Goal: Task Accomplishment & Management: Use online tool/utility

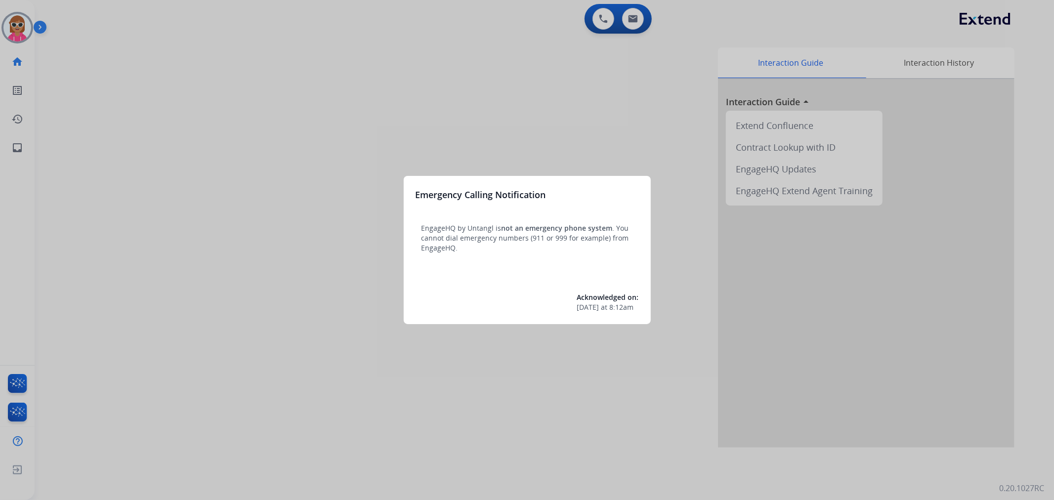
click at [238, 179] on div at bounding box center [527, 250] width 1054 height 500
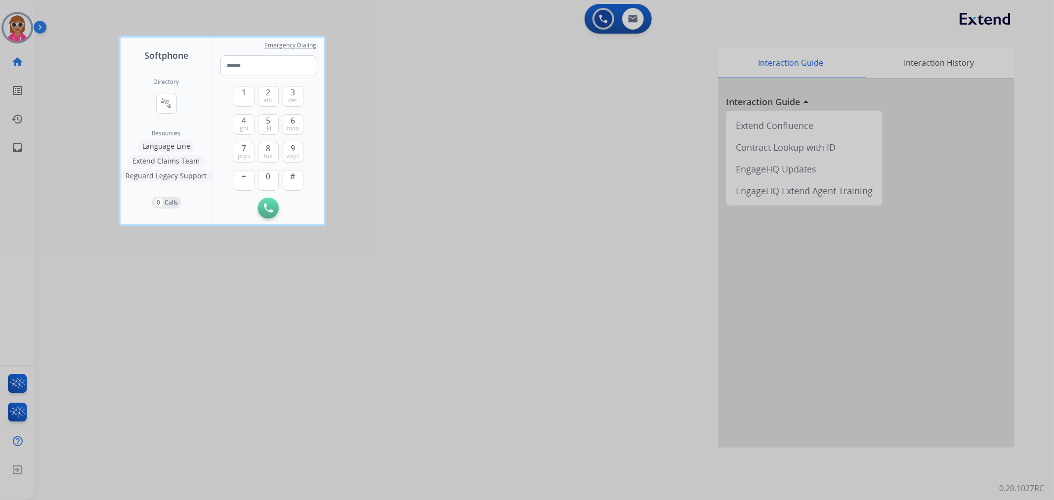
click at [23, 27] on div at bounding box center [527, 250] width 1054 height 500
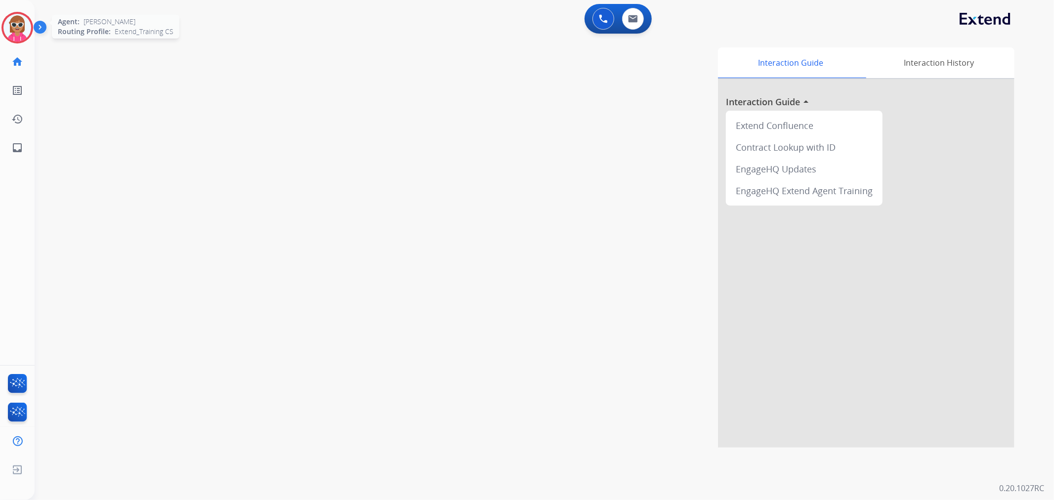
click at [23, 27] on img at bounding box center [17, 28] width 28 height 28
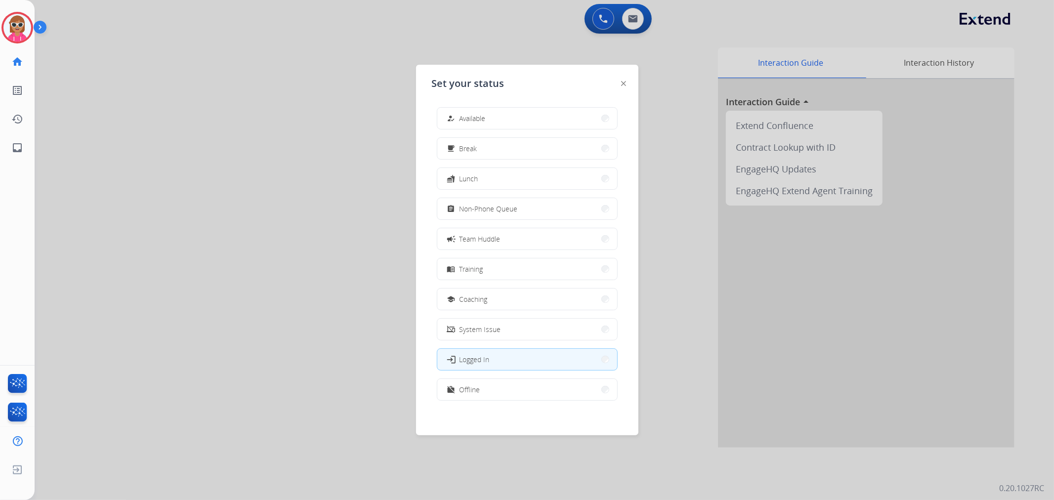
drag, startPoint x: 536, startPoint y: 196, endPoint x: 535, endPoint y: 204, distance: 8.4
click at [535, 197] on div "how_to_reg Available free_breakfast Break fastfood Lunch assignment Non-Phone Q…" at bounding box center [527, 254] width 191 height 311
drag, startPoint x: 536, startPoint y: 206, endPoint x: 541, endPoint y: 206, distance: 5.5
click at [541, 207] on button "assignment Non-Phone Queue" at bounding box center [527, 208] width 180 height 21
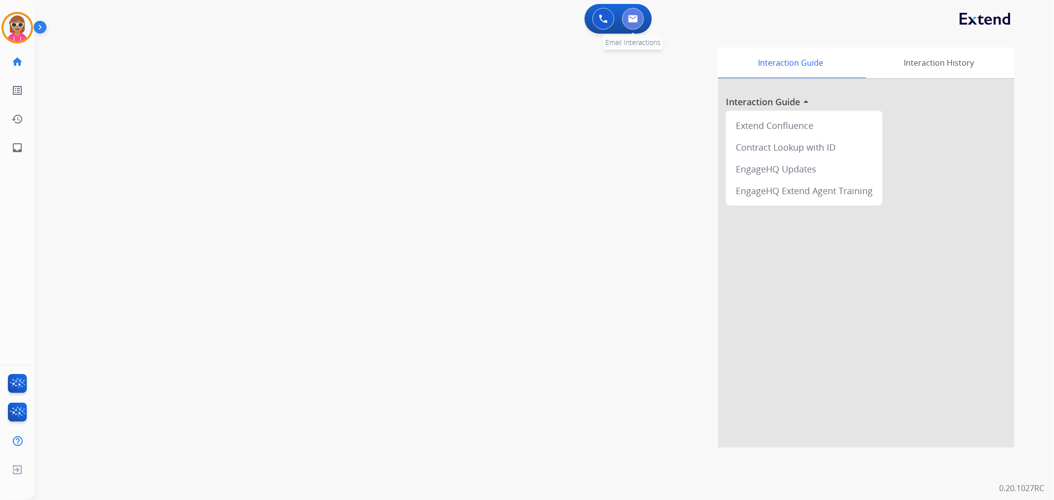
click at [630, 18] on img at bounding box center [633, 19] width 10 height 8
select select "**********"
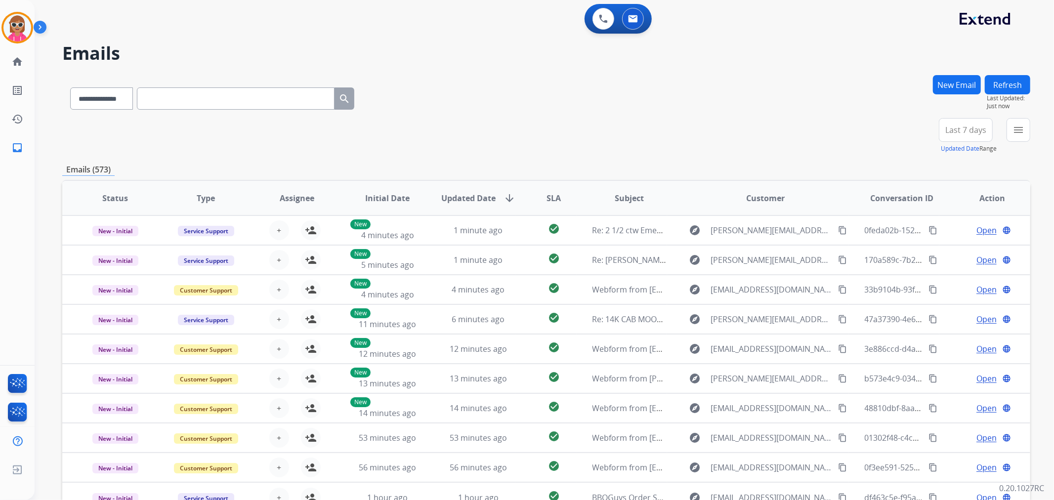
click at [1015, 141] on div "menu Type Claims Adjudication Customer Support Escalation Service Support Shipp…" at bounding box center [1019, 136] width 24 height 36
click at [1022, 134] on mat-icon "menu" at bounding box center [1019, 130] width 12 height 12
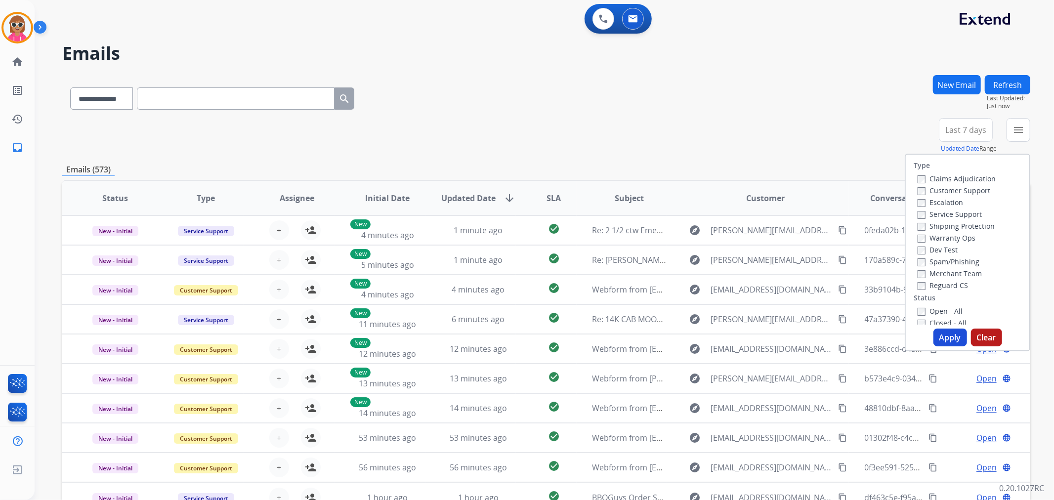
click at [943, 189] on label "Customer Support" at bounding box center [954, 190] width 73 height 9
click at [943, 223] on label "Shipping Protection" at bounding box center [956, 225] width 77 height 9
click at [939, 281] on label "Reguard CS" at bounding box center [943, 285] width 50 height 9
drag, startPoint x: 937, startPoint y: 310, endPoint x: 936, endPoint y: 324, distance: 13.9
click at [936, 310] on label "Open - All" at bounding box center [940, 310] width 45 height 9
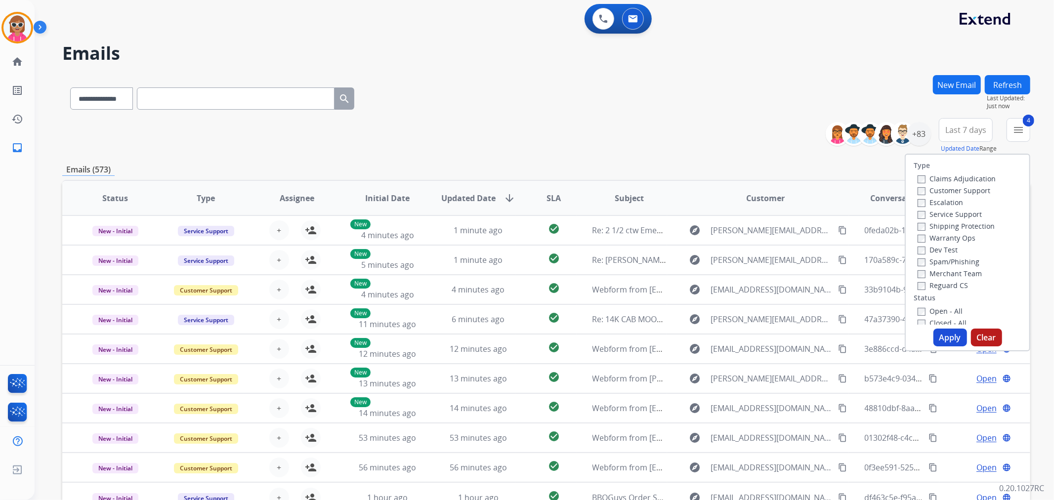
click at [936, 337] on button "Apply" at bounding box center [951, 338] width 34 height 18
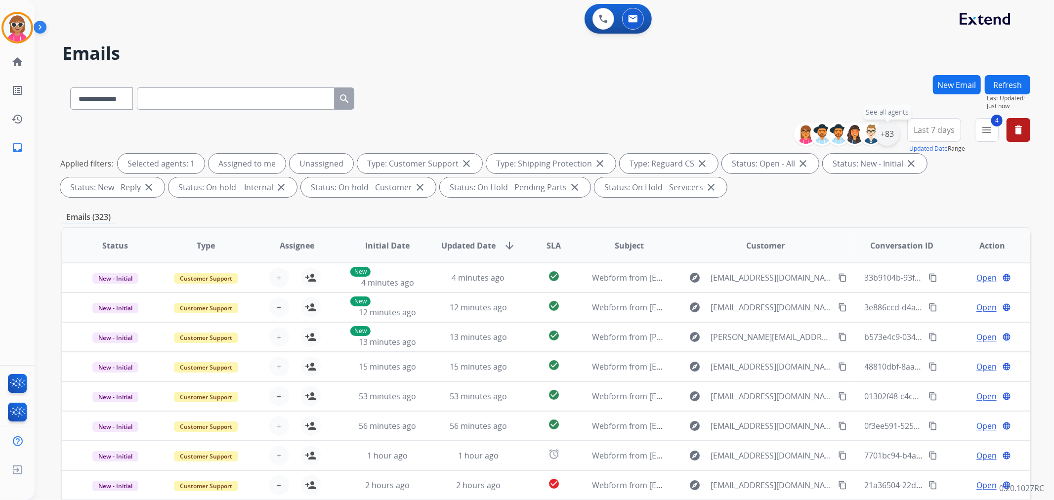
click at [893, 132] on div "+83" at bounding box center [888, 134] width 24 height 24
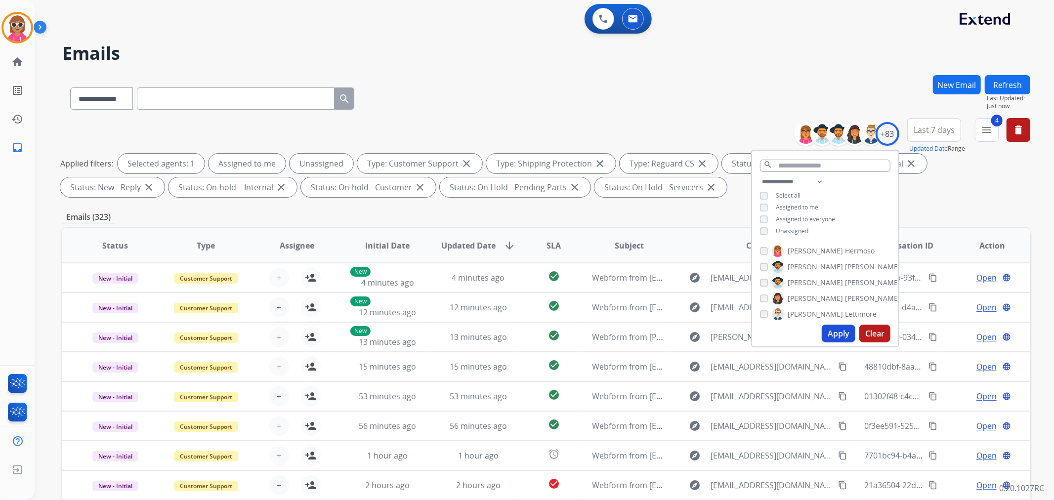
click at [791, 204] on span "Assigned to me" at bounding box center [797, 207] width 43 height 8
click at [791, 235] on div "**********" at bounding box center [825, 207] width 146 height 63
click at [799, 228] on span "Unassigned" at bounding box center [792, 231] width 33 height 8
click at [819, 176] on select "**********" at bounding box center [794, 182] width 68 height 12
select select "**********"
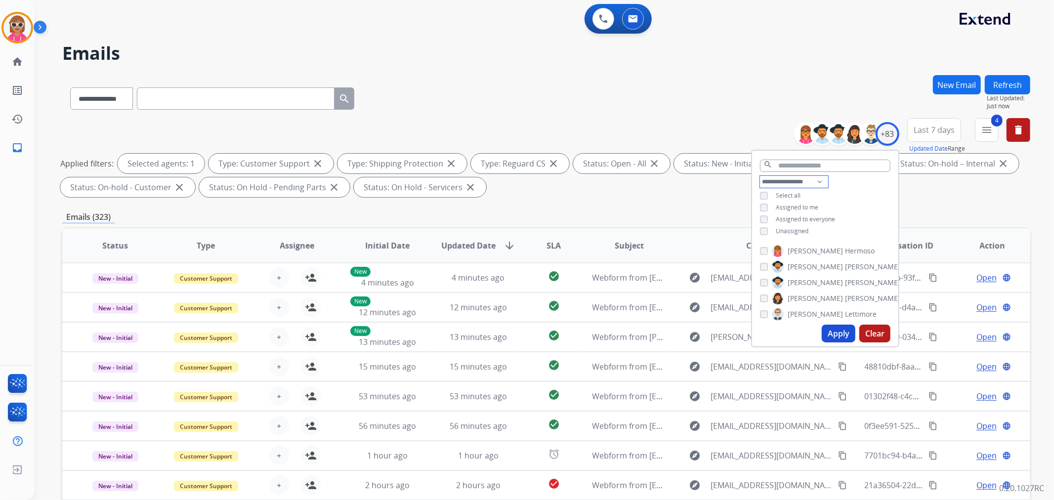
click at [760, 176] on select "**********" at bounding box center [794, 182] width 68 height 12
click at [843, 206] on div "**********" at bounding box center [825, 201] width 146 height 51
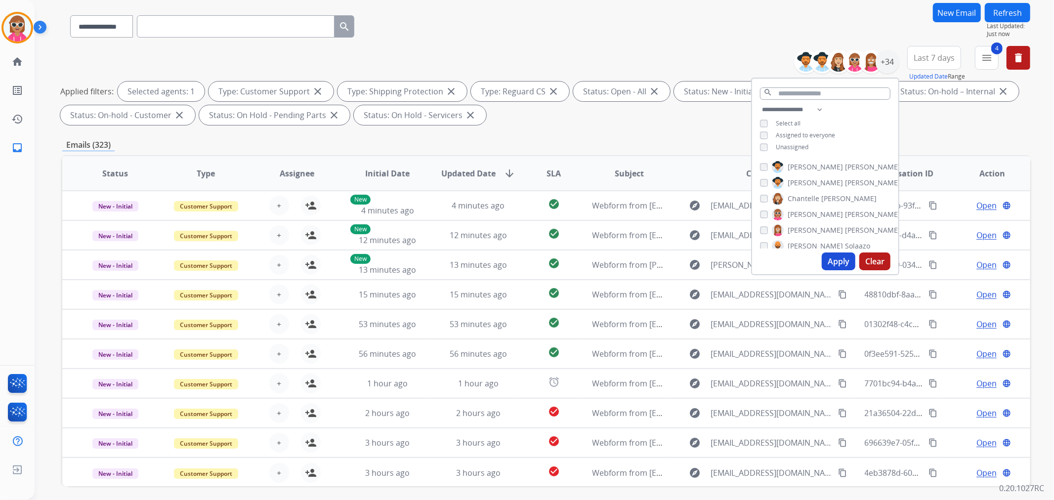
scroll to position [110, 0]
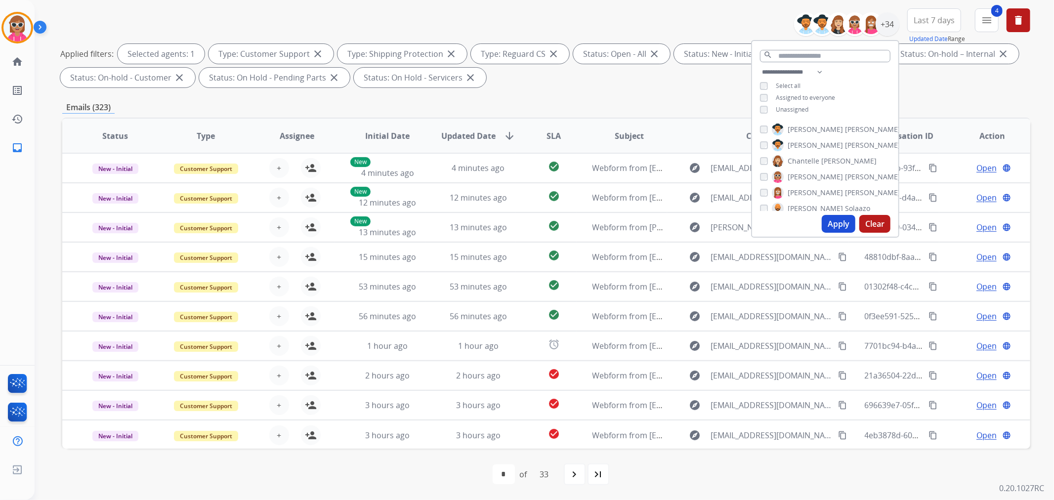
drag, startPoint x: 786, startPoint y: 130, endPoint x: 788, endPoint y: 139, distance: 9.1
click at [788, 131] on span "[PERSON_NAME]" at bounding box center [815, 130] width 55 height 10
click at [788, 144] on span "[PERSON_NAME]" at bounding box center [815, 145] width 55 height 10
click at [793, 160] on span "Chantelle" at bounding box center [804, 161] width 32 height 10
click at [793, 177] on span "[PERSON_NAME]" at bounding box center [815, 177] width 55 height 10
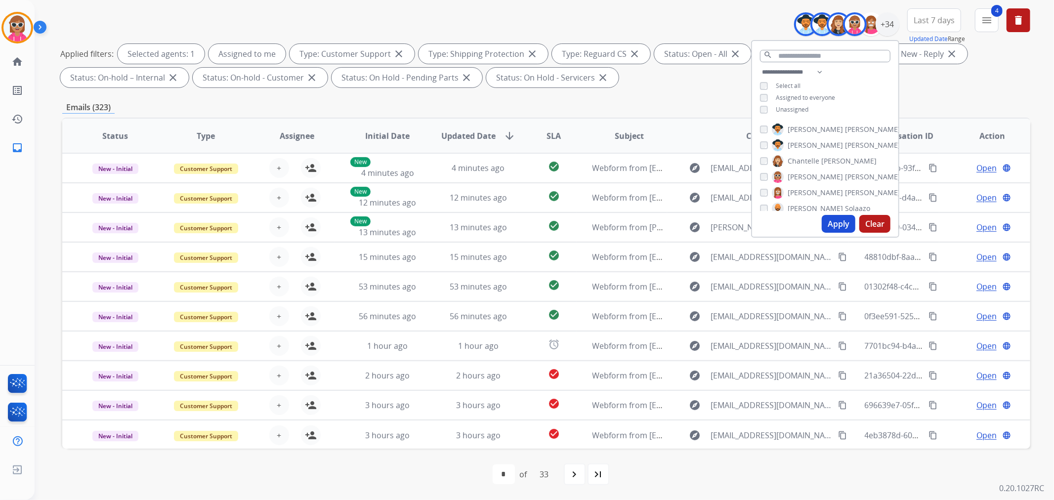
drag, startPoint x: 793, startPoint y: 189, endPoint x: 792, endPoint y: 197, distance: 7.5
click at [793, 190] on span "[PERSON_NAME]" at bounding box center [815, 193] width 55 height 10
click at [792, 205] on span "[PERSON_NAME]" at bounding box center [815, 209] width 55 height 10
click at [788, 165] on span "[PERSON_NAME]" at bounding box center [815, 170] width 55 height 10
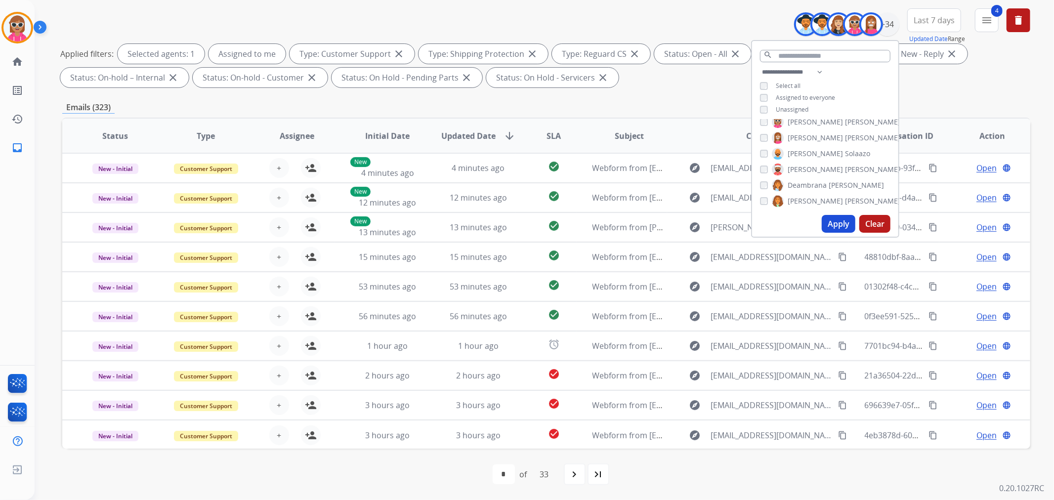
drag, startPoint x: 790, startPoint y: 184, endPoint x: 793, endPoint y: 205, distance: 21.5
click at [790, 185] on span "Deambrana" at bounding box center [807, 185] width 39 height 10
click at [795, 198] on span "[PERSON_NAME]" at bounding box center [815, 201] width 55 height 10
click at [812, 173] on span "Harmony" at bounding box center [803, 178] width 30 height 10
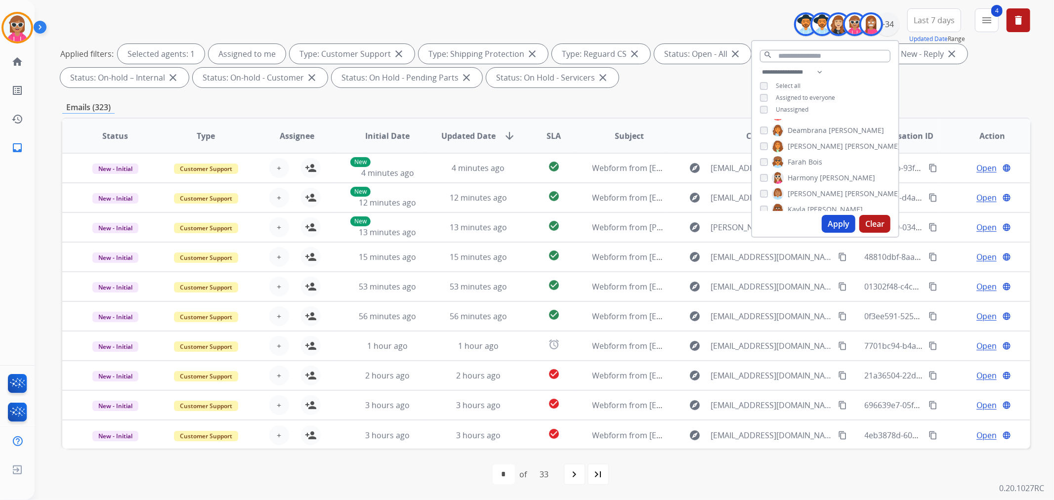
click at [809, 162] on span "Bois" at bounding box center [816, 162] width 14 height 10
click at [804, 196] on span "[PERSON_NAME]" at bounding box center [815, 194] width 55 height 10
click at [814, 149] on label "[PERSON_NAME]" at bounding box center [817, 155] width 91 height 12
click at [845, 170] on span "[PERSON_NAME]" at bounding box center [872, 171] width 55 height 10
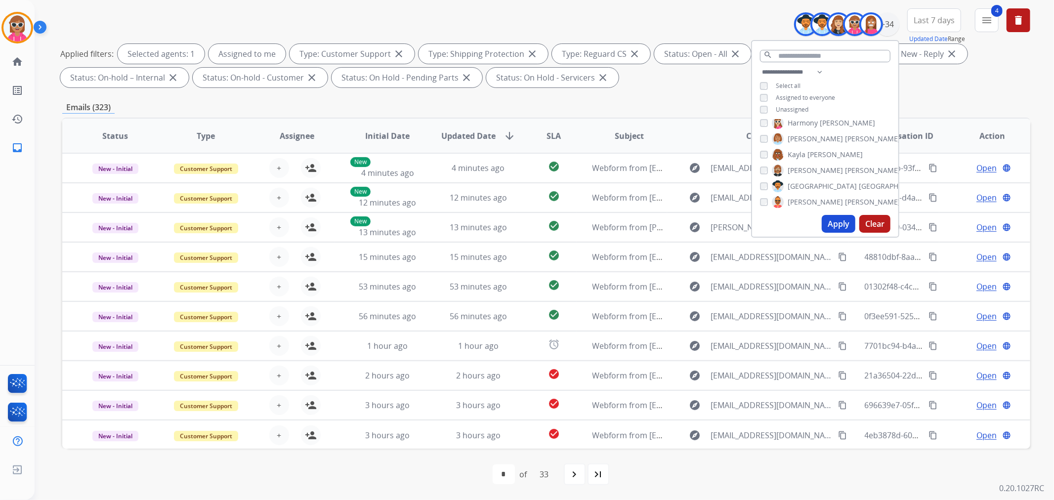
click at [859, 181] on span "[GEOGRAPHIC_DATA]" at bounding box center [893, 186] width 69 height 10
click at [845, 198] on span "[PERSON_NAME]" at bounding box center [872, 202] width 55 height 10
click at [845, 162] on span "Durante" at bounding box center [858, 163] width 27 height 10
click at [845, 180] on span "[PERSON_NAME]" at bounding box center [872, 179] width 55 height 10
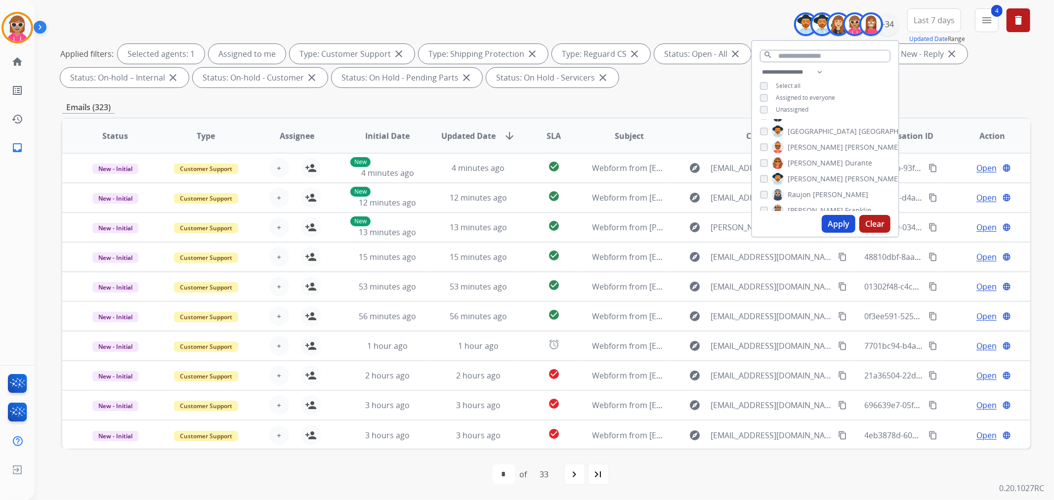
click at [812, 199] on div "[PERSON_NAME] [PERSON_NAME] [PERSON_NAME] [PERSON_NAME] [PERSON_NAME] [PERSON_N…" at bounding box center [825, 165] width 146 height 91
click at [813, 192] on span "[PERSON_NAME]" at bounding box center [840, 195] width 55 height 10
click at [812, 206] on span "[PERSON_NAME]" at bounding box center [815, 211] width 55 height 10
click at [845, 169] on span "[PERSON_NAME]" at bounding box center [872, 171] width 55 height 10
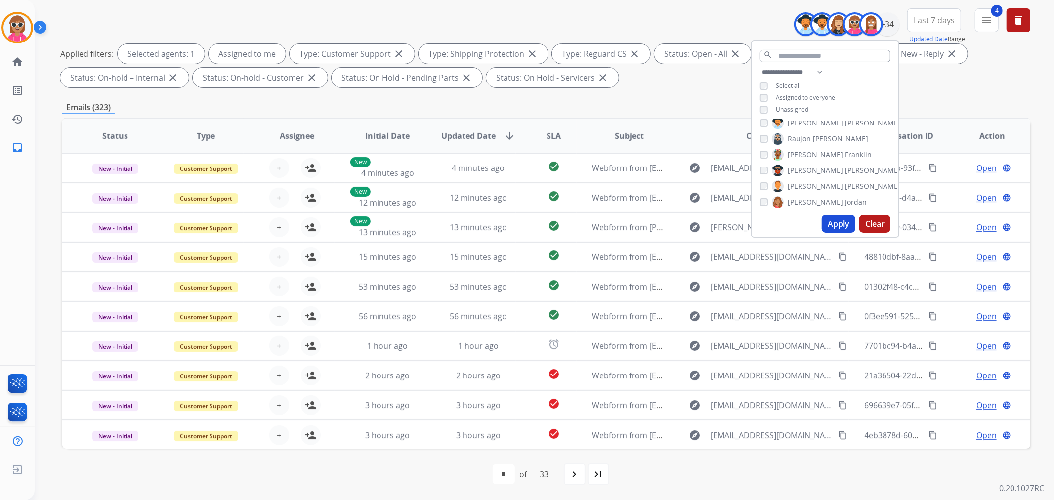
click at [845, 182] on span "[PERSON_NAME]" at bounding box center [872, 186] width 55 height 10
click at [813, 196] on label "[PERSON_NAME]" at bounding box center [819, 202] width 95 height 12
click at [813, 158] on span "Shamaya" at bounding box center [803, 163] width 30 height 10
click at [813, 176] on span "Shamora" at bounding box center [803, 179] width 30 height 10
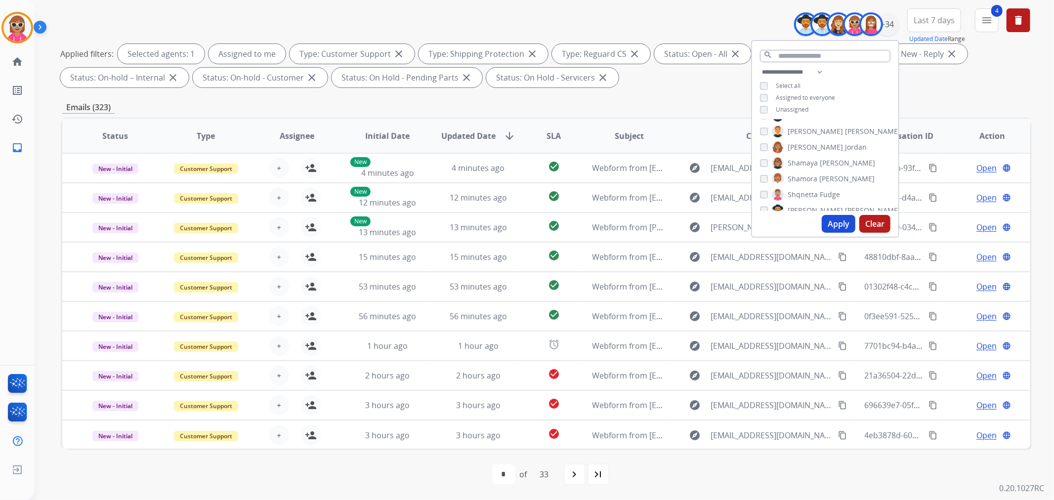
click at [812, 191] on span "Shqnetta" at bounding box center [803, 195] width 30 height 10
click at [811, 201] on div "[PERSON_NAME] [PERSON_NAME] [PERSON_NAME] [PERSON_NAME] [PERSON_NAME] [PERSON_N…" at bounding box center [825, 165] width 146 height 91
click at [811, 207] on span "[PERSON_NAME]" at bounding box center [815, 211] width 55 height 10
click at [845, 166] on span "Davidson" at bounding box center [860, 170] width 31 height 10
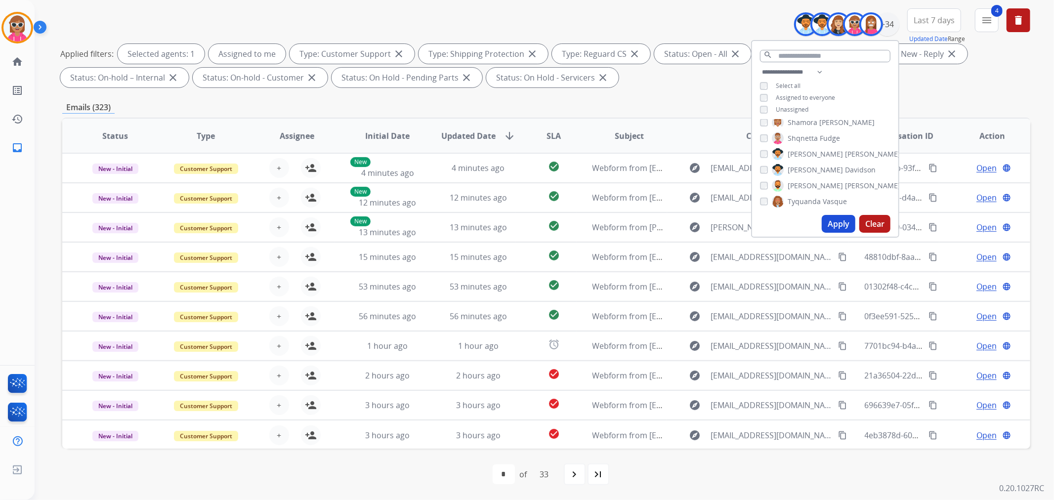
click at [845, 181] on span "[PERSON_NAME]" at bounding box center [872, 186] width 55 height 10
click at [810, 197] on span "Tyquanda" at bounding box center [804, 202] width 33 height 10
click at [809, 158] on span "King" at bounding box center [815, 163] width 15 height 10
click at [809, 178] on span "[GEOGRAPHIC_DATA]" at bounding box center [822, 178] width 69 height 10
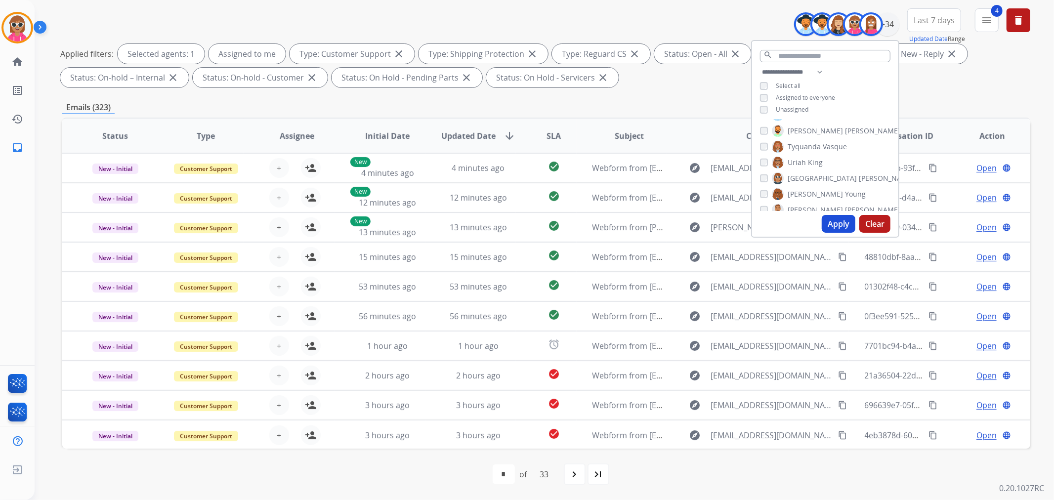
click at [807, 193] on span "[PERSON_NAME]" at bounding box center [815, 194] width 55 height 10
click at [803, 205] on span "[PERSON_NAME]" at bounding box center [815, 210] width 55 height 10
drag, startPoint x: 837, startPoint y: 225, endPoint x: 834, endPoint y: 251, distance: 25.9
click at [836, 225] on button "Apply" at bounding box center [839, 224] width 34 height 18
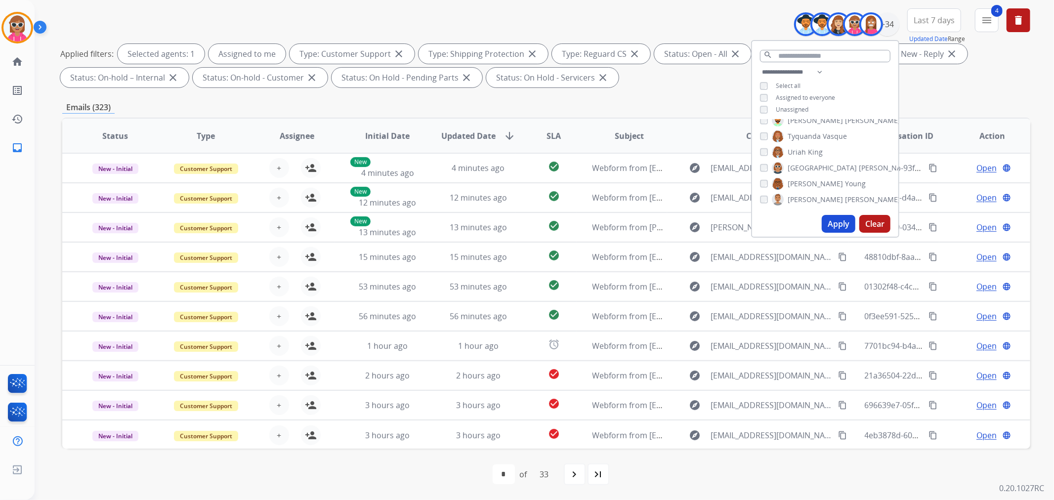
scroll to position [0, 0]
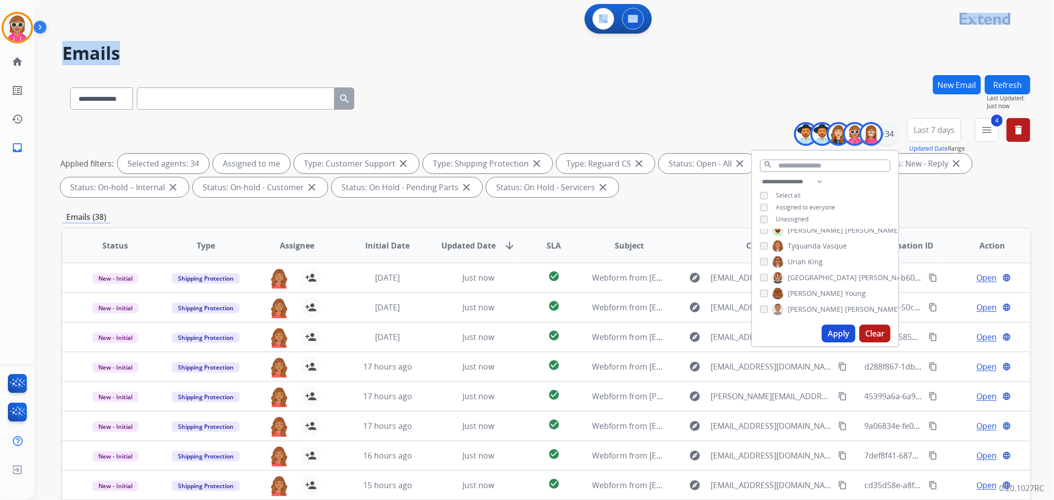
drag, startPoint x: 461, startPoint y: 42, endPoint x: 478, endPoint y: 51, distance: 19.3
click at [464, 32] on div "**********" at bounding box center [545, 250] width 1020 height 500
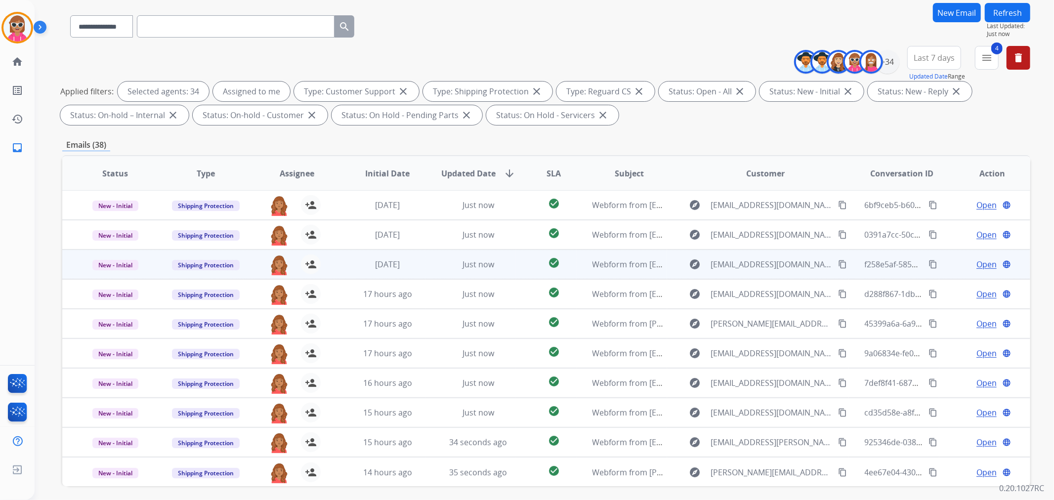
scroll to position [110, 0]
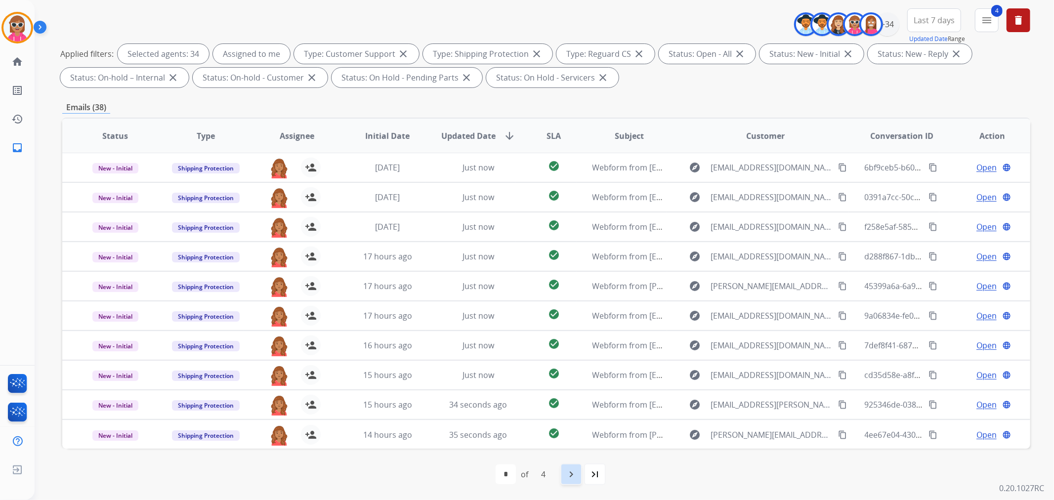
click at [567, 474] on mat-icon "navigate_next" at bounding box center [571, 475] width 12 height 12
click at [510, 475] on div "navigate_before" at bounding box center [500, 475] width 22 height 22
click at [574, 469] on mat-icon "navigate_next" at bounding box center [571, 475] width 12 height 12
drag, startPoint x: 605, startPoint y: 471, endPoint x: 599, endPoint y: 475, distance: 8.0
click at [602, 473] on div "first_page navigate_before * * * * * of 5 navigate_next last_page" at bounding box center [546, 475] width 968 height 20
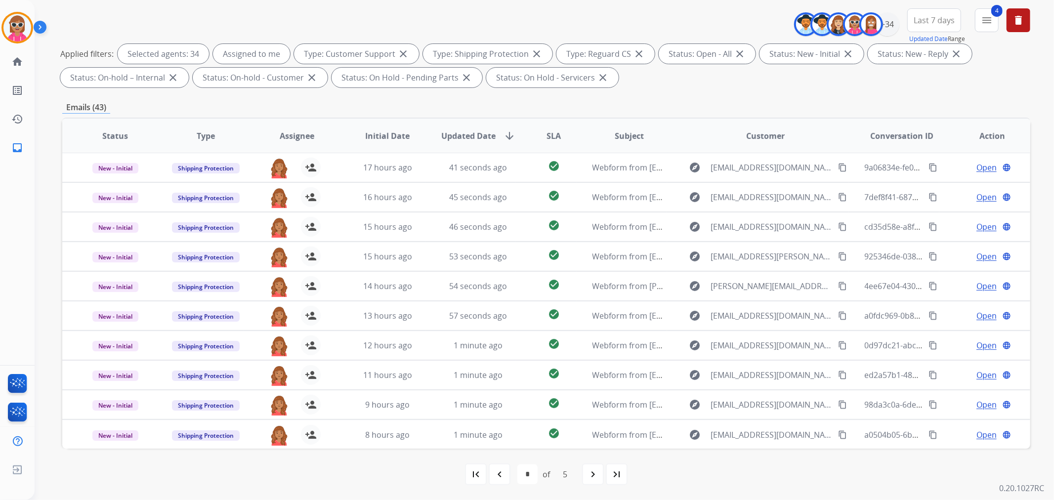
click at [594, 478] on mat-icon "navigate_next" at bounding box center [593, 475] width 12 height 12
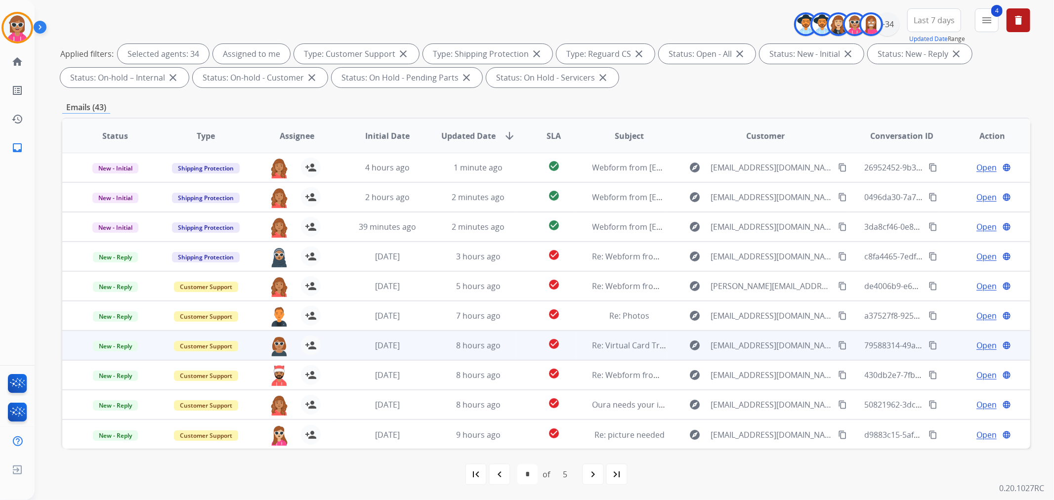
scroll to position [0, 0]
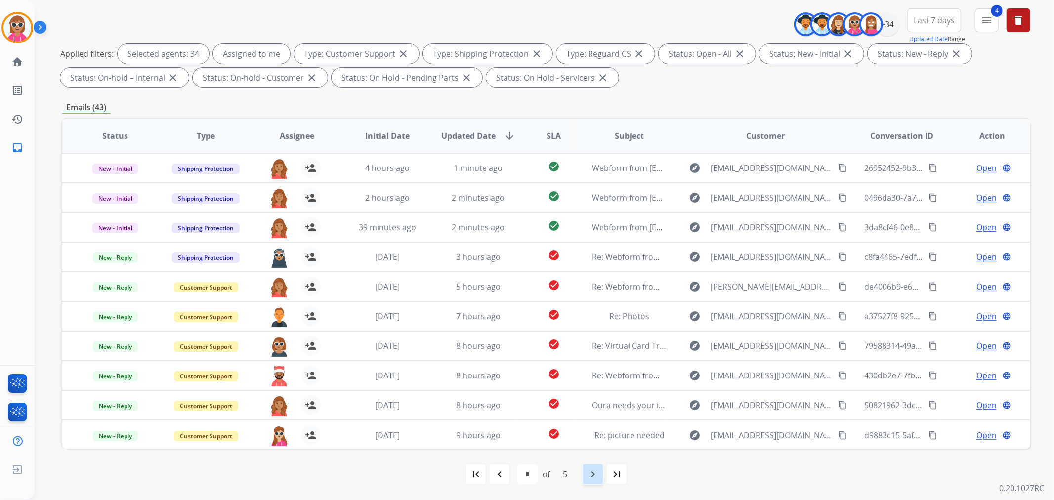
click at [590, 473] on mat-icon "navigate_next" at bounding box center [593, 475] width 12 height 12
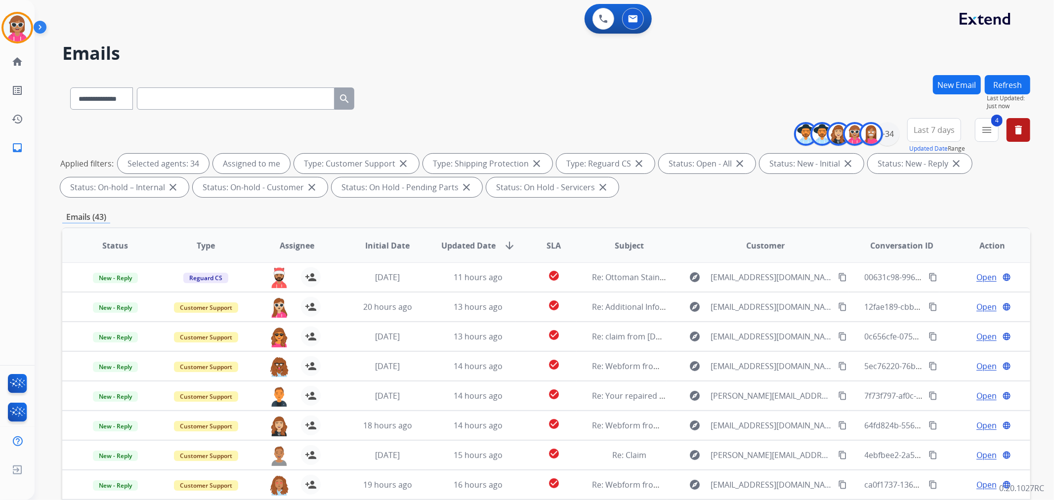
scroll to position [110, 0]
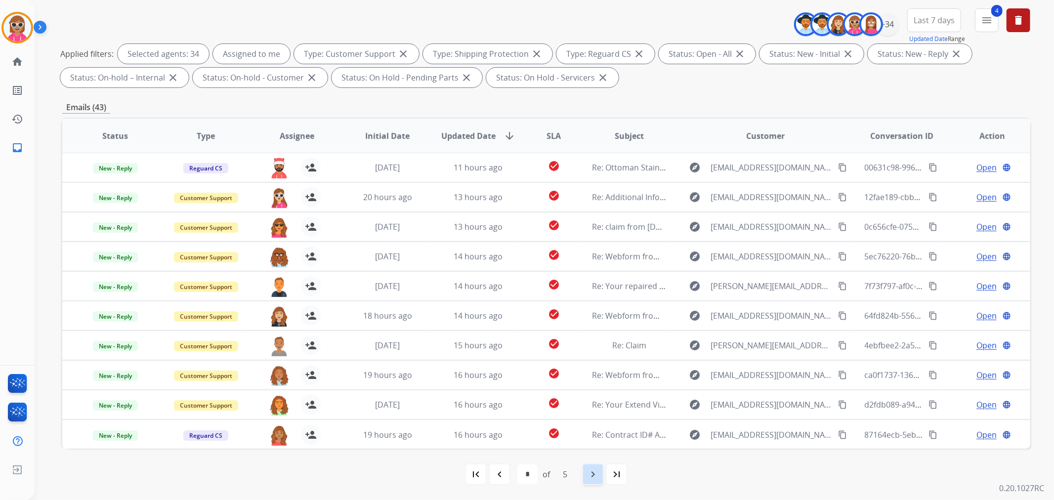
click at [595, 478] on mat-icon "navigate_next" at bounding box center [593, 475] width 12 height 12
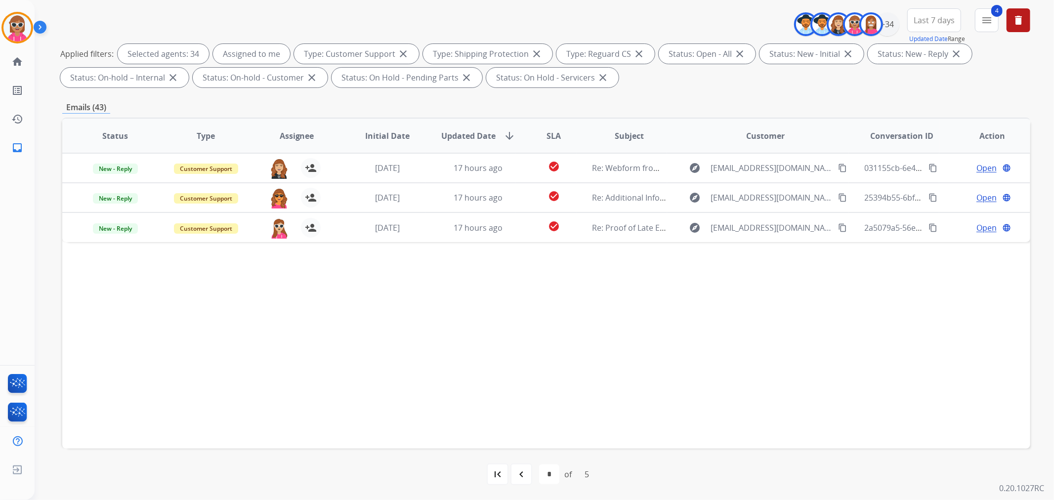
click at [51, 177] on div "**********" at bounding box center [533, 176] width 996 height 500
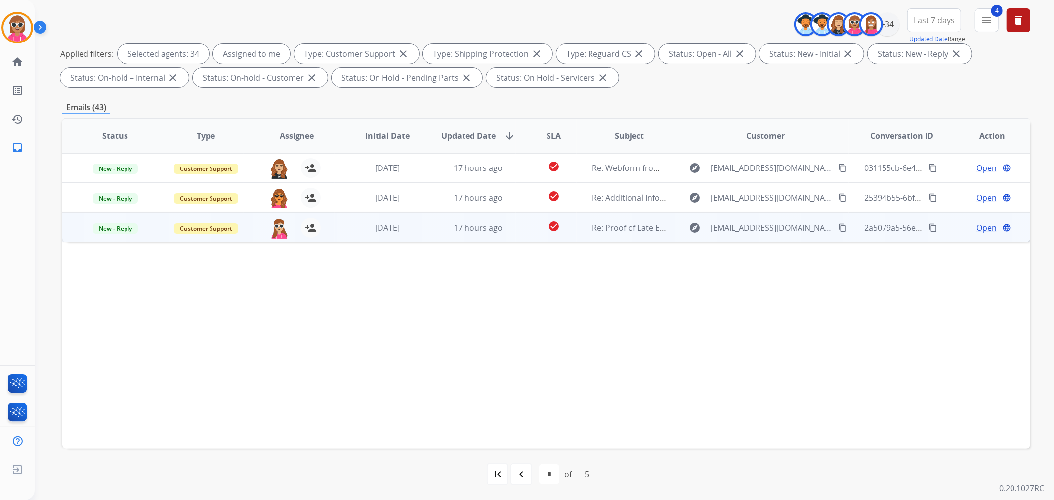
click at [97, 218] on td "New - Reply" at bounding box center [107, 228] width 91 height 30
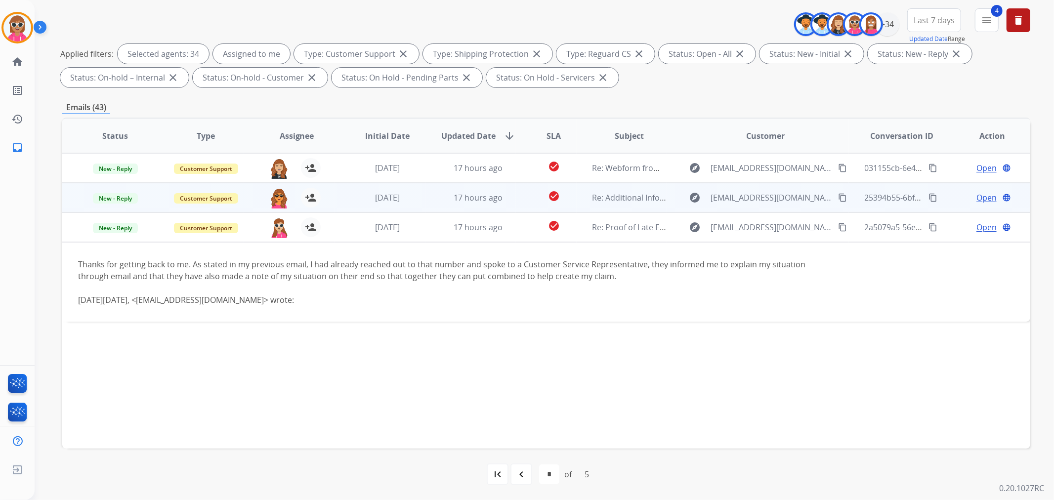
click at [1013, 204] on td "Open language" at bounding box center [985, 198] width 91 height 30
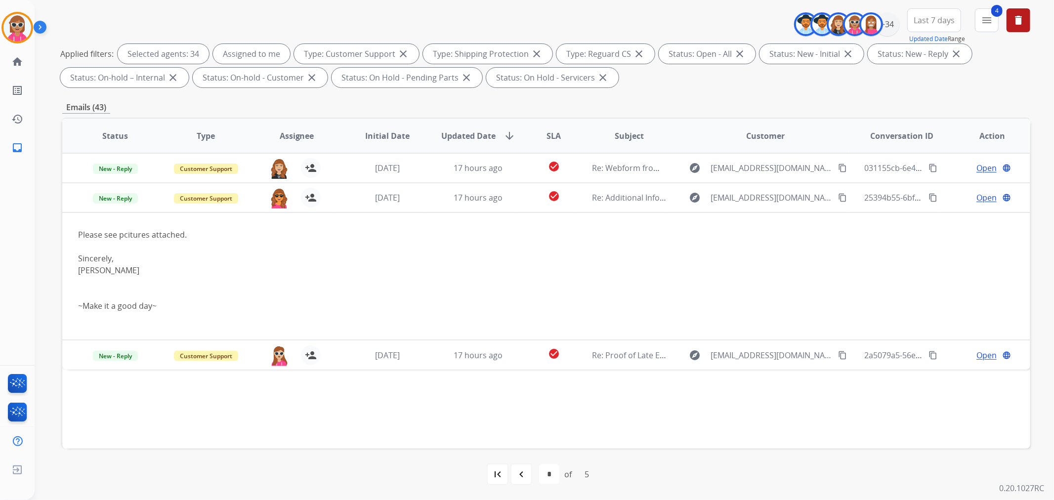
click at [990, 217] on table "Status Type Assignee Initial Date Updated Date arrow_downward SLA Subject Custo…" at bounding box center [546, 244] width 968 height 251
drag, startPoint x: 988, startPoint y: 223, endPoint x: 986, endPoint y: 234, distance: 11.5
click at [987, 222] on table "Status Type Assignee Initial Date Updated Date arrow_downward SLA Subject Custo…" at bounding box center [546, 244] width 968 height 251
drag, startPoint x: 986, startPoint y: 234, endPoint x: 905, endPoint y: 304, distance: 107.3
click at [985, 234] on table "Status Type Assignee Initial Date Updated Date arrow_downward SLA Subject Custo…" at bounding box center [546, 244] width 968 height 251
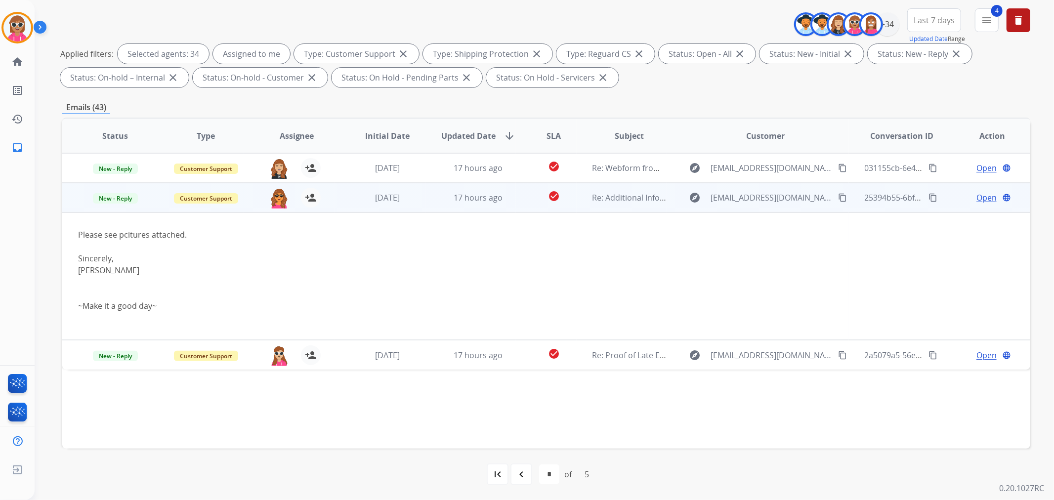
click at [570, 262] on div "Sincerely, [PERSON_NAME] ~Make it a good day~" at bounding box center [455, 282] width 755 height 59
click at [429, 199] on td "17 hours ago" at bounding box center [471, 198] width 91 height 30
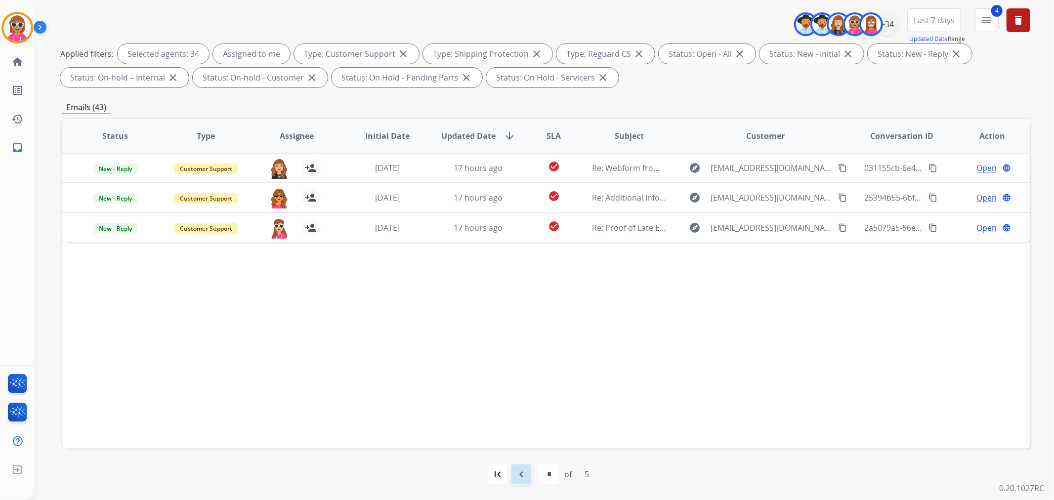
click at [523, 475] on mat-icon "navigate_before" at bounding box center [522, 475] width 12 height 12
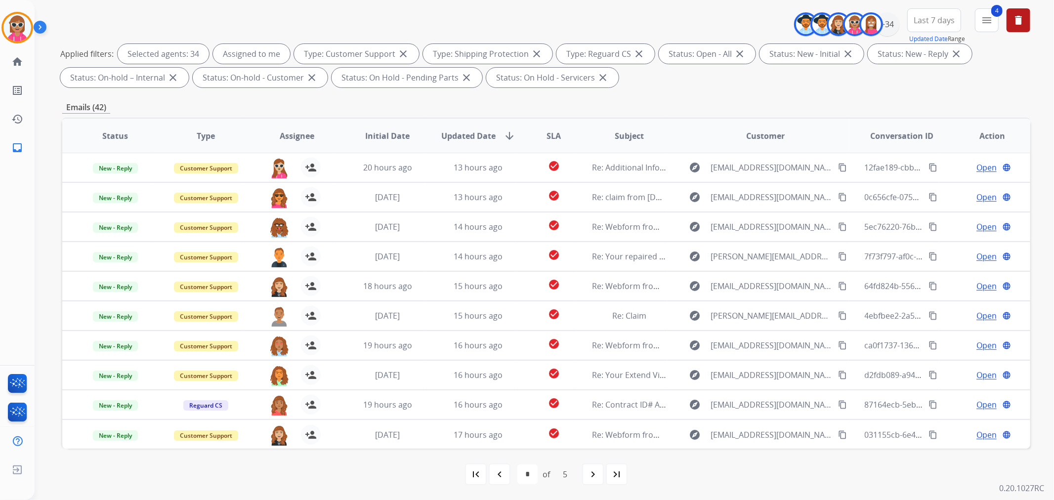
click at [470, 482] on div "first_page" at bounding box center [476, 475] width 22 height 22
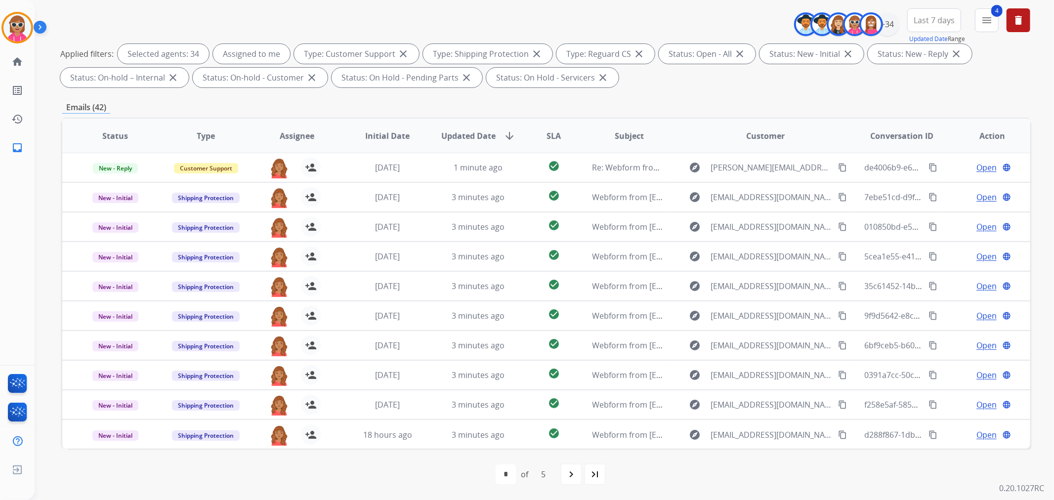
drag, startPoint x: 578, startPoint y: 479, endPoint x: 569, endPoint y: 481, distance: 9.5
click at [575, 481] on div "navigate_next" at bounding box center [571, 475] width 22 height 22
select select "*"
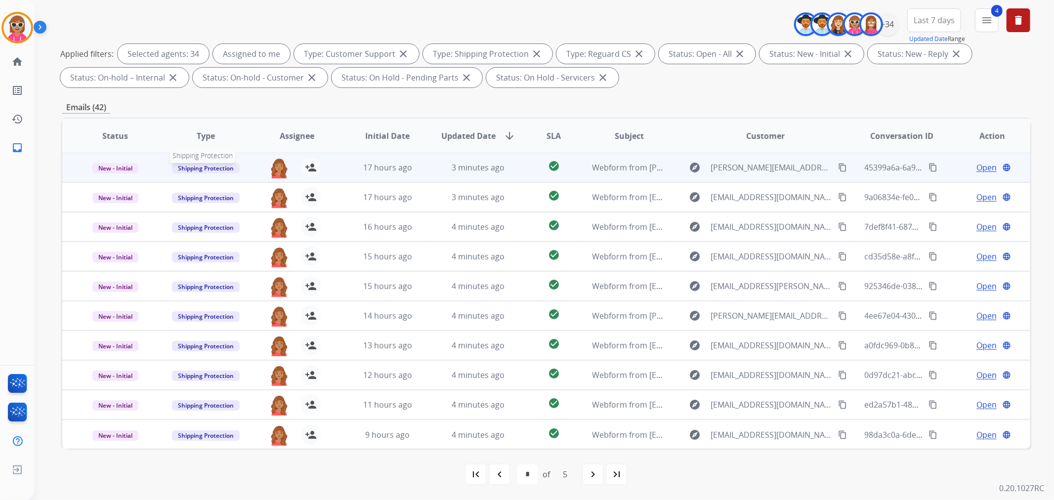
click at [225, 164] on span "Shipping Protection" at bounding box center [206, 168] width 68 height 10
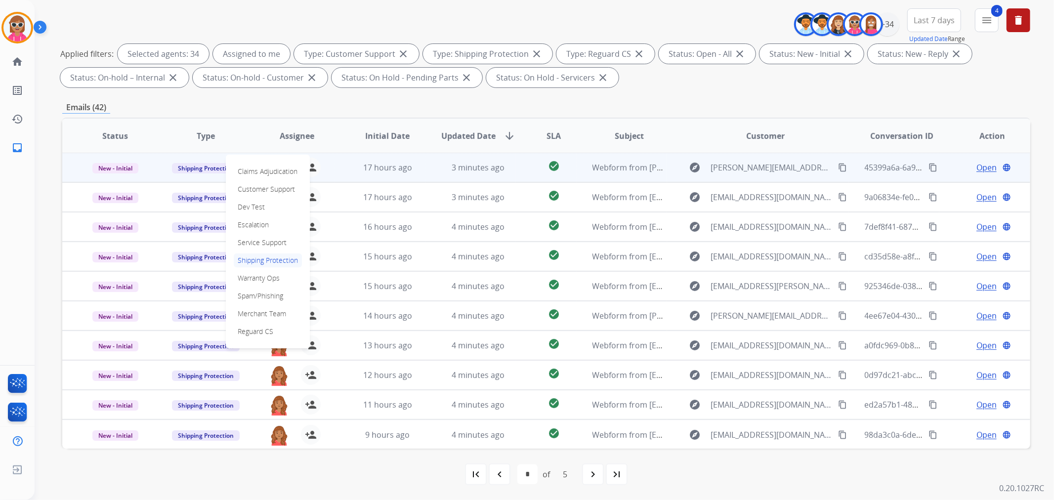
click at [174, 100] on div "**********" at bounding box center [546, 232] width 968 height 535
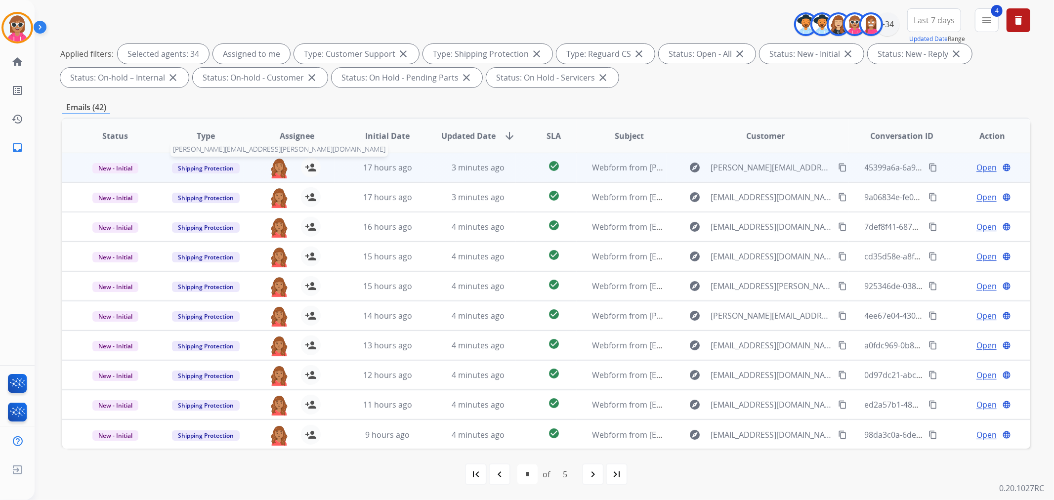
click at [274, 169] on img at bounding box center [279, 168] width 20 height 21
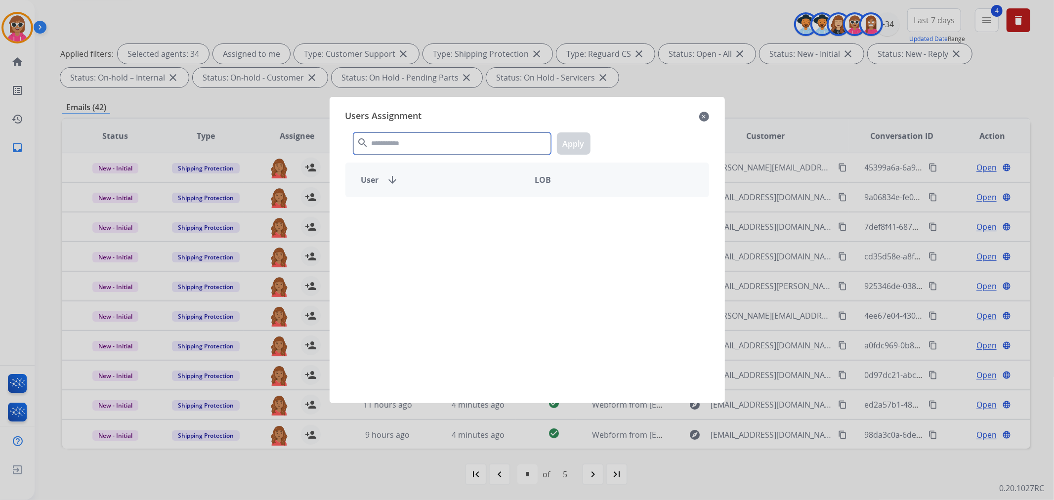
click at [381, 140] on input "text" at bounding box center [452, 143] width 198 height 22
type input "******"
click at [445, 231] on div "[PERSON_NAME] -" at bounding box center [527, 294] width 364 height 194
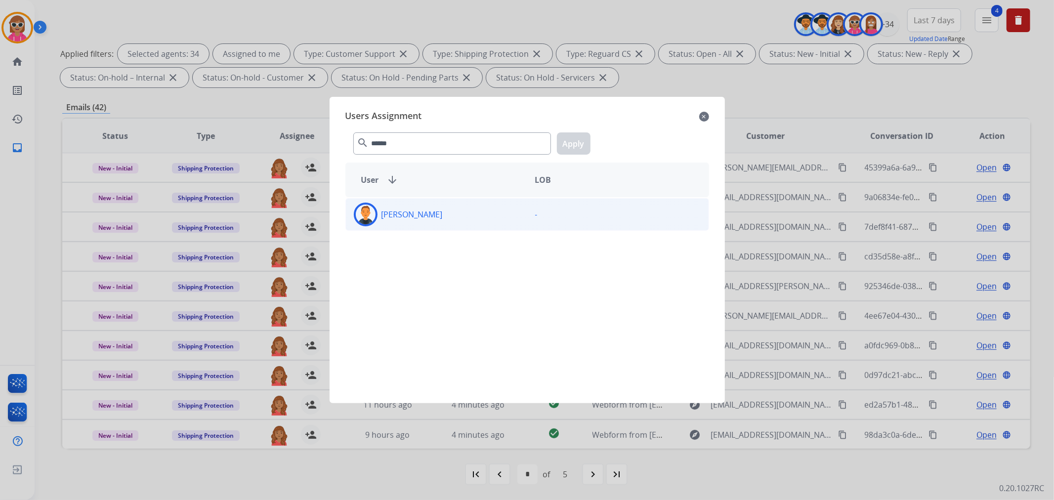
click at [469, 211] on div "[PERSON_NAME]" at bounding box center [436, 215] width 181 height 24
click at [568, 144] on button "Apply" at bounding box center [574, 143] width 34 height 22
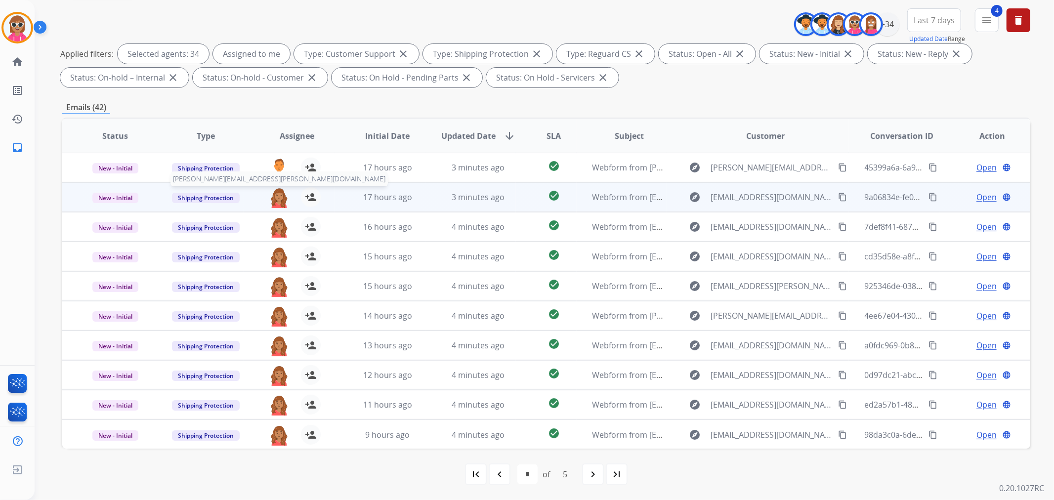
click at [279, 201] on img at bounding box center [279, 197] width 20 height 21
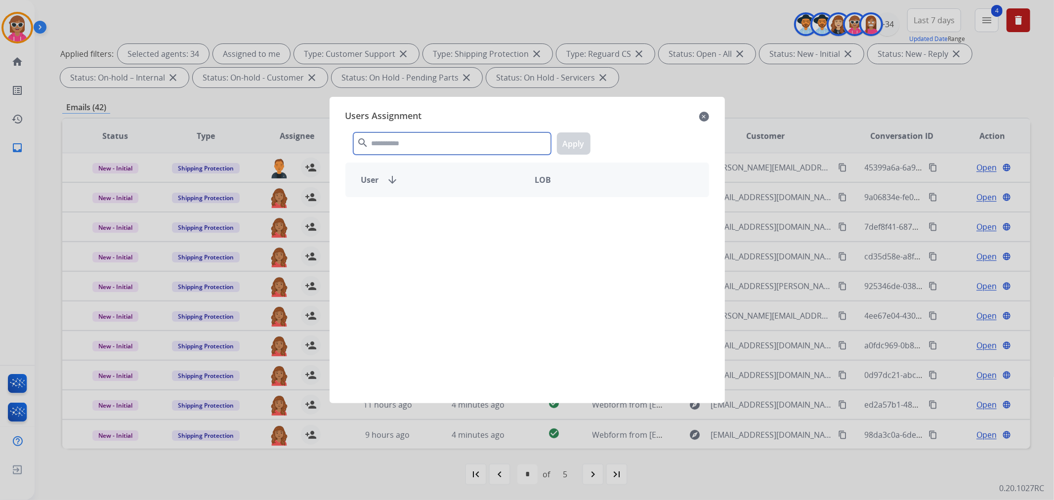
click at [405, 141] on input "text" at bounding box center [452, 143] width 198 height 22
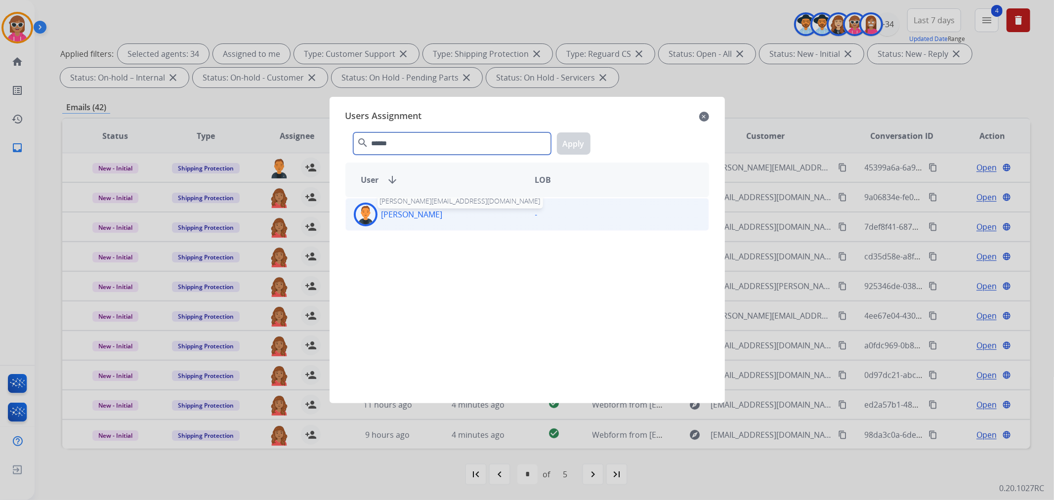
type input "******"
drag, startPoint x: 421, startPoint y: 212, endPoint x: 429, endPoint y: 211, distance: 8.0
click at [421, 213] on p "[PERSON_NAME]" at bounding box center [412, 215] width 61 height 12
click at [571, 134] on button "Apply" at bounding box center [574, 143] width 34 height 22
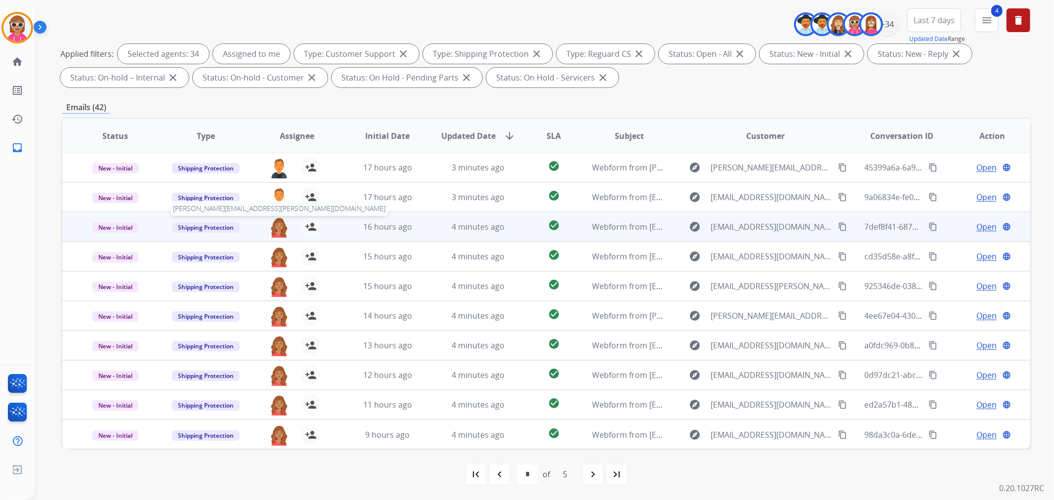
click at [273, 226] on img at bounding box center [279, 227] width 20 height 21
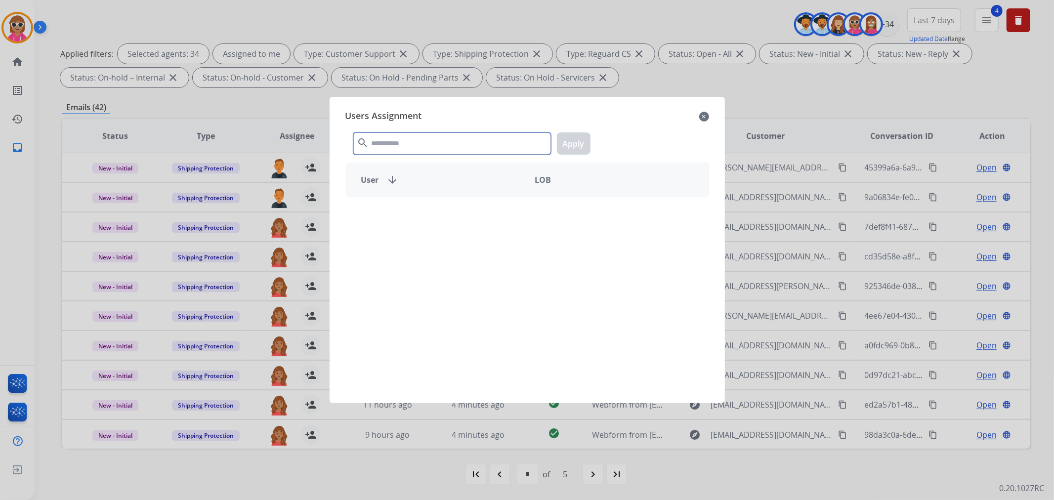
click at [457, 137] on input "text" at bounding box center [452, 143] width 198 height 22
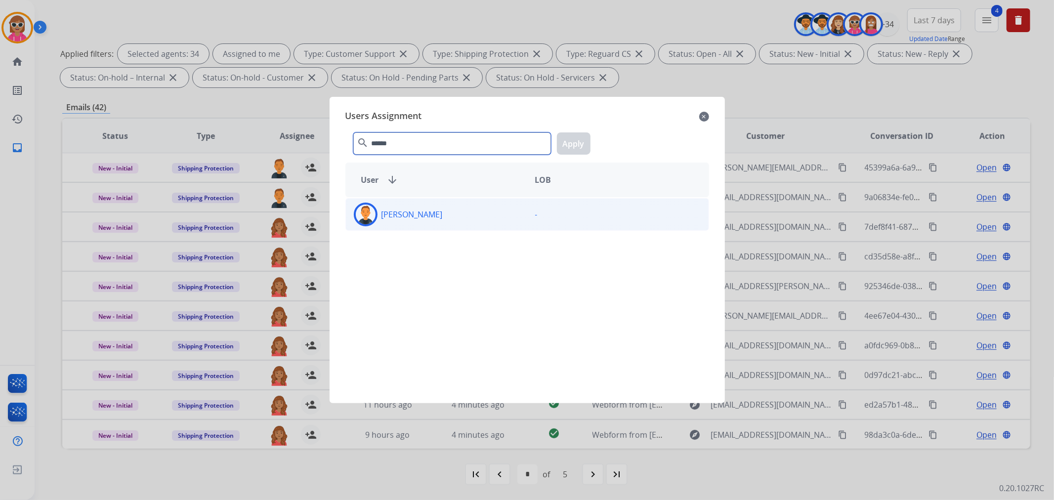
type input "******"
click at [451, 203] on div "[PERSON_NAME]" at bounding box center [436, 215] width 181 height 24
click at [569, 141] on button "Apply" at bounding box center [574, 143] width 34 height 22
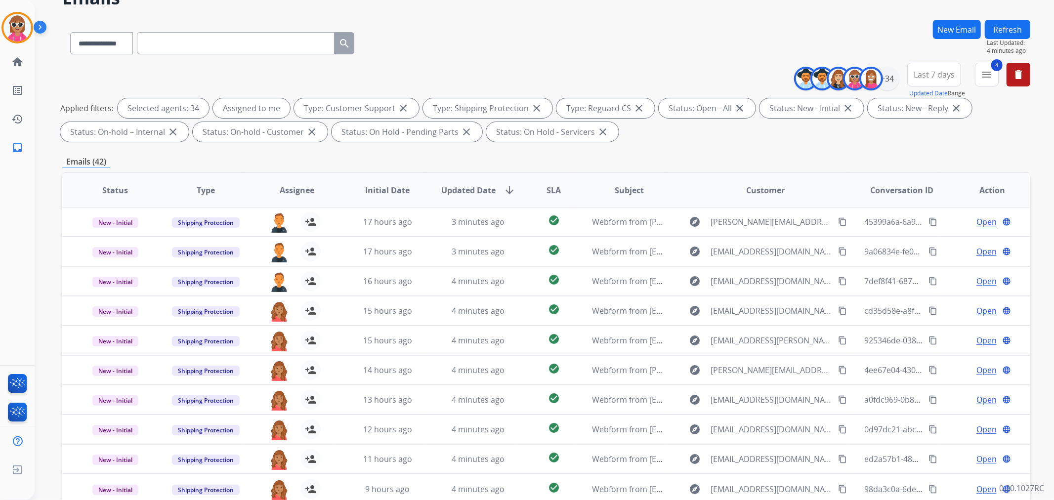
scroll to position [0, 0]
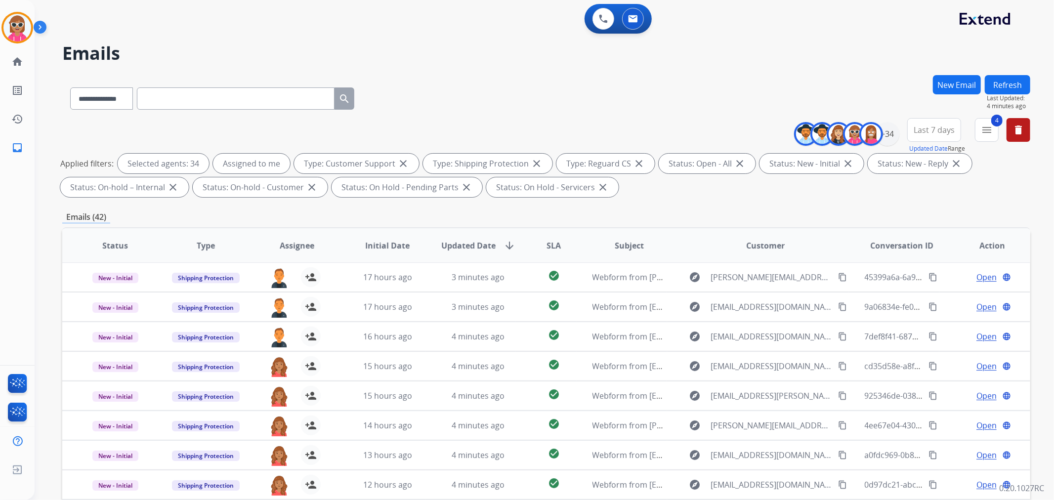
click at [1004, 81] on button "Refresh" at bounding box center [1007, 84] width 45 height 19
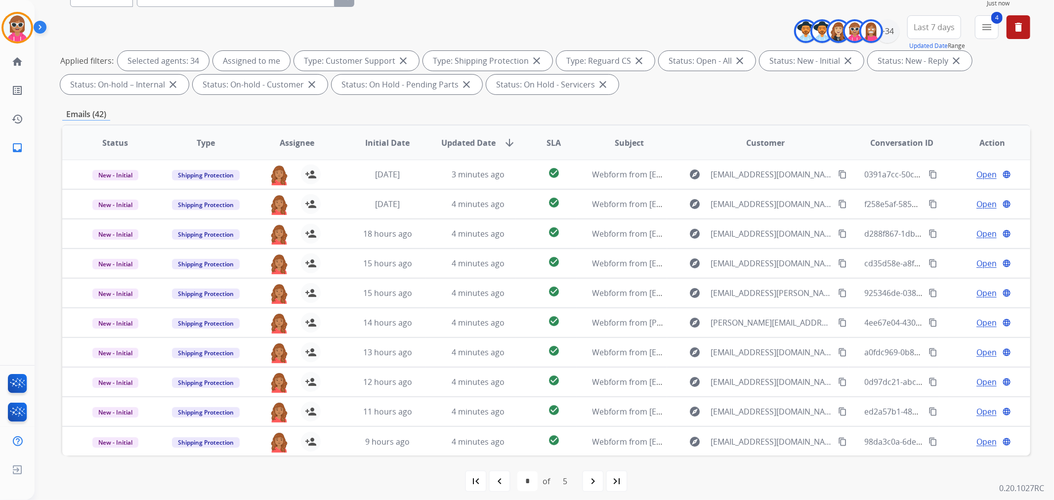
scroll to position [110, 0]
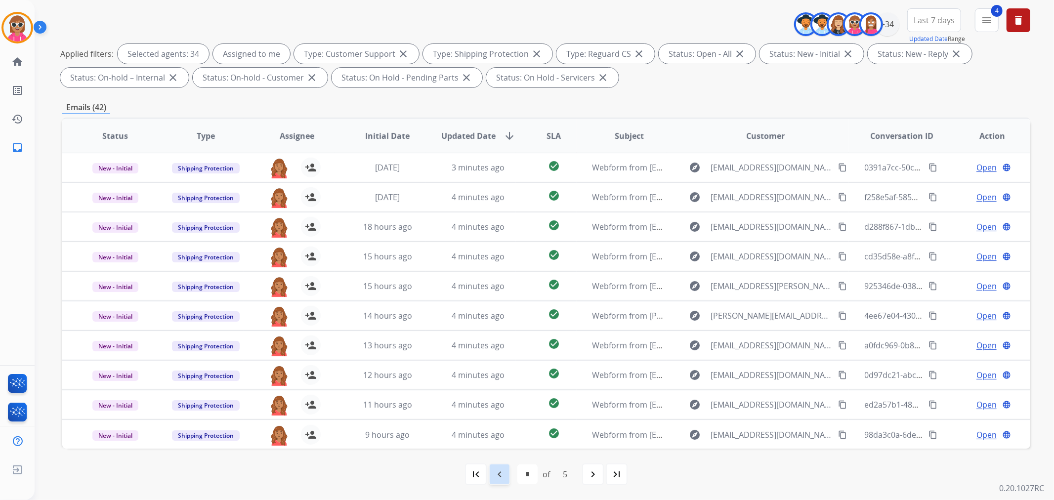
click at [503, 471] on mat-icon "navigate_before" at bounding box center [500, 475] width 12 height 12
select select "*"
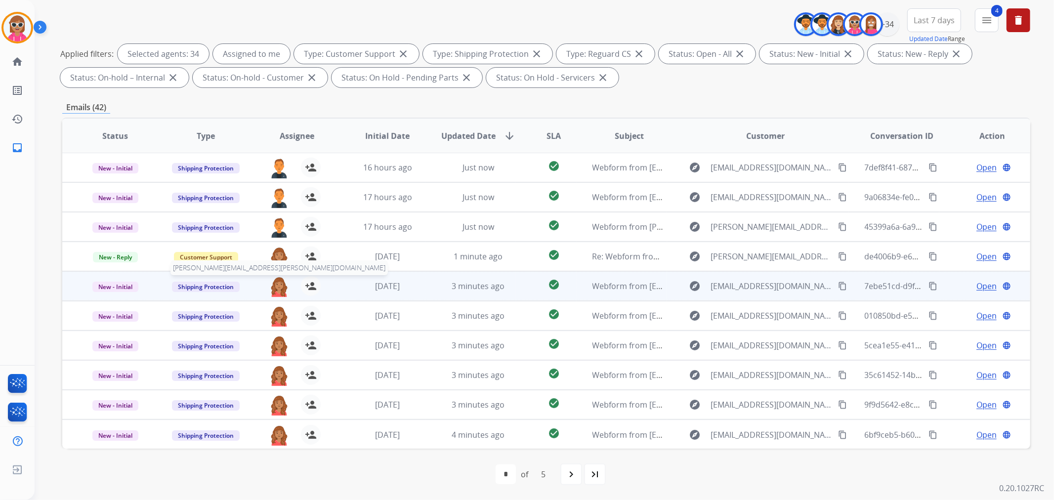
click at [280, 288] on img at bounding box center [279, 286] width 20 height 21
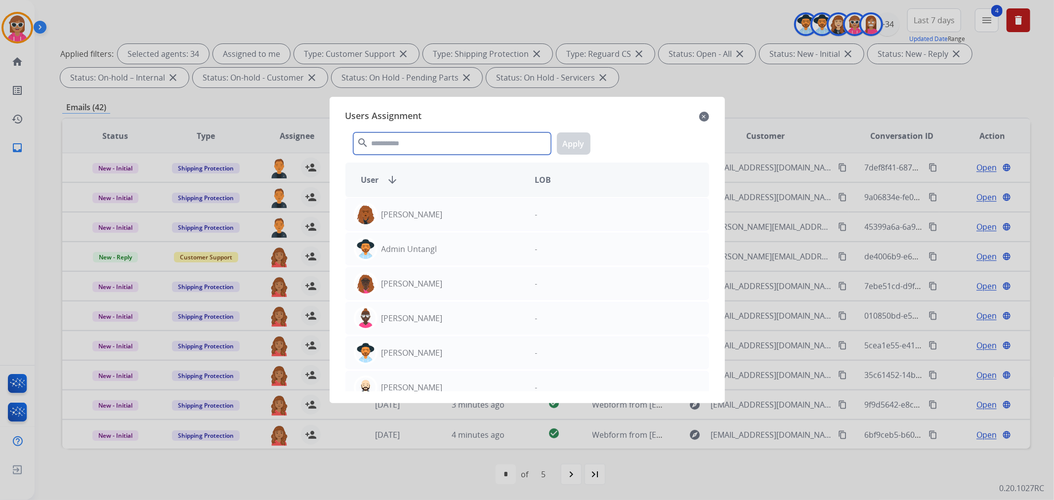
click at [504, 138] on input "text" at bounding box center [452, 143] width 198 height 22
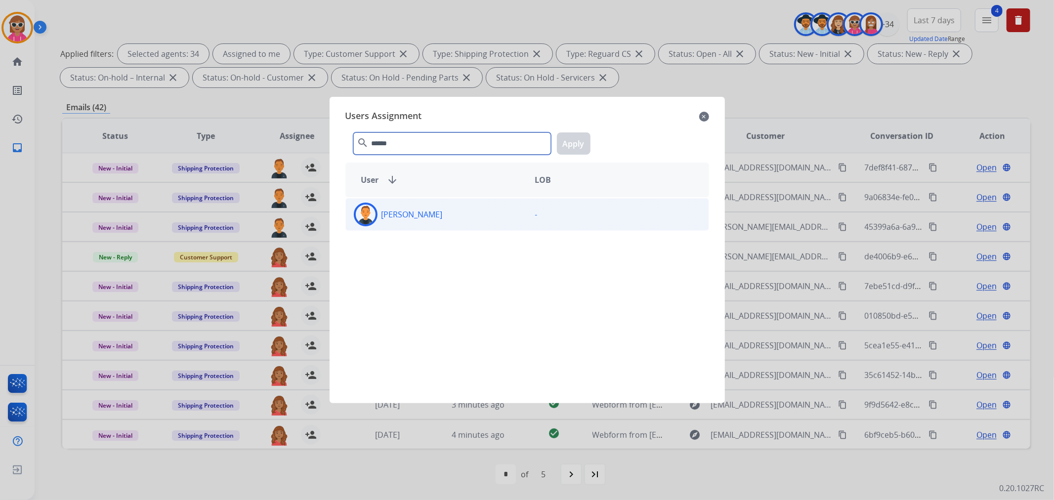
type input "******"
click at [508, 220] on div "[PERSON_NAME]" at bounding box center [436, 215] width 181 height 24
click at [582, 149] on button "Apply" at bounding box center [574, 143] width 34 height 22
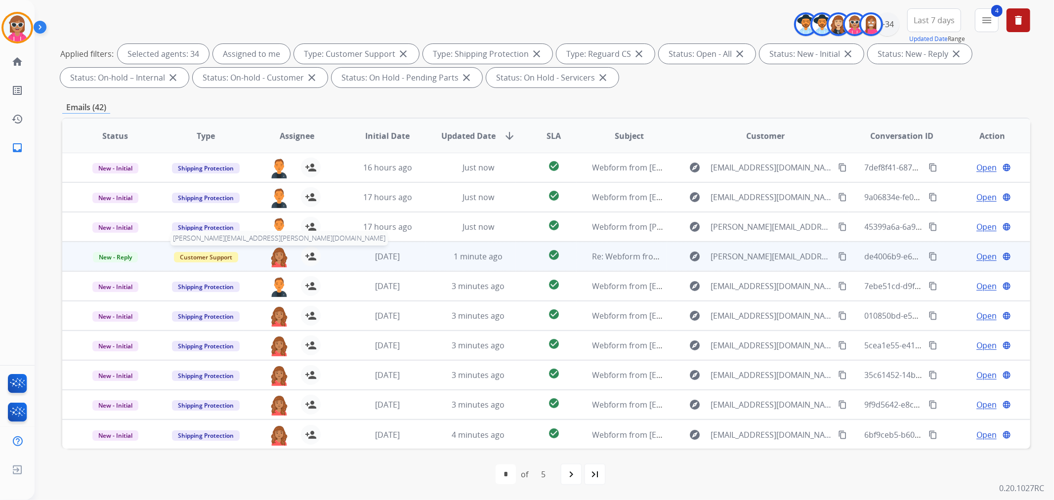
click at [273, 263] on img at bounding box center [279, 257] width 20 height 21
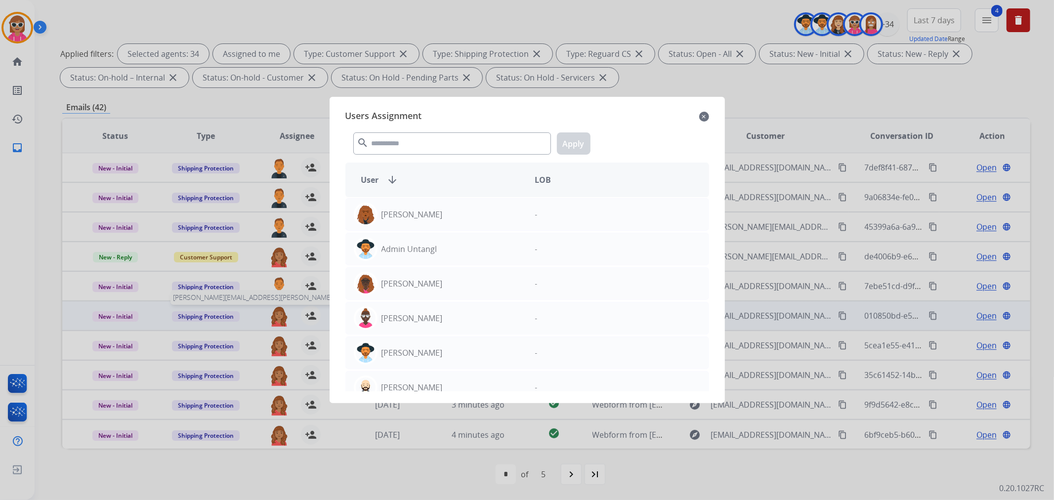
drag, startPoint x: 273, startPoint y: 327, endPoint x: 278, endPoint y: 316, distance: 11.7
click at [273, 326] on div at bounding box center [527, 250] width 1054 height 500
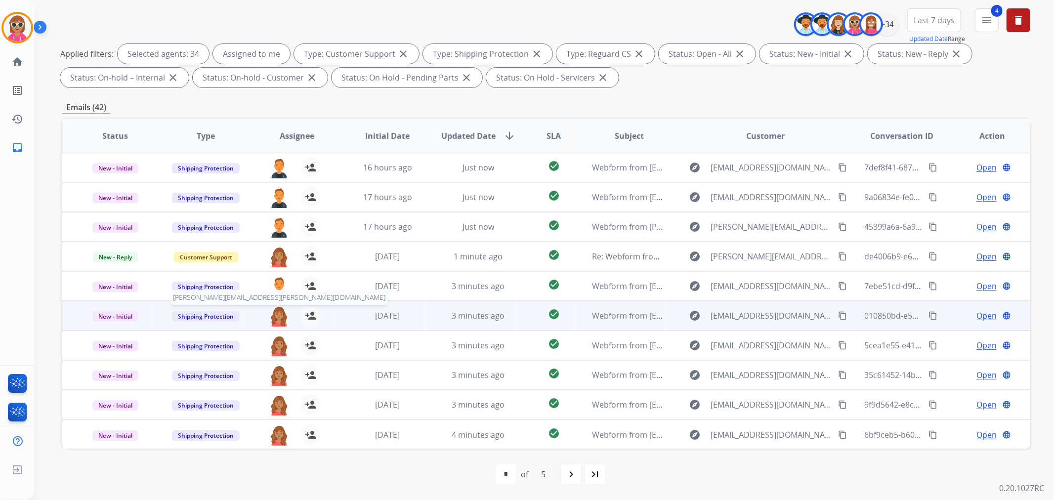
click at [279, 314] on img at bounding box center [279, 316] width 20 height 21
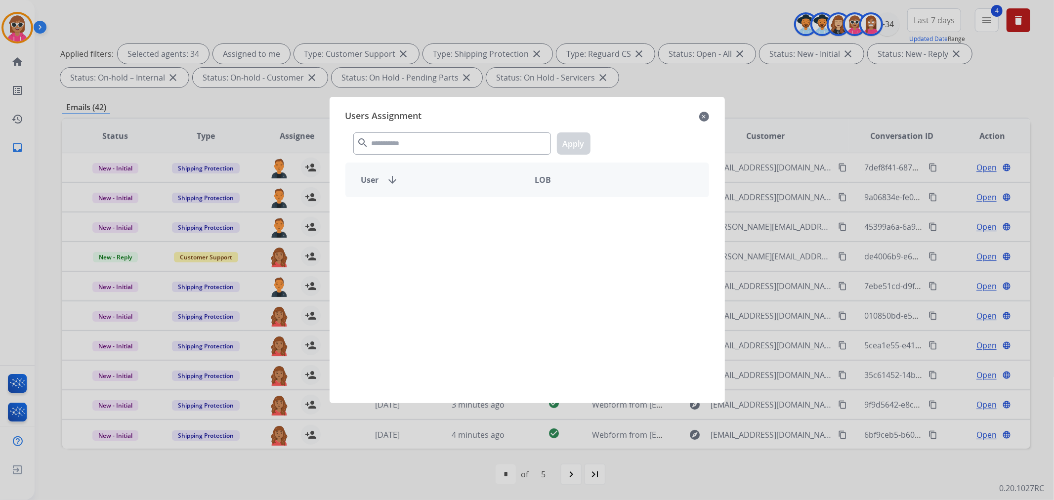
click at [465, 131] on div "search Apply" at bounding box center [527, 142] width 364 height 34
click at [465, 137] on input "text" at bounding box center [452, 143] width 198 height 22
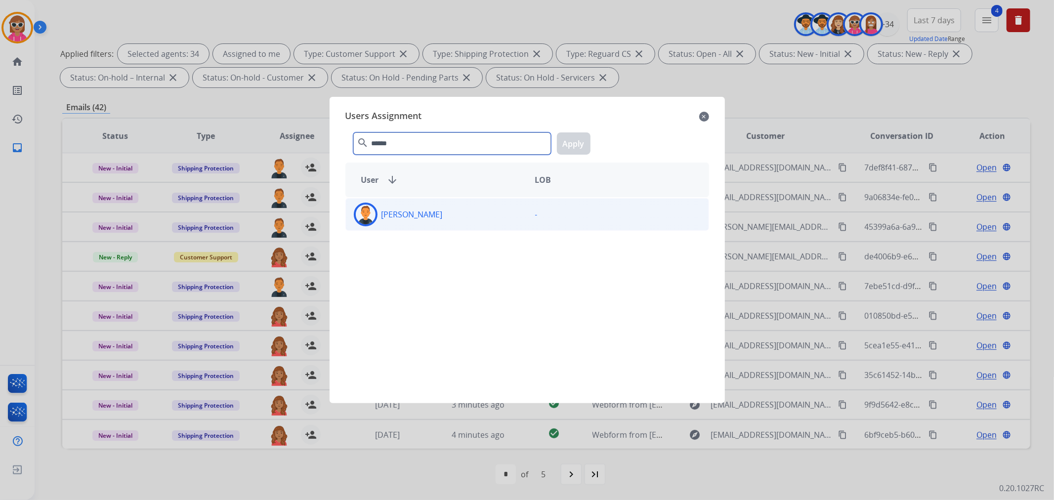
type input "******"
drag, startPoint x: 488, startPoint y: 212, endPoint x: 512, endPoint y: 192, distance: 30.5
click at [486, 212] on div "[PERSON_NAME]" at bounding box center [436, 215] width 181 height 24
click at [589, 137] on button "Apply" at bounding box center [574, 143] width 34 height 22
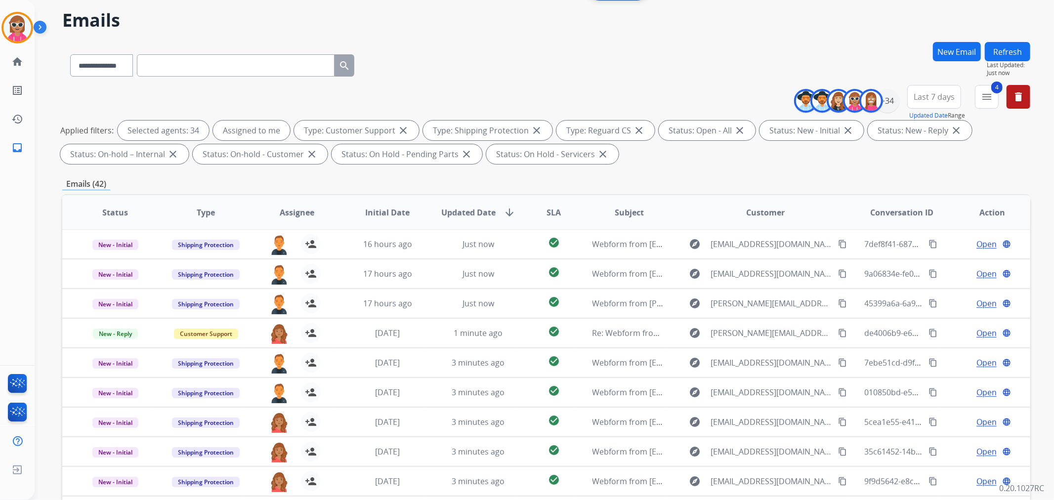
scroll to position [0, 0]
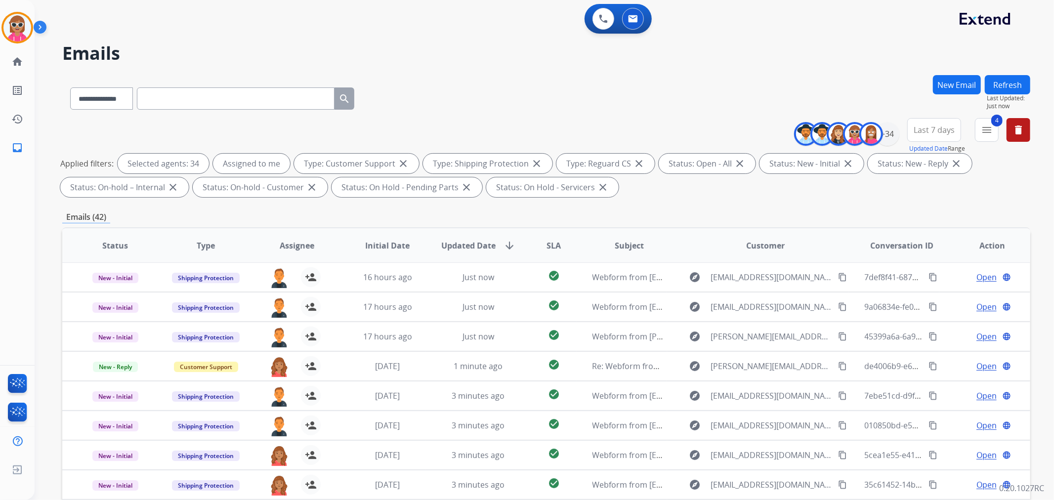
drag, startPoint x: 1014, startPoint y: 89, endPoint x: 1004, endPoint y: 91, distance: 9.6
click at [1010, 89] on button "Refresh" at bounding box center [1007, 84] width 45 height 19
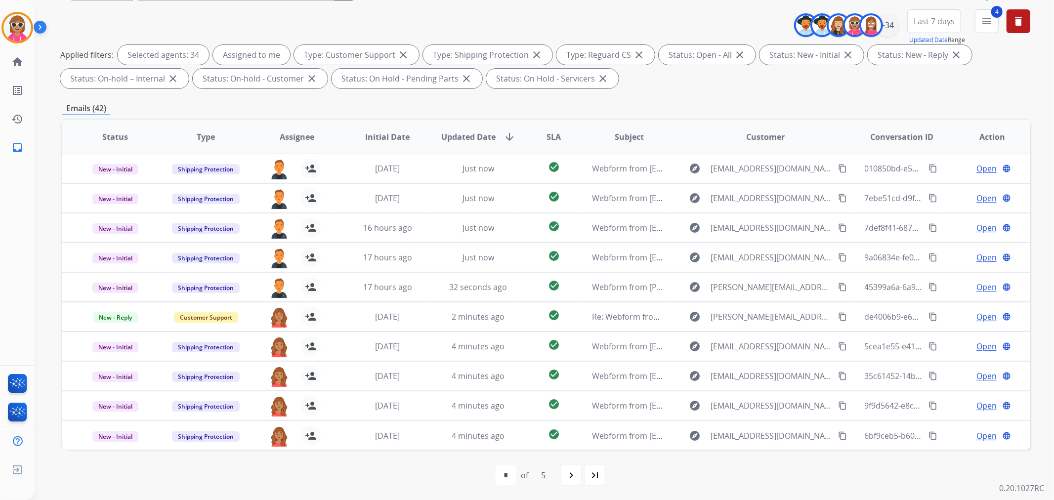
scroll to position [110, 0]
click at [562, 469] on div "navigate_next" at bounding box center [571, 475] width 22 height 22
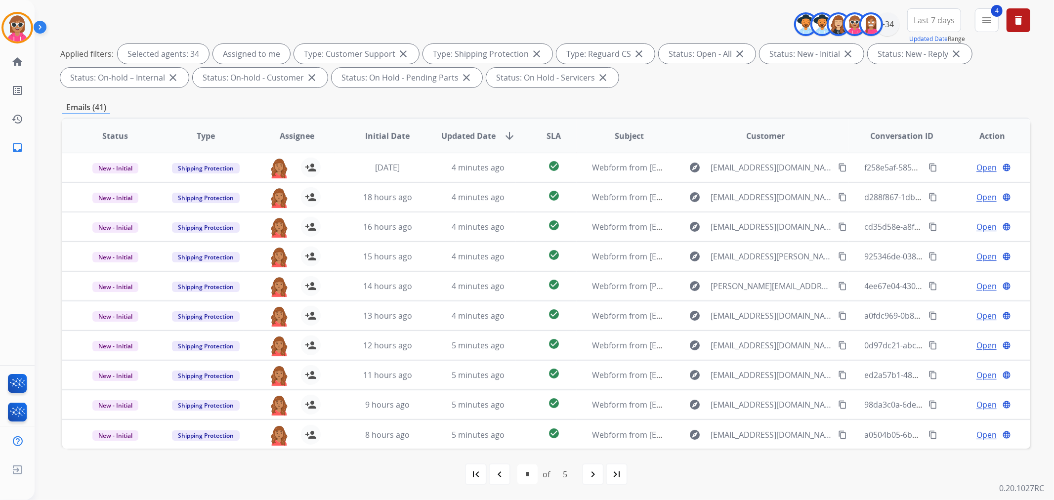
drag, startPoint x: 599, startPoint y: 475, endPoint x: 587, endPoint y: 467, distance: 14.3
click at [598, 475] on div "navigate_next" at bounding box center [593, 475] width 22 height 22
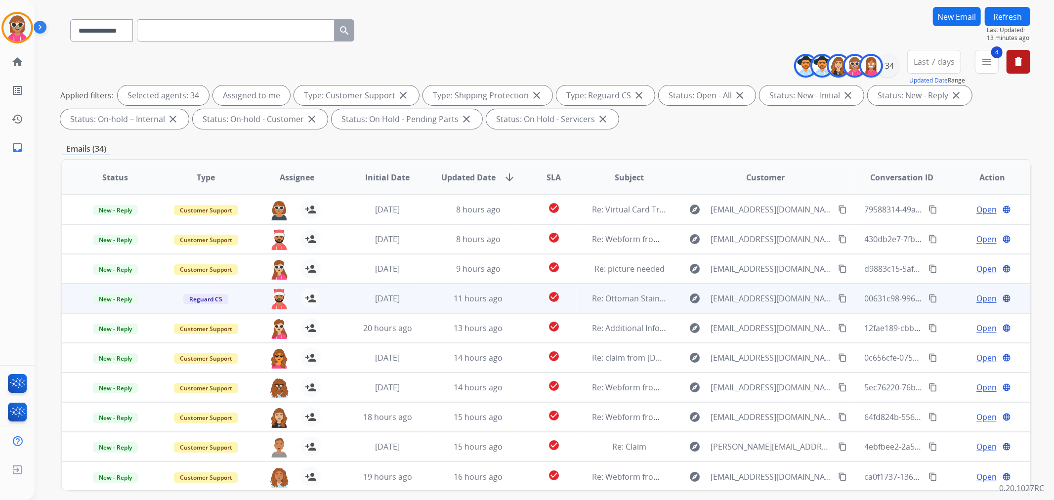
scroll to position [0, 0]
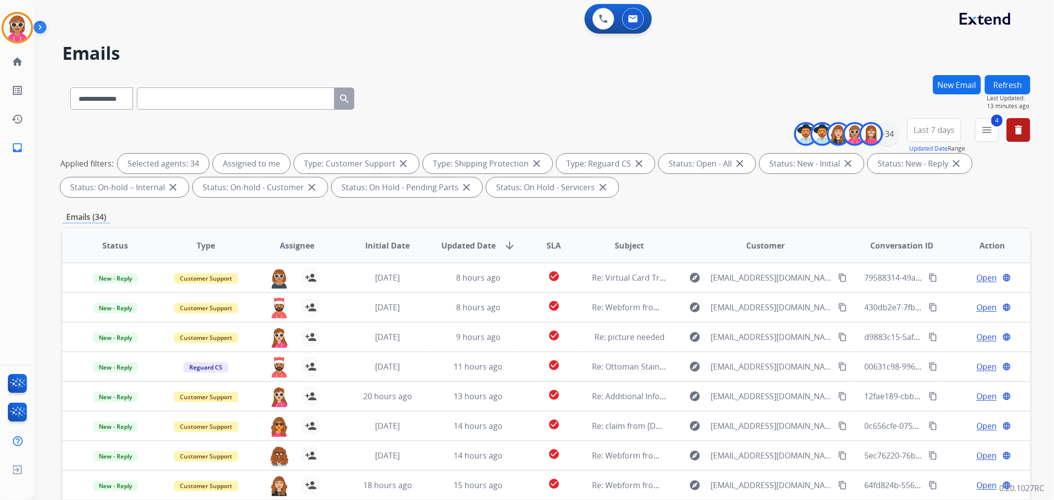
click at [1001, 89] on button "Refresh" at bounding box center [1007, 84] width 45 height 19
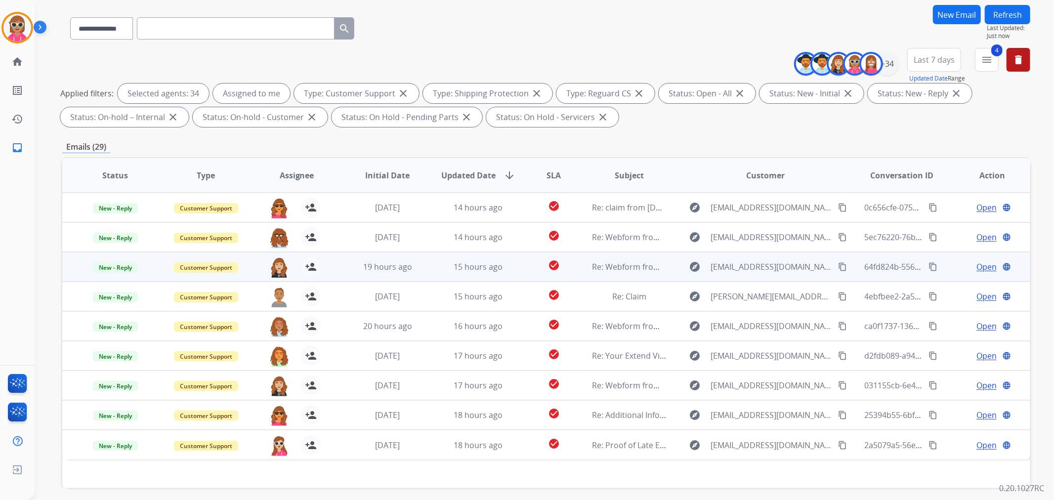
scroll to position [110, 0]
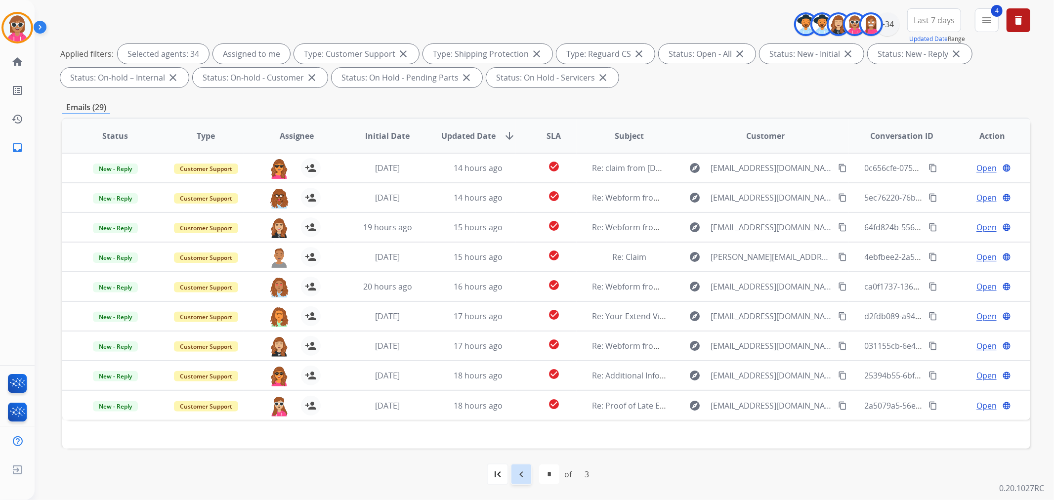
click at [528, 480] on div "navigate_before" at bounding box center [522, 475] width 22 height 22
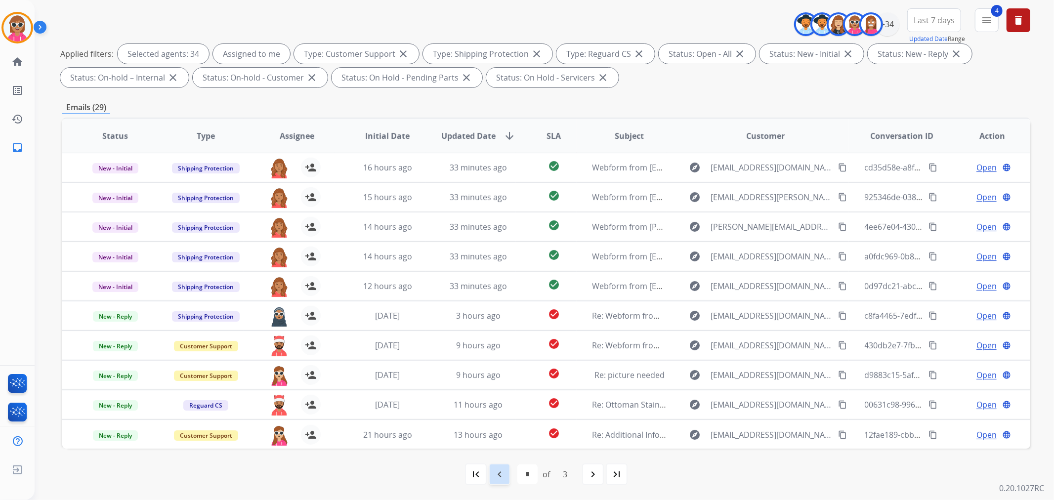
click at [504, 477] on mat-icon "navigate_before" at bounding box center [500, 475] width 12 height 12
select select "*"
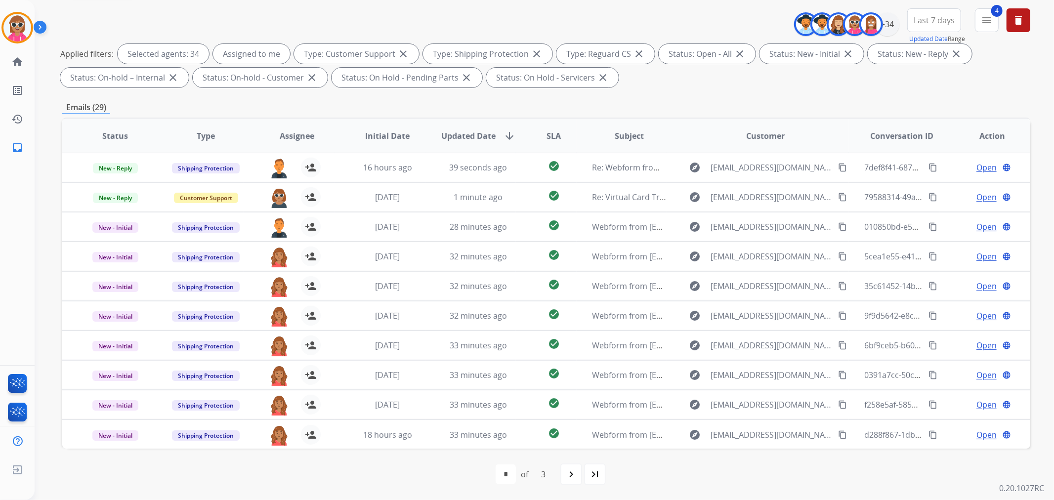
click at [300, 131] on span "Assignee" at bounding box center [297, 136] width 35 height 12
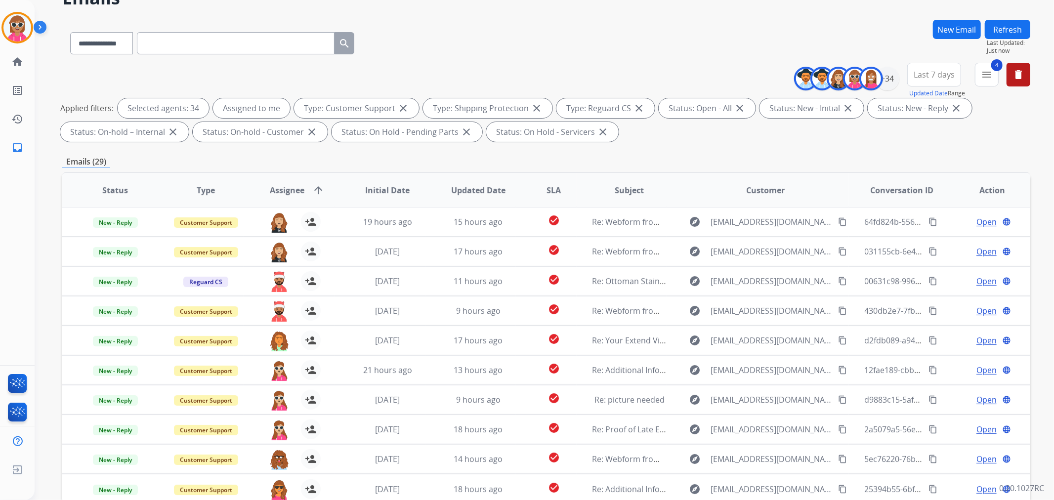
scroll to position [55, 0]
drag, startPoint x: 226, startPoint y: 66, endPoint x: 71, endPoint y: 36, distance: 158.5
click at [221, 63] on div "**********" at bounding box center [546, 104] width 968 height 83
drag, startPoint x: 71, startPoint y: 36, endPoint x: 82, endPoint y: 41, distance: 12.2
click at [71, 35] on select "**********" at bounding box center [101, 44] width 62 height 22
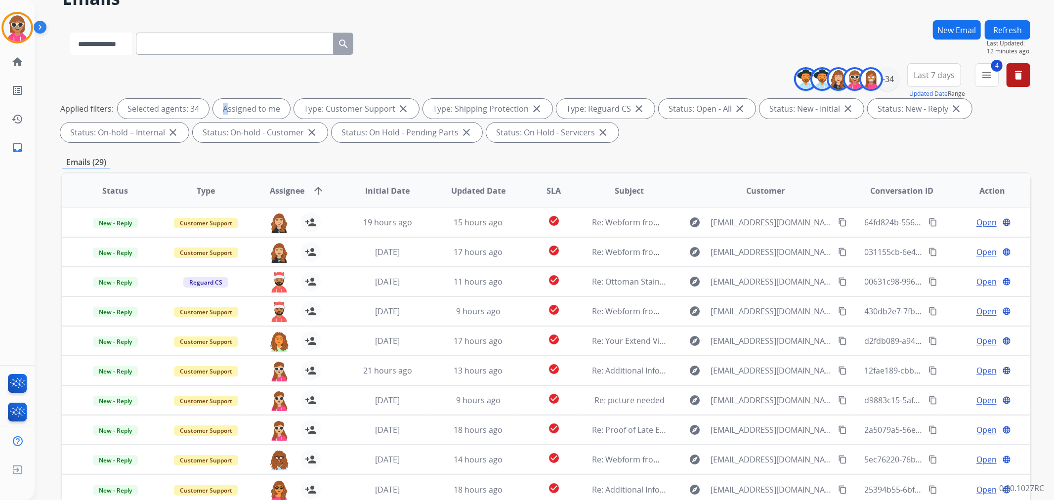
select select "**********"
click at [70, 33] on select "**********" at bounding box center [101, 44] width 62 height 22
click at [179, 42] on input "text" at bounding box center [236, 44] width 198 height 22
paste input "**********"
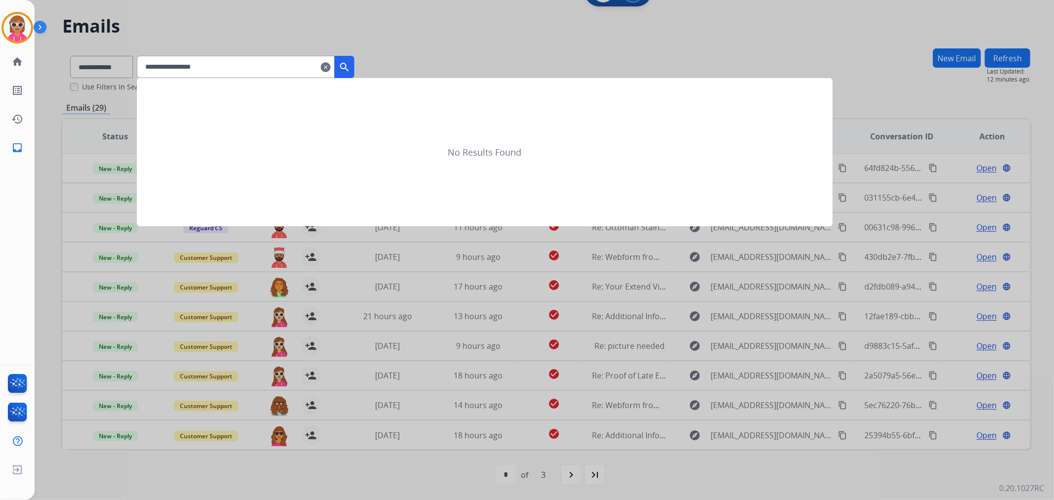
type input "**********"
click at [350, 62] on mat-icon "search" at bounding box center [345, 67] width 12 height 12
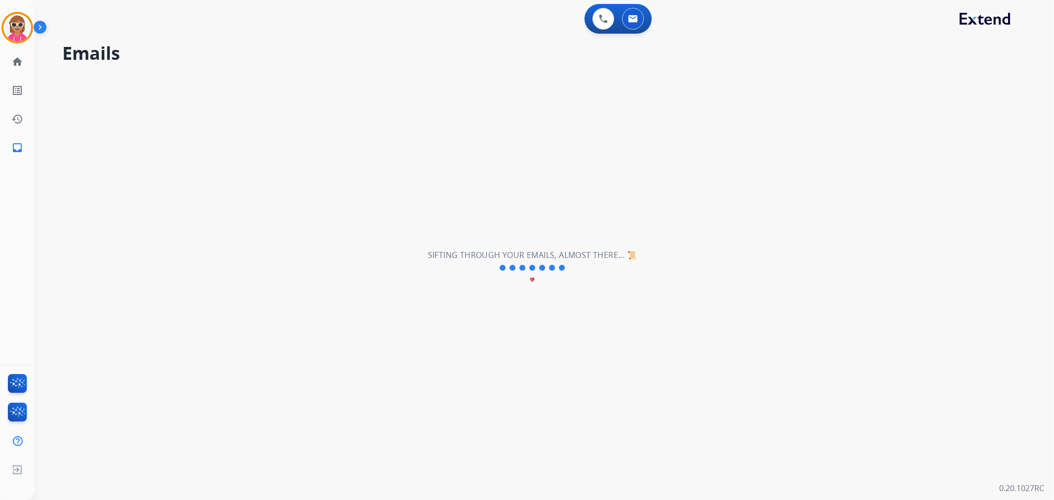
scroll to position [0, 0]
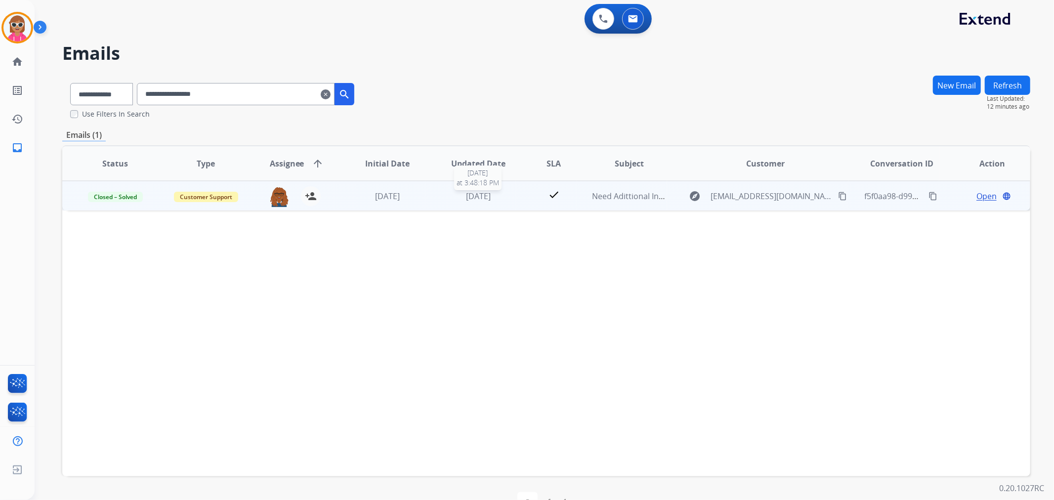
click at [479, 198] on span "[DATE]" at bounding box center [478, 196] width 25 height 11
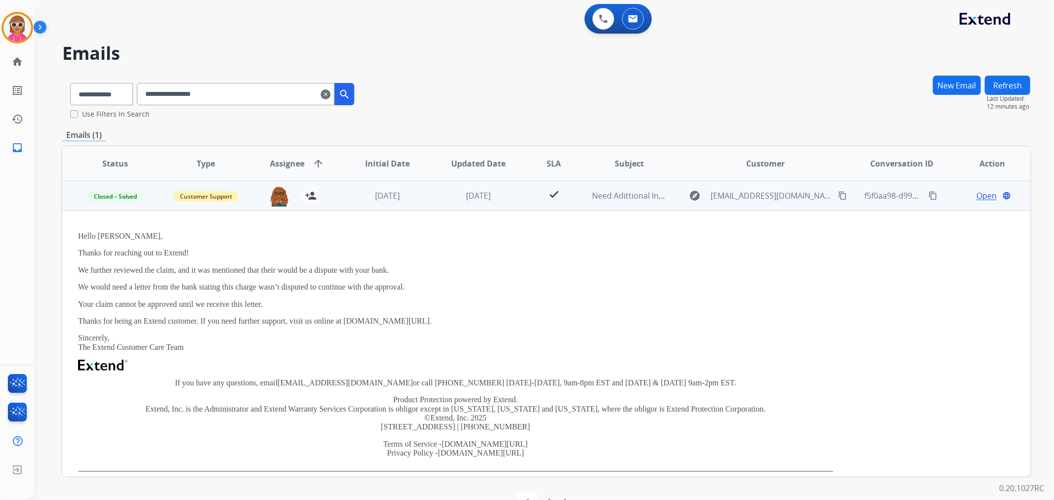
click at [508, 186] on td "[DATE]" at bounding box center [471, 196] width 91 height 30
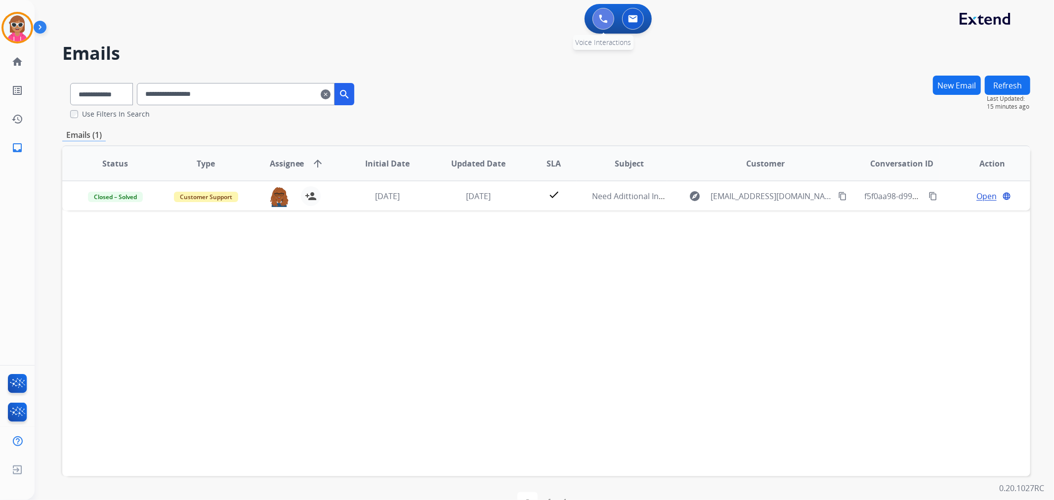
click at [599, 15] on img at bounding box center [603, 18] width 9 height 9
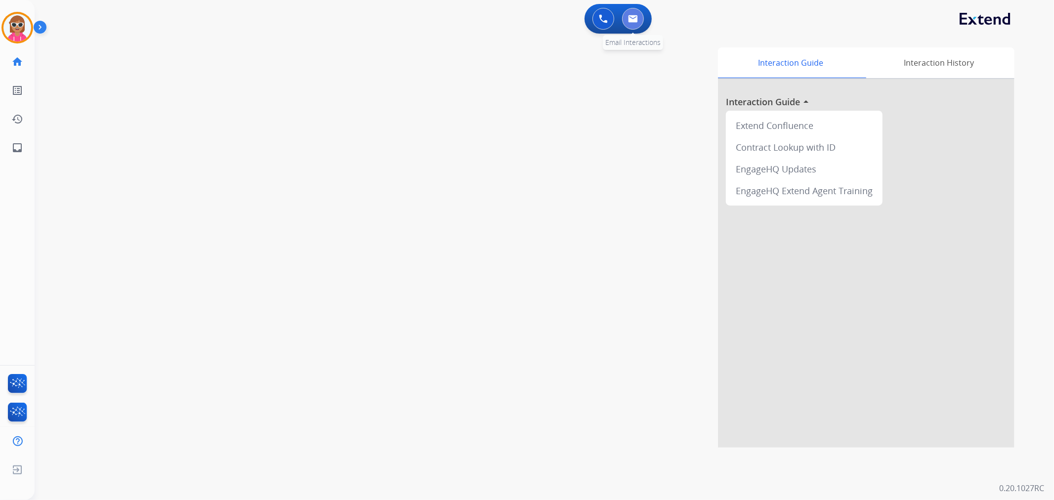
click at [642, 23] on button at bounding box center [633, 19] width 22 height 22
select select "**********"
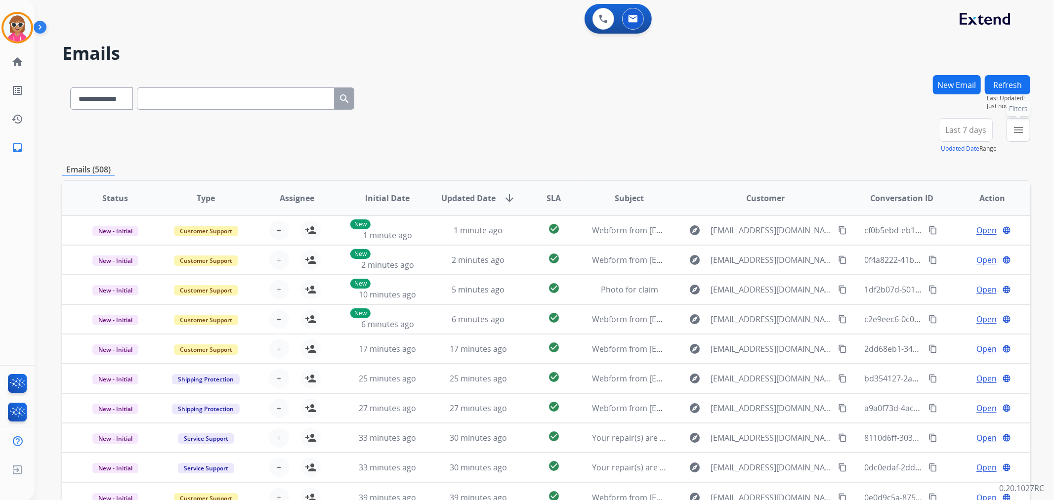
click at [1011, 131] on button "menu Filters" at bounding box center [1019, 130] width 24 height 24
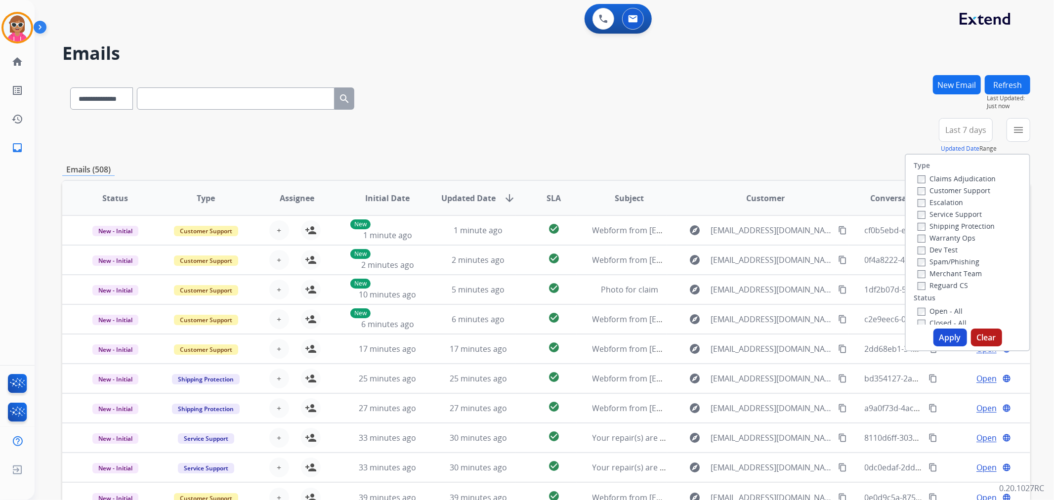
click at [952, 188] on label "Customer Support" at bounding box center [954, 190] width 73 height 9
click at [946, 223] on label "Shipping Protection" at bounding box center [956, 225] width 77 height 9
click at [946, 282] on label "Reguard CS" at bounding box center [943, 285] width 50 height 9
click at [941, 307] on label "Open - All" at bounding box center [940, 310] width 45 height 9
click at [946, 341] on button "Apply" at bounding box center [951, 338] width 34 height 18
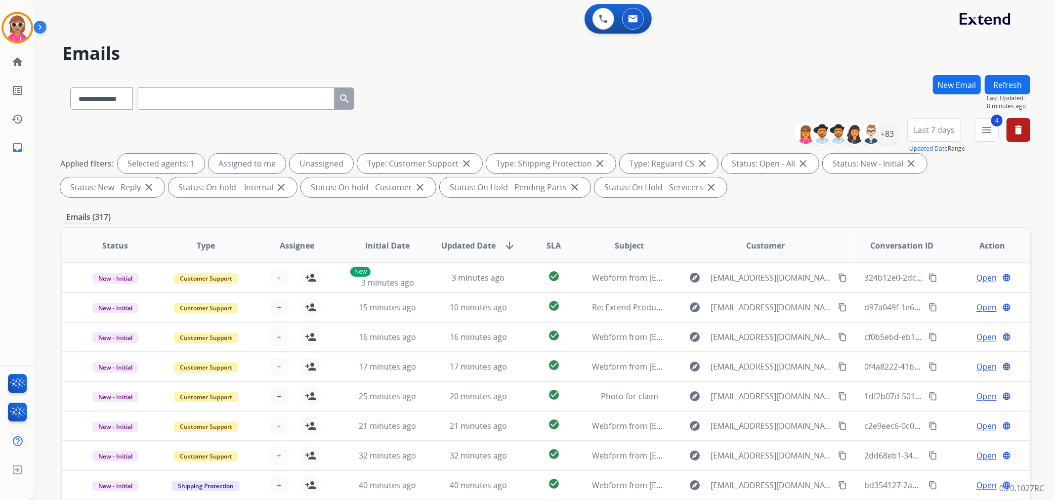
click at [1005, 85] on button "Refresh" at bounding box center [1007, 84] width 45 height 19
click at [887, 134] on div "+83" at bounding box center [888, 134] width 24 height 24
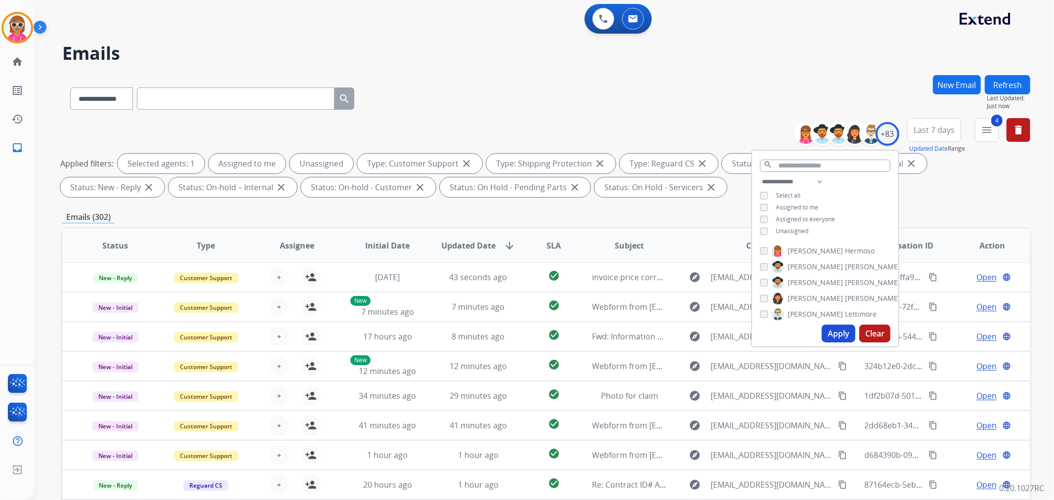
drag, startPoint x: 812, startPoint y: 205, endPoint x: 813, endPoint y: 231, distance: 26.7
click at [811, 205] on span "Assigned to me" at bounding box center [797, 207] width 43 height 8
click at [843, 337] on button "Apply" at bounding box center [839, 334] width 34 height 18
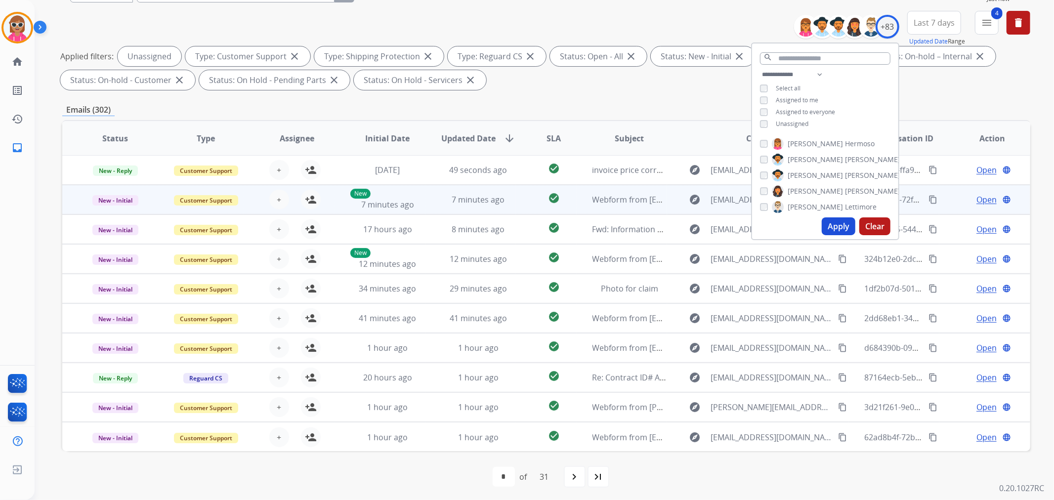
scroll to position [110, 0]
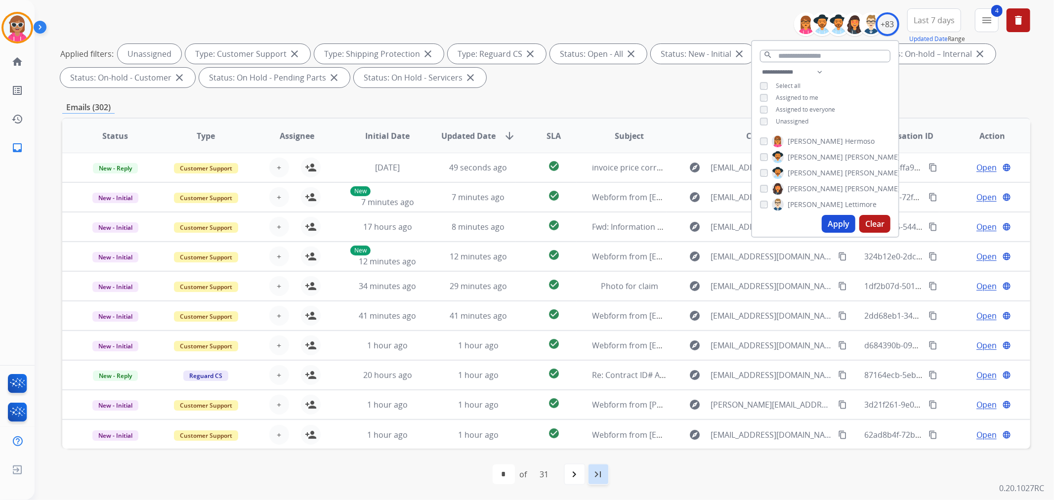
click at [595, 479] on mat-icon "last_page" at bounding box center [599, 475] width 12 height 12
select select "**"
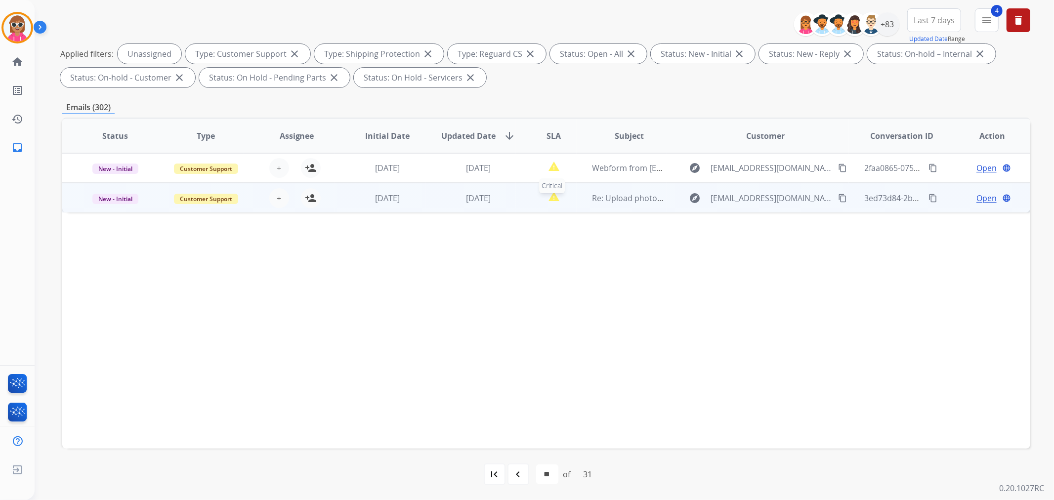
click at [560, 198] on div "report_problem" at bounding box center [554, 198] width 44 height 15
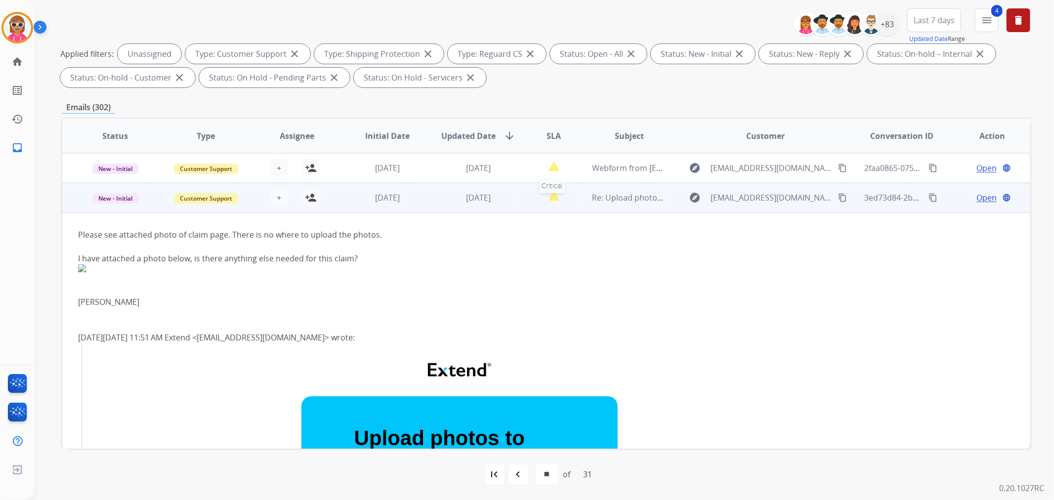
scroll to position [30, 0]
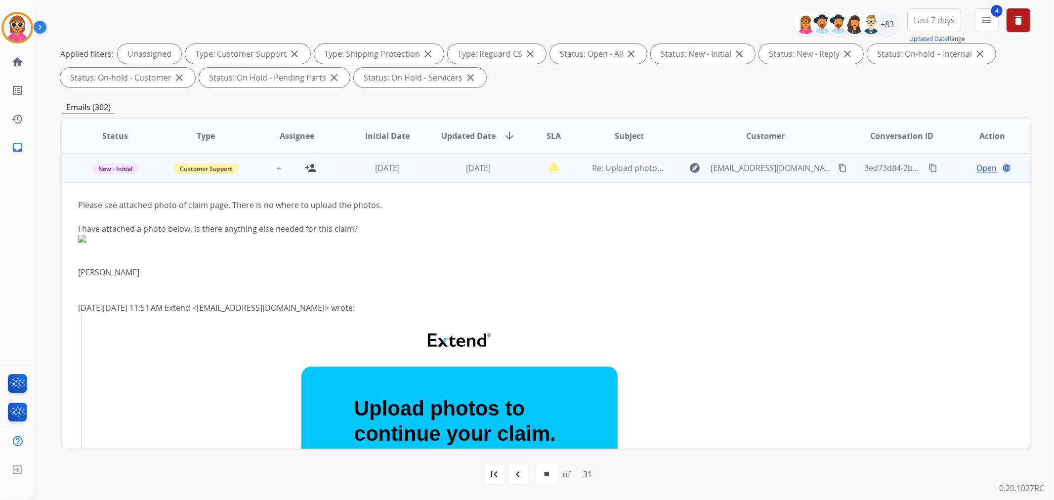
click at [534, 176] on td "report_problem" at bounding box center [546, 168] width 60 height 30
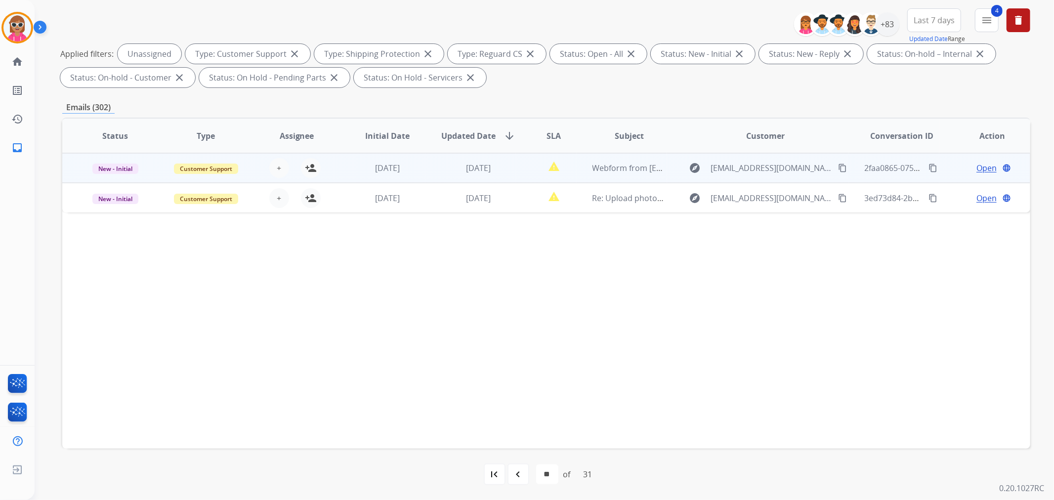
click at [520, 175] on td "report_problem" at bounding box center [546, 168] width 60 height 30
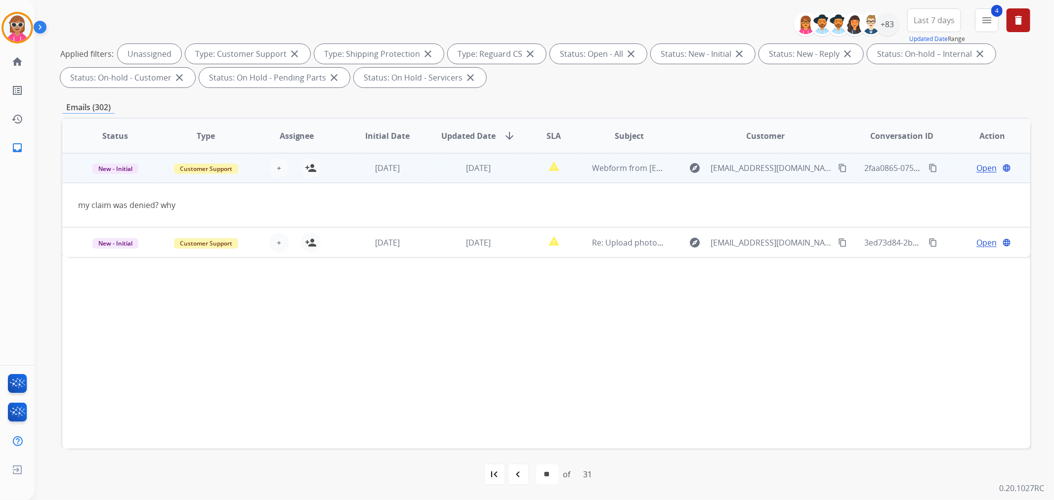
drag, startPoint x: 813, startPoint y: 165, endPoint x: 831, endPoint y: 121, distance: 48.1
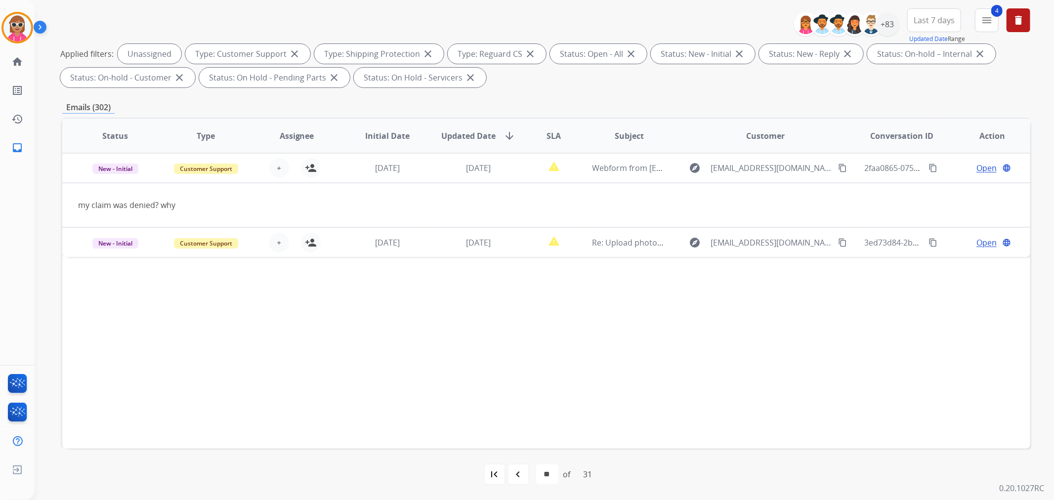
click at [838, 166] on mat-icon "content_copy" at bounding box center [842, 168] width 9 height 9
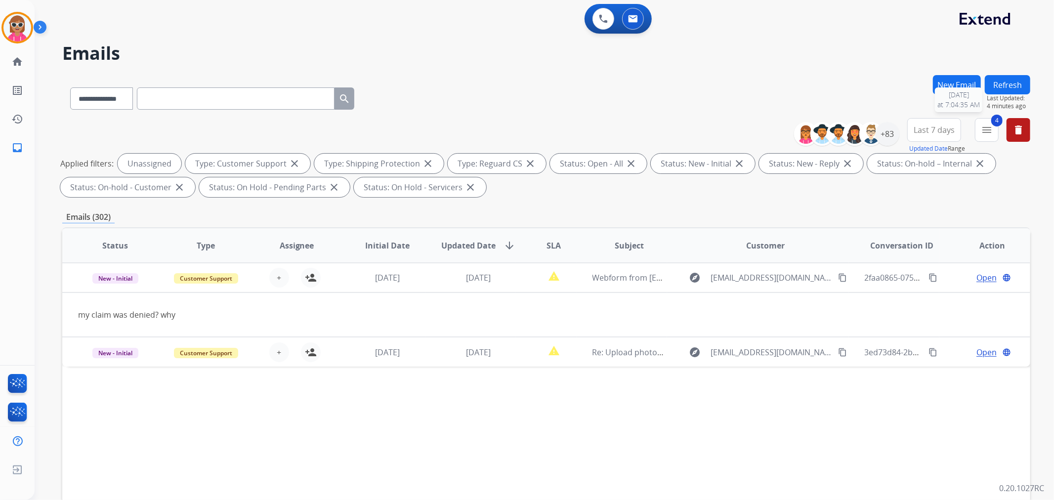
click at [1014, 96] on span "Last Updated:" at bounding box center [1008, 98] width 43 height 8
click at [1019, 92] on button "Refresh" at bounding box center [1007, 84] width 45 height 19
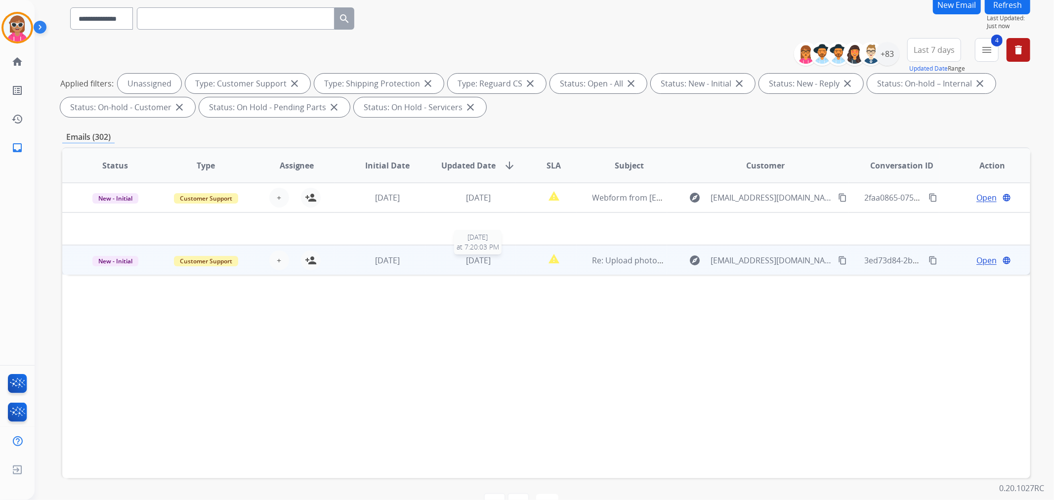
scroll to position [110, 0]
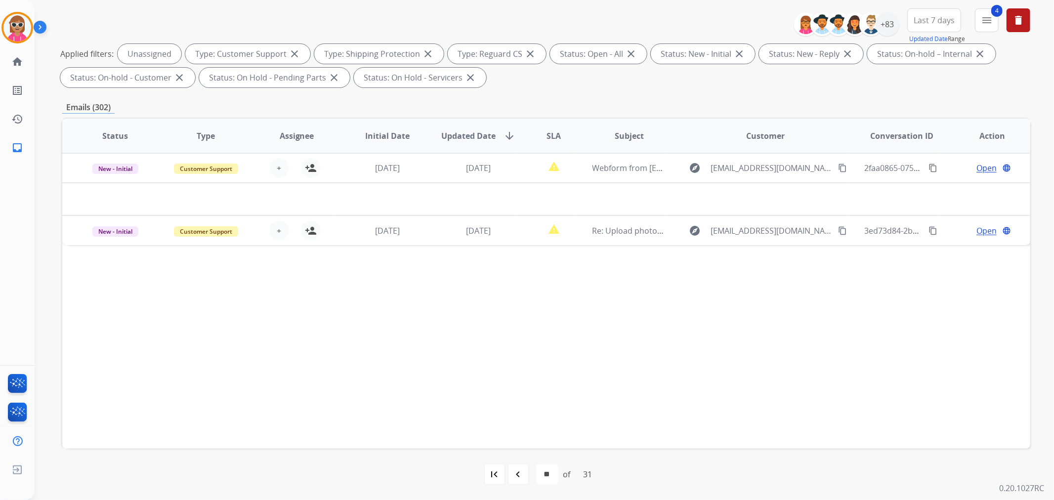
drag, startPoint x: 385, startPoint y: 222, endPoint x: 827, endPoint y: 109, distance: 457.2
click at [388, 217] on td "[DATE]" at bounding box center [380, 231] width 91 height 30
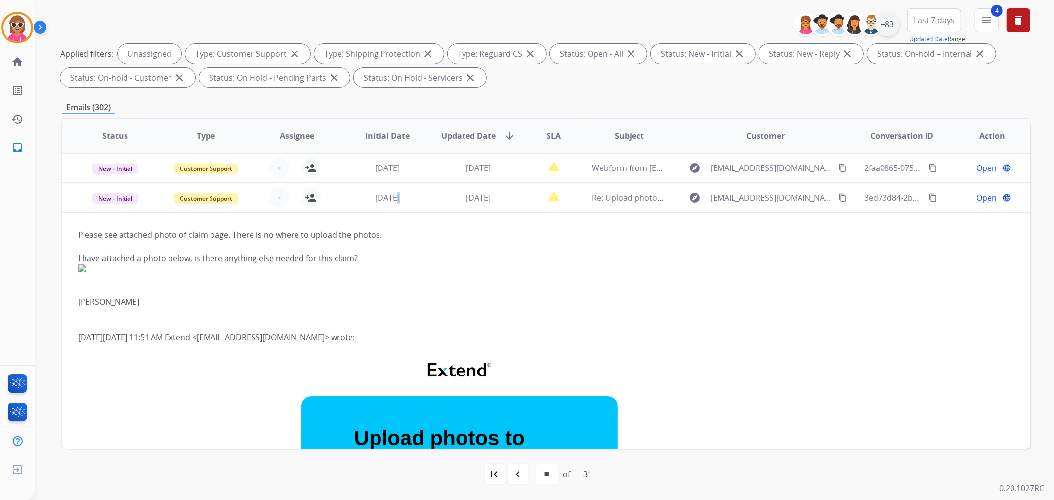
scroll to position [30, 0]
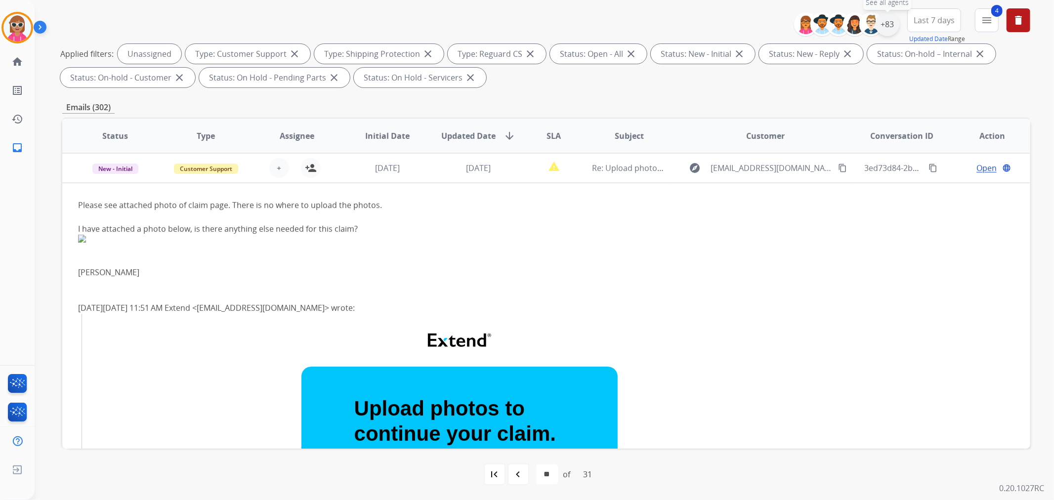
click at [891, 28] on div "+83" at bounding box center [888, 24] width 24 height 24
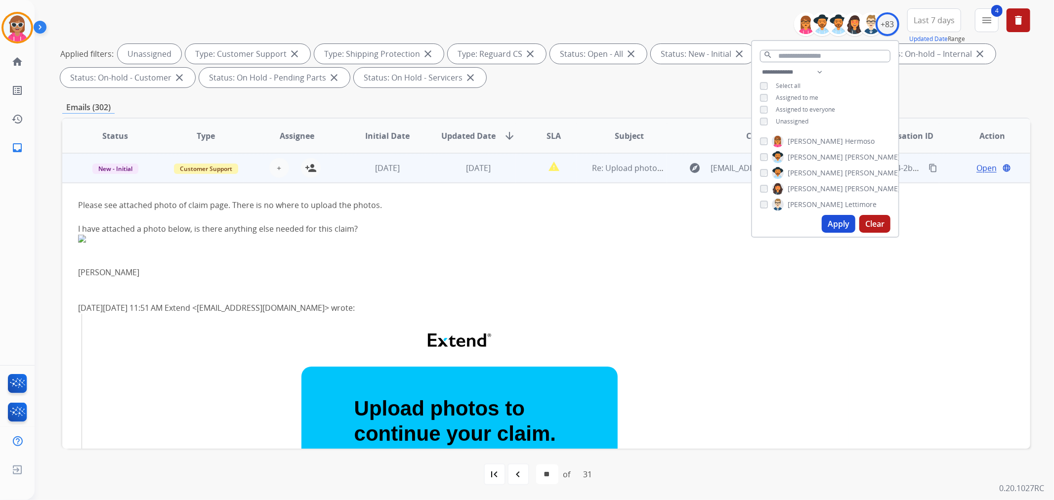
click at [480, 181] on td "[DATE]" at bounding box center [471, 168] width 91 height 30
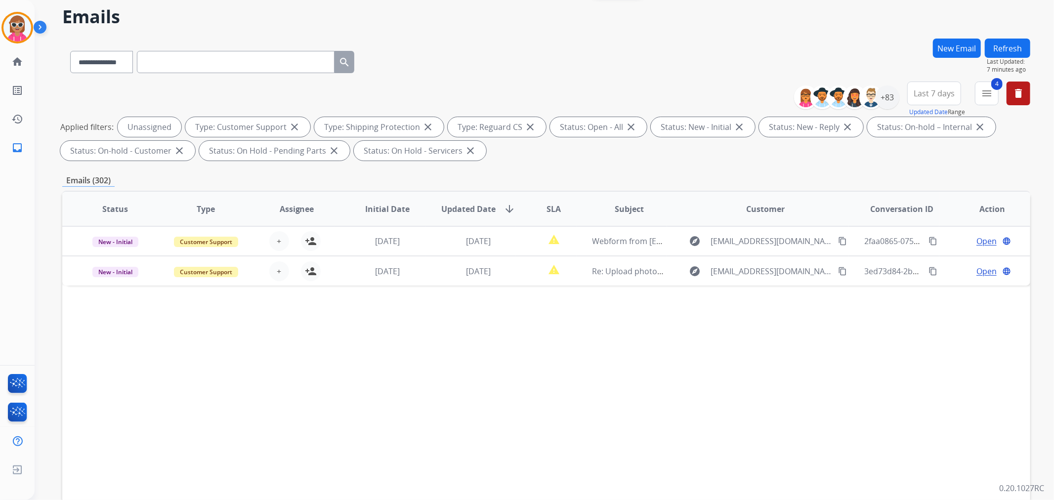
scroll to position [0, 0]
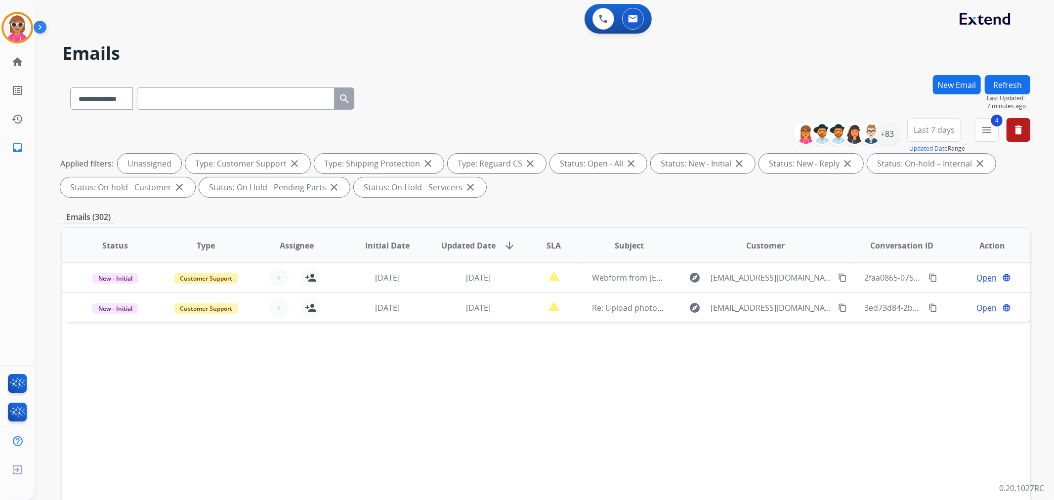
click at [1011, 77] on button "Refresh" at bounding box center [1007, 84] width 45 height 19
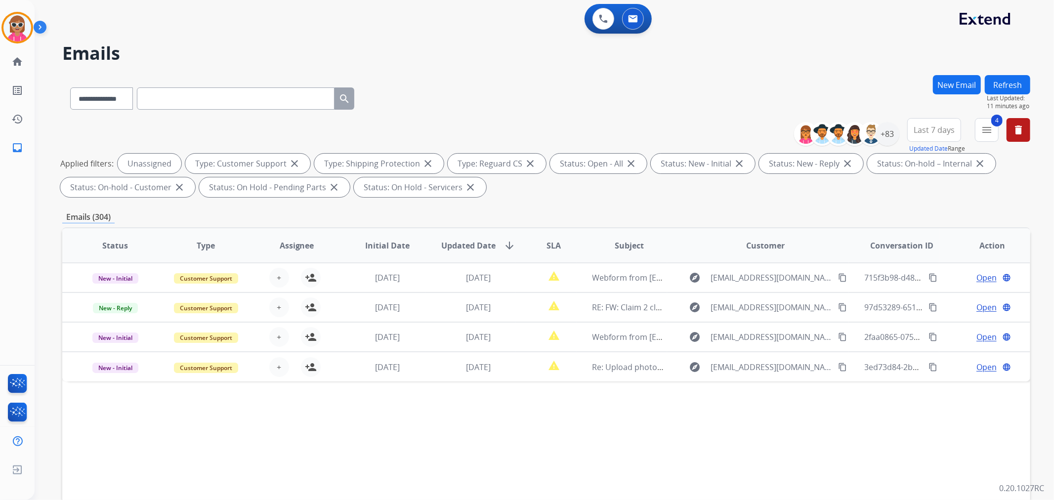
click at [202, 112] on div "**********" at bounding box center [212, 97] width 300 height 34
click at [204, 99] on input "text" at bounding box center [236, 98] width 198 height 22
paste input "**********"
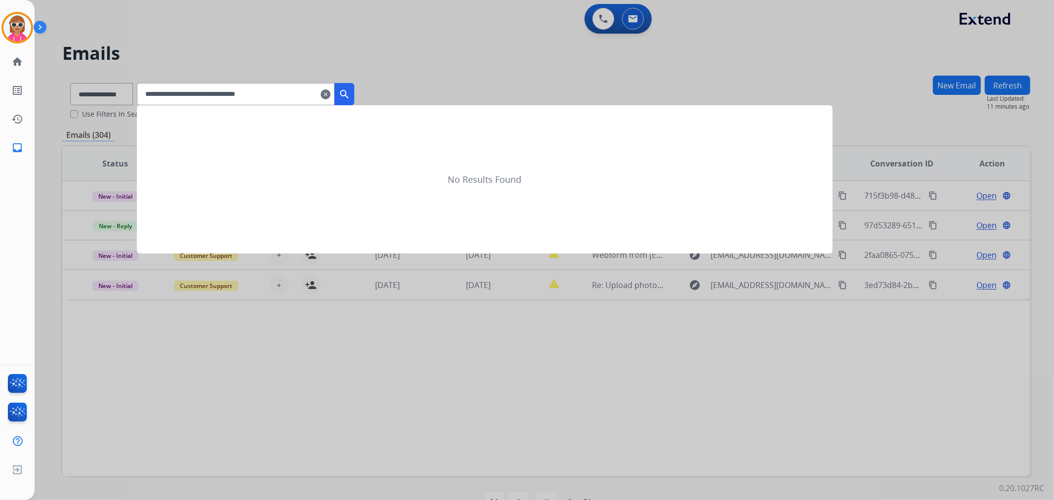
type input "**********"
click at [350, 92] on mat-icon "search" at bounding box center [345, 94] width 12 height 12
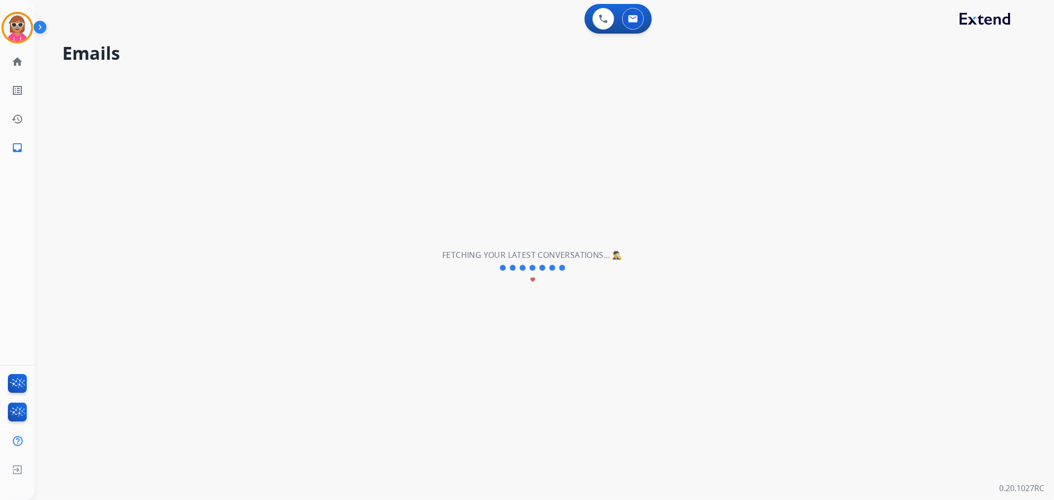
select select "*"
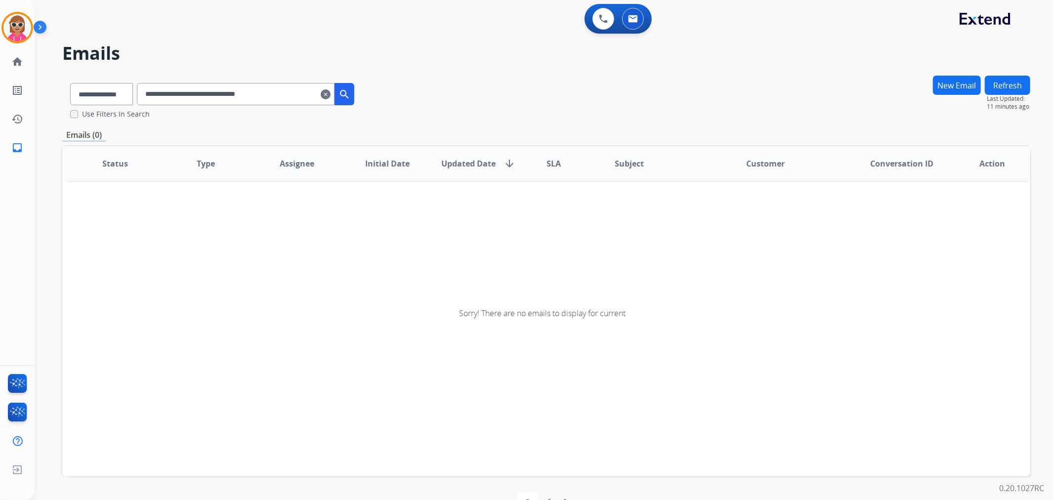
click at [350, 97] on mat-icon "search" at bounding box center [345, 94] width 12 height 12
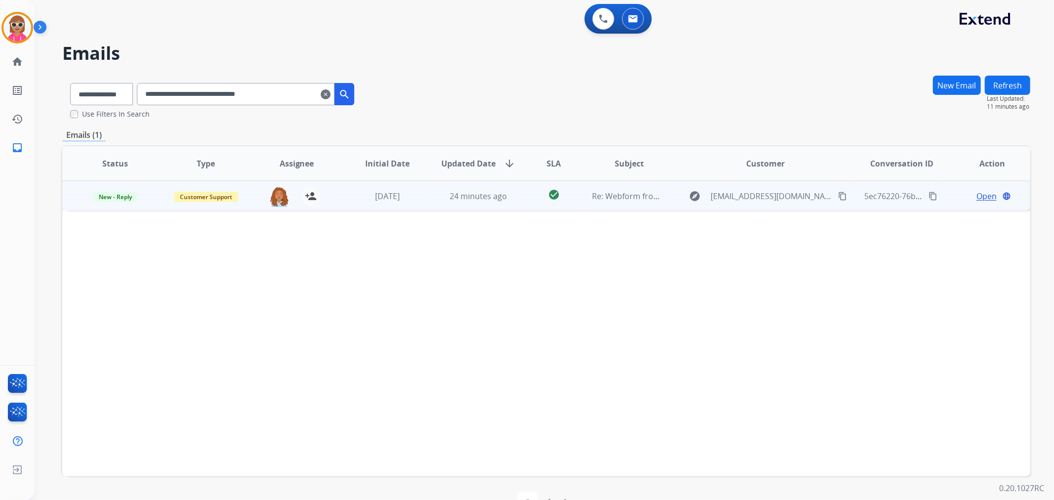
click at [426, 191] on td "24 minutes ago" at bounding box center [471, 196] width 91 height 30
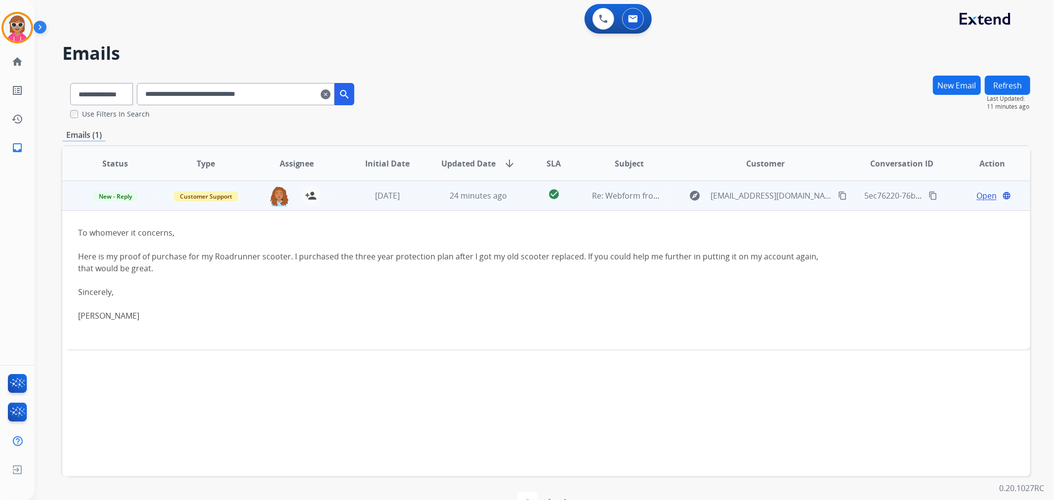
click at [982, 196] on span "Open" at bounding box center [987, 196] width 20 height 12
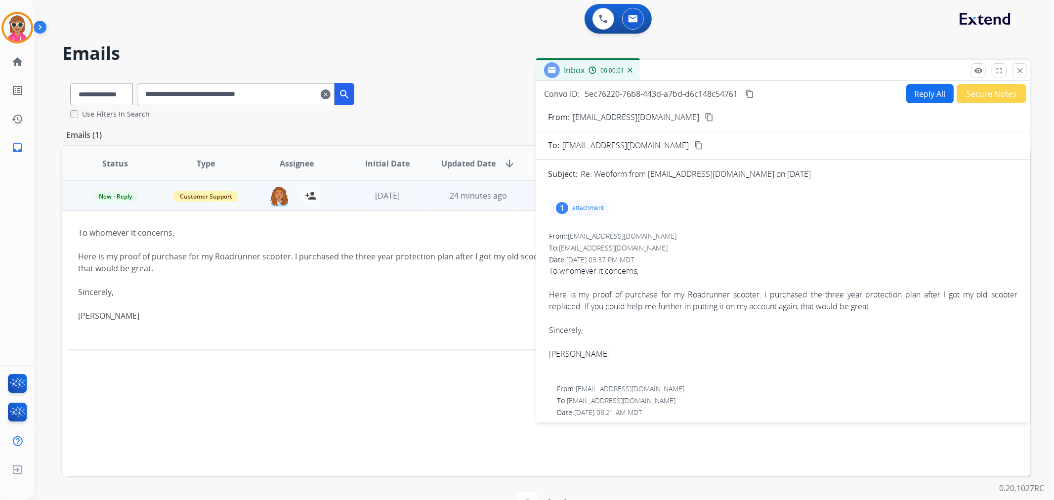
click at [590, 205] on p "attachment" at bounding box center [588, 208] width 32 height 8
click at [575, 243] on div "picture_as_pdf" at bounding box center [584, 235] width 49 height 35
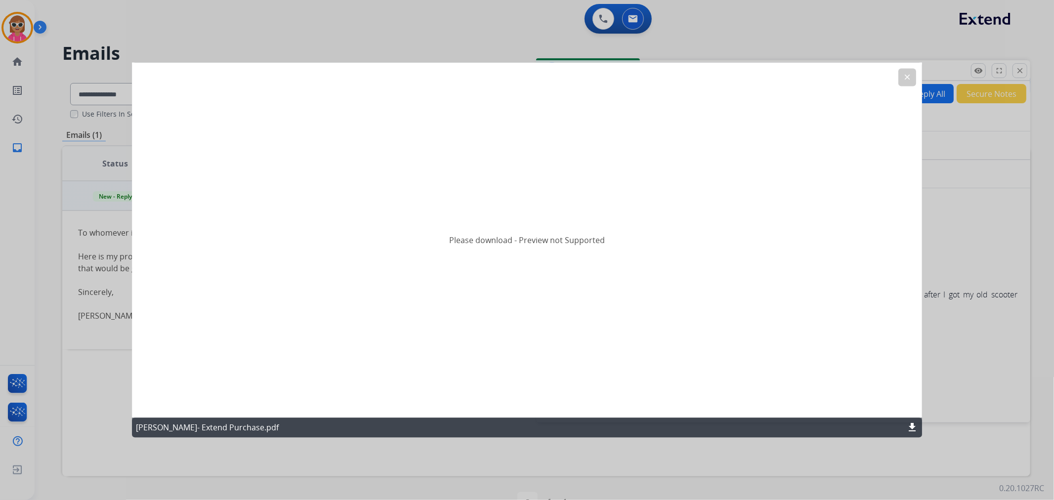
drag, startPoint x: 901, startPoint y: 77, endPoint x: 832, endPoint y: 124, distance: 82.8
click at [899, 78] on button "clear" at bounding box center [908, 78] width 18 height 18
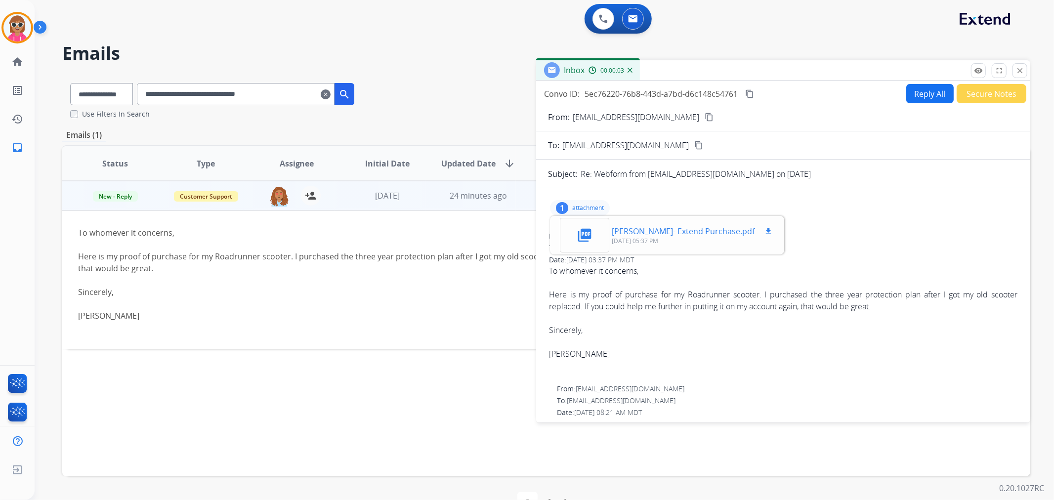
click at [732, 223] on div "picture_as_pdf [PERSON_NAME]- Extend Purchase.pdf download [DATE] 05:37 PM" at bounding box center [667, 235] width 230 height 35
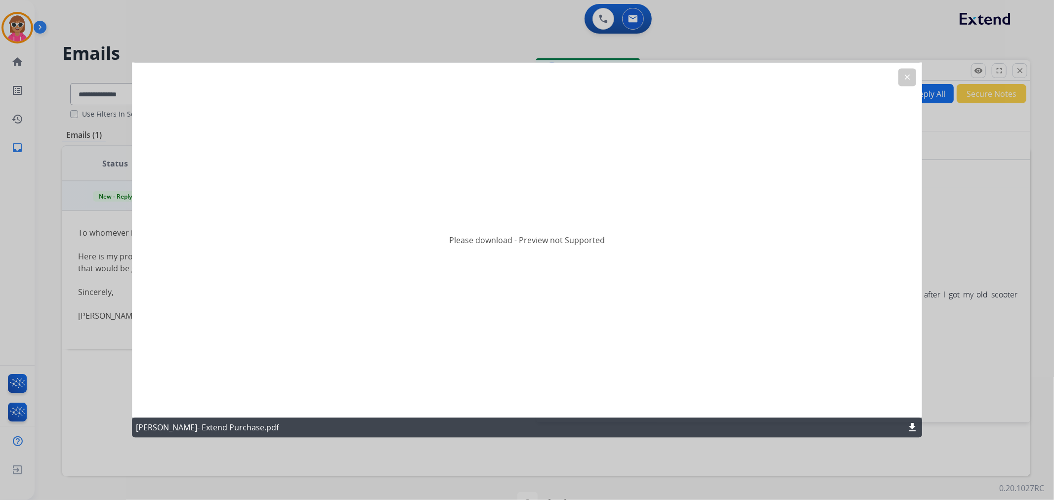
click at [913, 430] on mat-icon "download" at bounding box center [912, 428] width 12 height 12
click at [911, 80] on mat-icon "clear" at bounding box center [907, 77] width 9 height 9
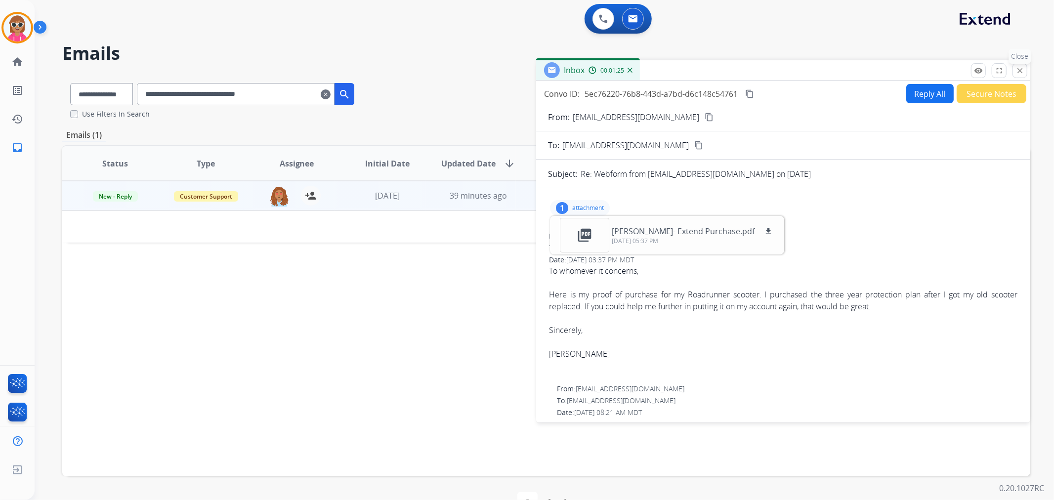
click at [1015, 72] on button "close Close" at bounding box center [1020, 70] width 15 height 15
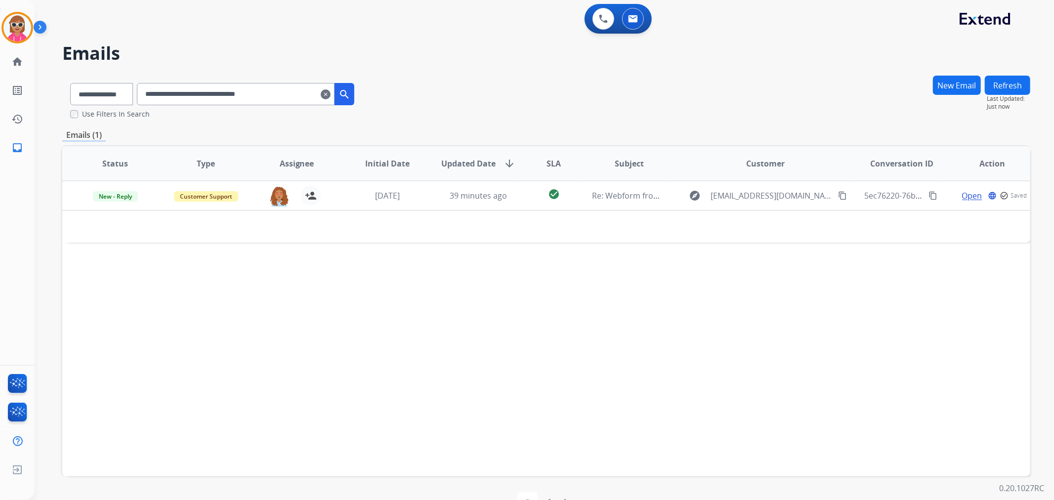
drag, startPoint x: 69, startPoint y: 100, endPoint x: 99, endPoint y: 95, distance: 30.1
click at [70, 100] on div "**********" at bounding box center [212, 92] width 300 height 34
click at [100, 95] on select "**********" at bounding box center [101, 94] width 62 height 22
select select "**********"
click at [70, 83] on select "**********" at bounding box center [101, 94] width 62 height 22
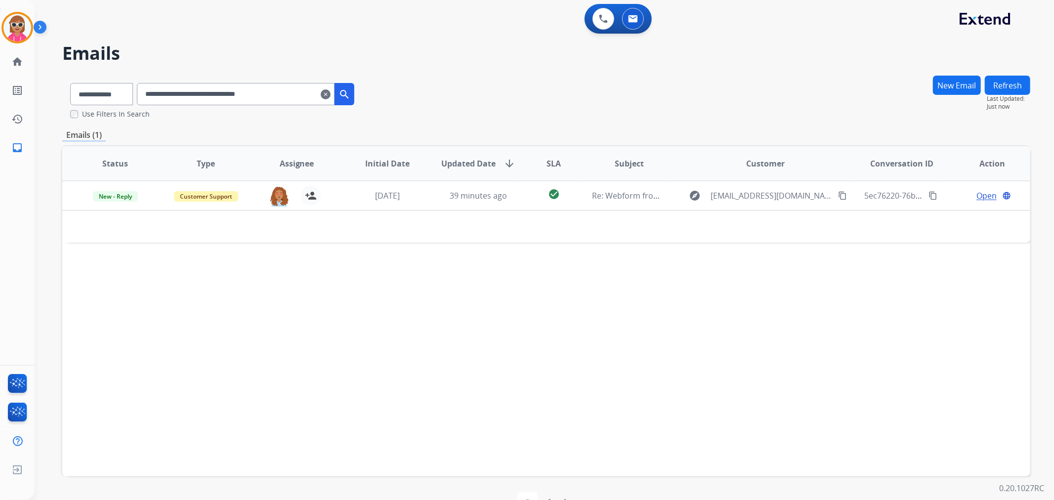
drag, startPoint x: 305, startPoint y: 92, endPoint x: 180, endPoint y: 88, distance: 125.1
click at [151, 101] on input "**********" at bounding box center [236, 94] width 198 height 22
click at [264, 100] on input "**********" at bounding box center [236, 94] width 198 height 22
drag, startPoint x: 317, startPoint y: 86, endPoint x: 137, endPoint y: 95, distance: 180.1
click at [137, 95] on div "**********" at bounding box center [212, 92] width 300 height 34
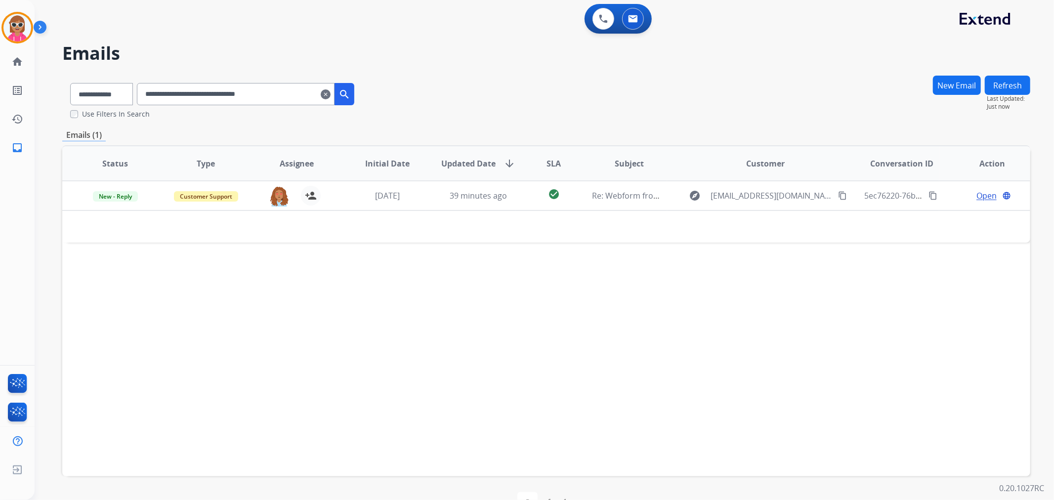
paste input "text"
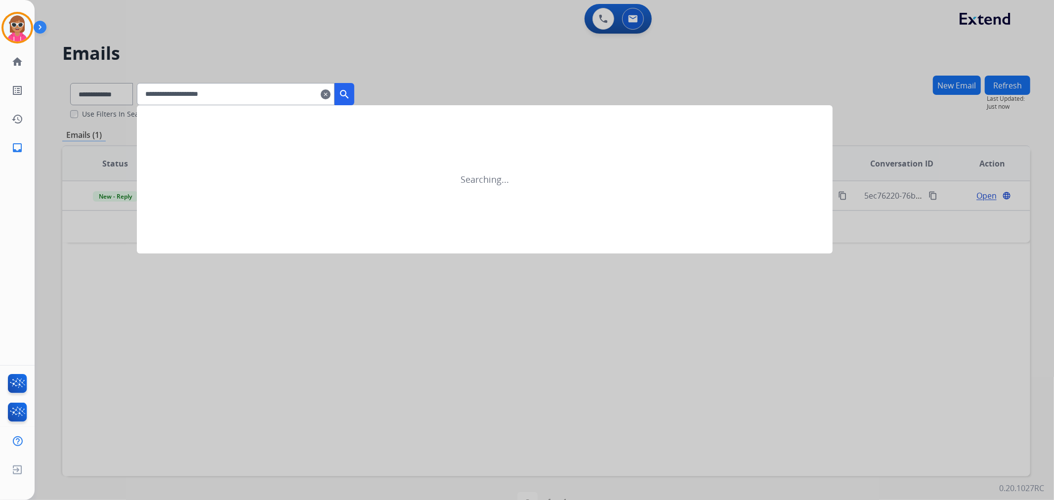
type input "**********"
click at [350, 89] on mat-icon "search" at bounding box center [345, 94] width 12 height 12
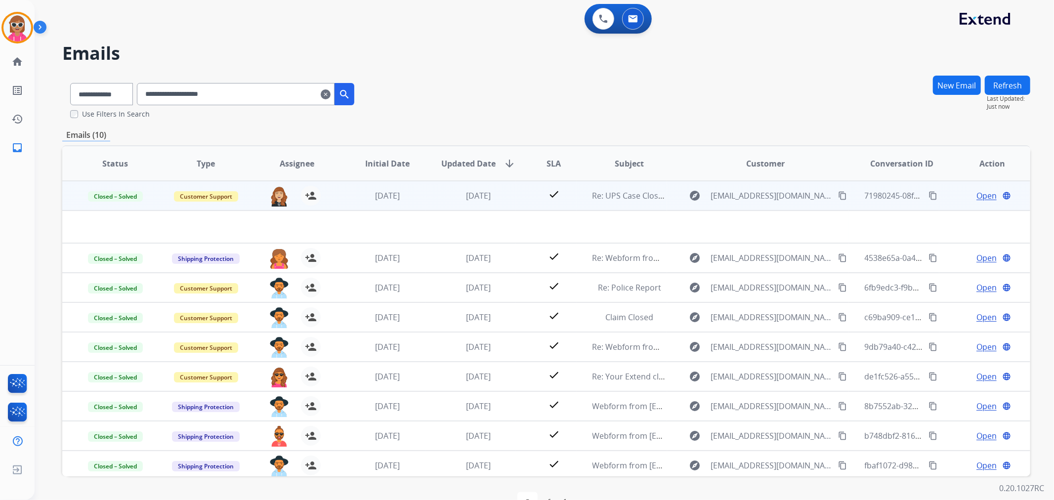
click at [426, 195] on td "[DATE]" at bounding box center [471, 196] width 91 height 30
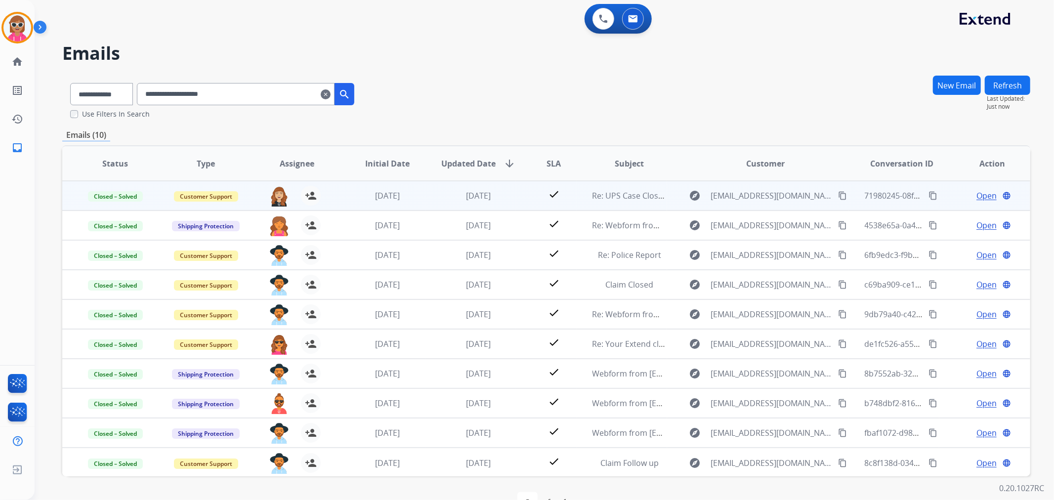
click at [426, 194] on td "[DATE]" at bounding box center [471, 196] width 91 height 30
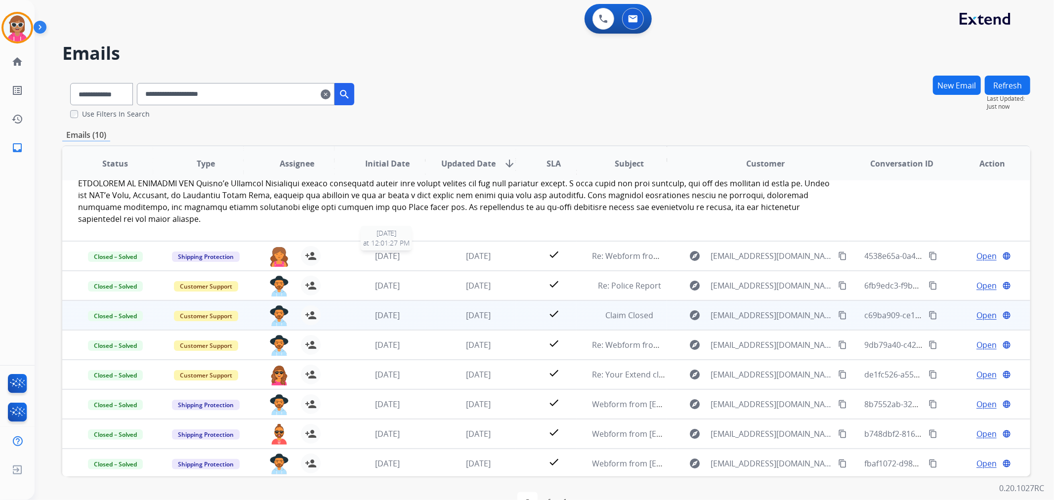
scroll to position [110, 0]
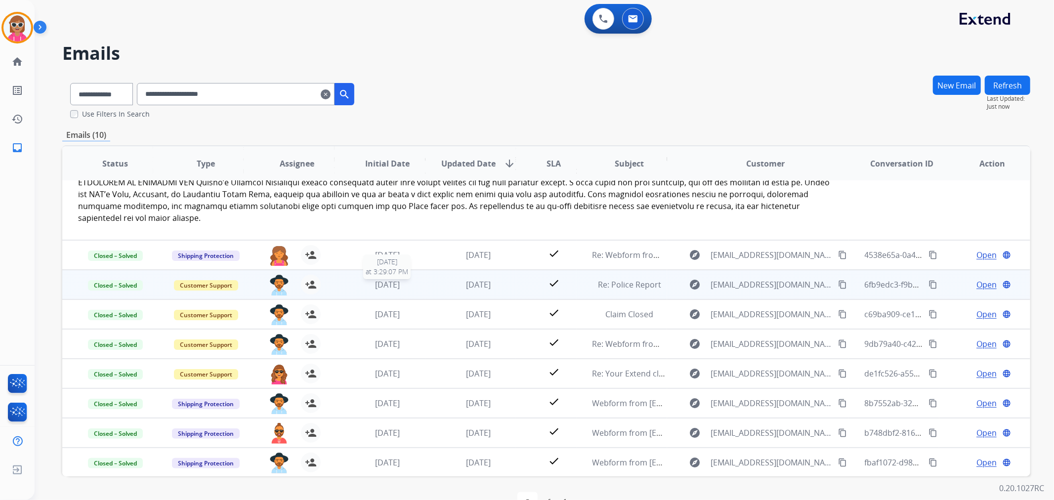
click at [354, 279] on div "[DATE]" at bounding box center [387, 285] width 75 height 12
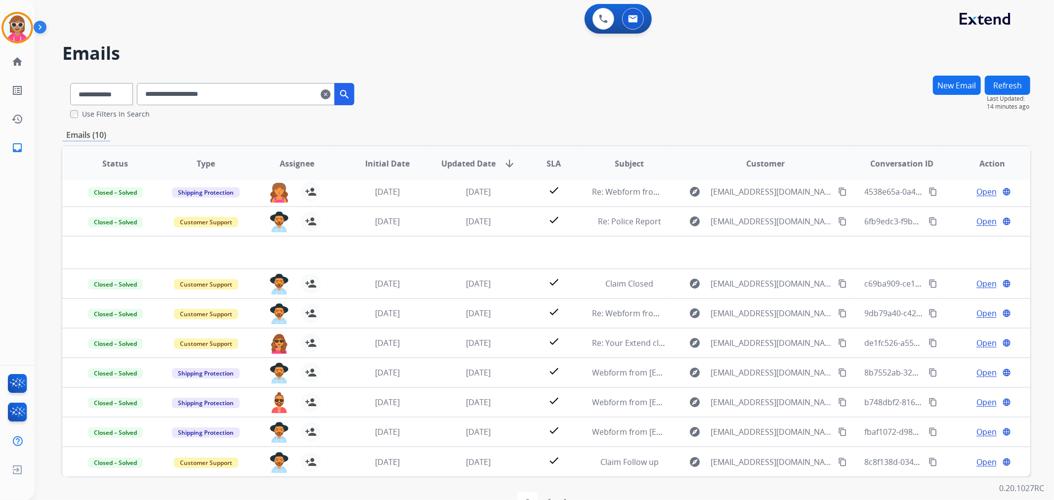
scroll to position [33, 0]
drag, startPoint x: 116, startPoint y: 86, endPoint x: 115, endPoint y: 104, distance: 18.3
click at [116, 86] on select "**********" at bounding box center [101, 94] width 62 height 22
select select "**********"
click at [70, 83] on select "**********" at bounding box center [101, 94] width 62 height 22
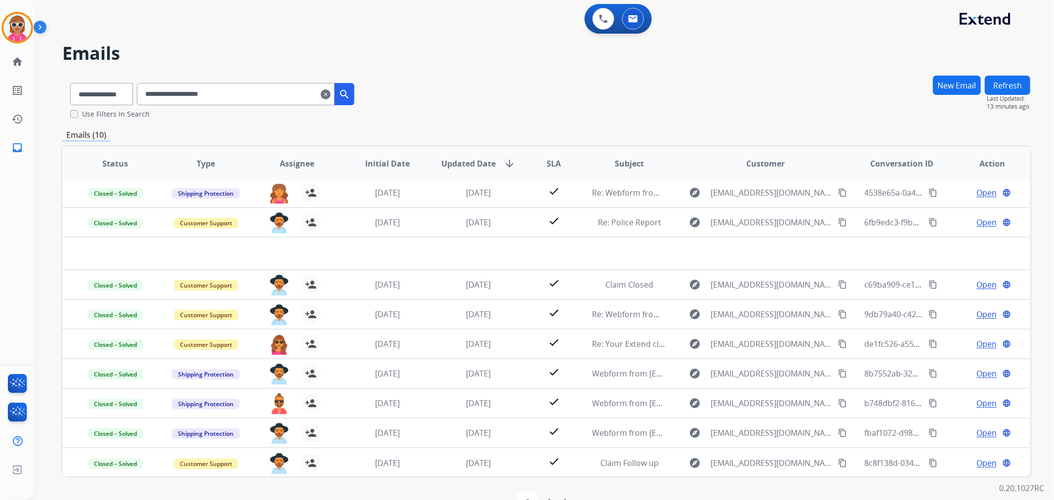
drag, startPoint x: 267, startPoint y: 99, endPoint x: 89, endPoint y: 105, distance: 178.0
click at [90, 105] on div "**********" at bounding box center [212, 92] width 300 height 34
paste input "**********"
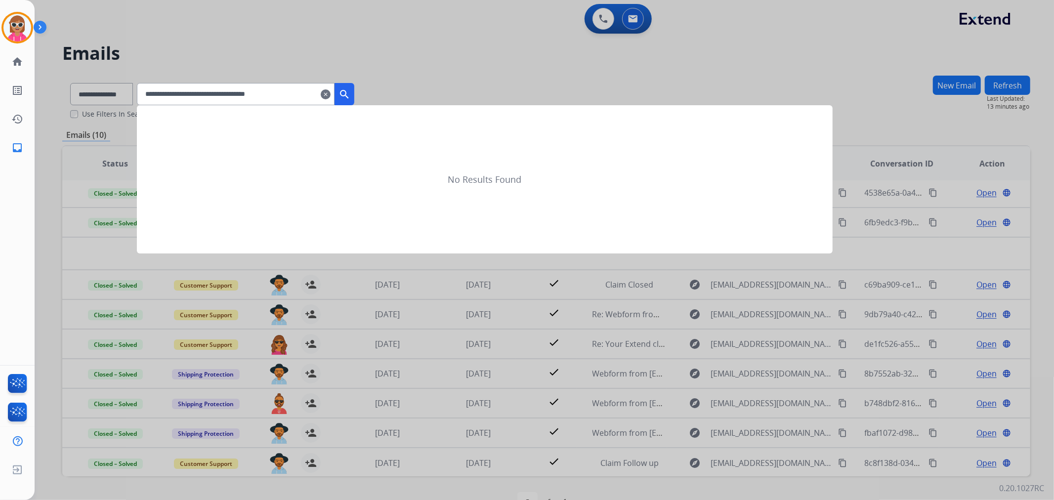
drag, startPoint x: 172, startPoint y: 96, endPoint x: 65, endPoint y: 96, distance: 106.8
click at [65, 96] on app-all-customers "**********" at bounding box center [527, 250] width 1054 height 500
type input "**********"
click at [350, 99] on mat-icon "search" at bounding box center [345, 94] width 12 height 12
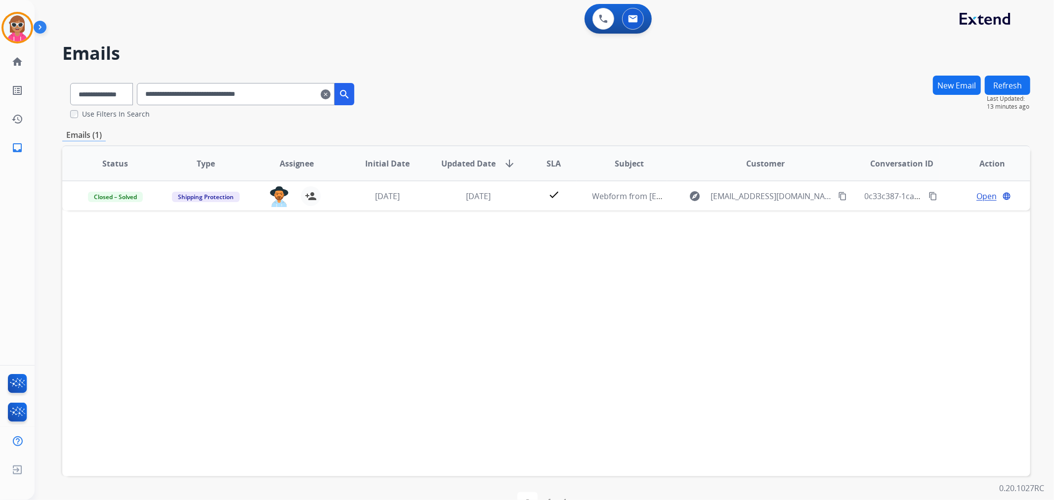
scroll to position [0, 0]
drag, startPoint x: 420, startPoint y: 205, endPoint x: 412, endPoint y: 219, distance: 16.2
click at [414, 212] on div "Status Type Assignee Initial Date Updated Date arrow_downward SLA Subject Custo…" at bounding box center [546, 310] width 968 height 331
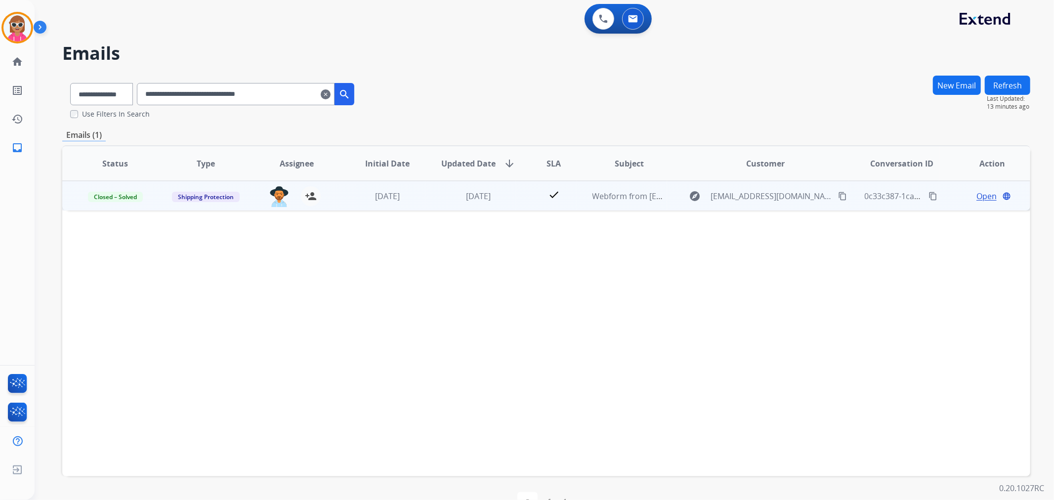
click at [429, 204] on td "[DATE]" at bounding box center [471, 196] width 91 height 30
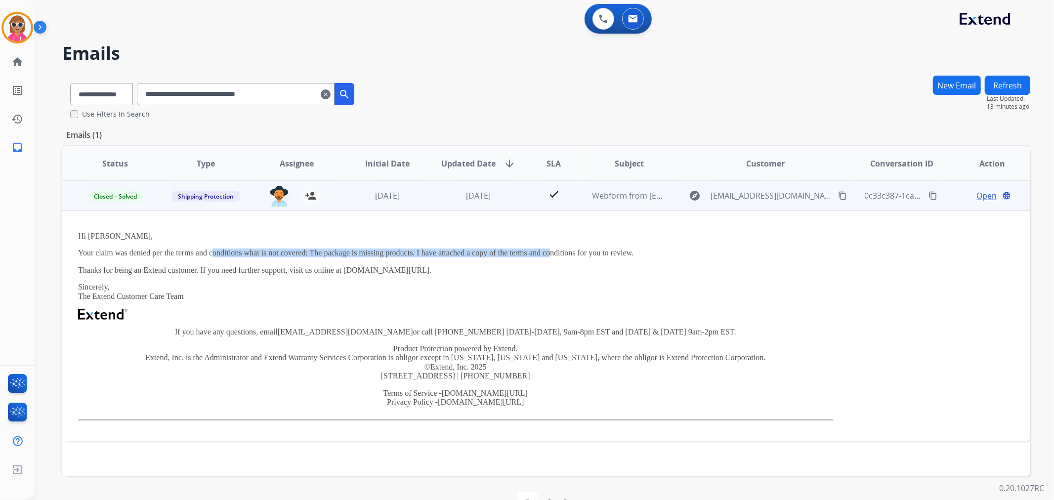
drag, startPoint x: 211, startPoint y: 246, endPoint x: 696, endPoint y: 228, distance: 485.2
click at [604, 246] on div "Hi [PERSON_NAME], Your claim was denied per the terms and conditions what is no…" at bounding box center [455, 326] width 755 height 189
click at [982, 195] on span "Open" at bounding box center [987, 196] width 20 height 12
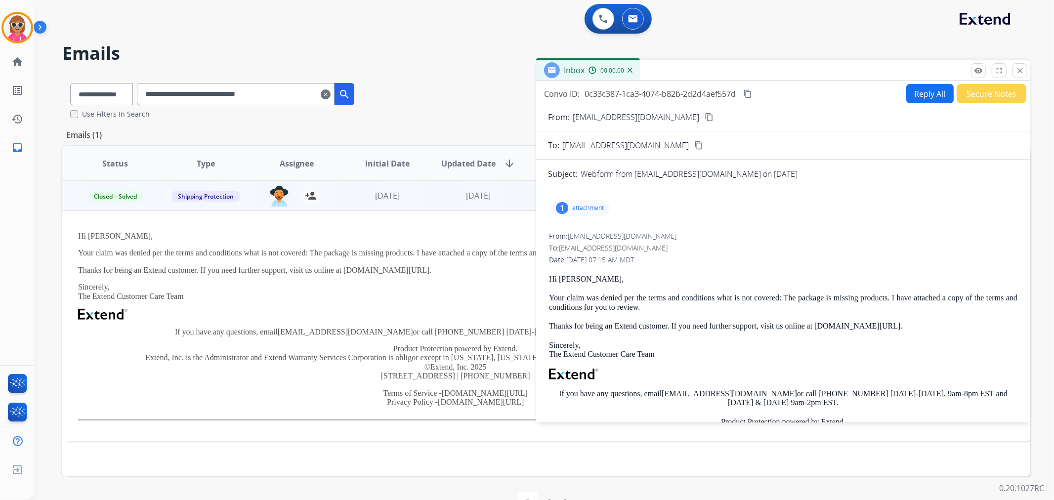
click at [594, 216] on div "1 attachment" at bounding box center [783, 208] width 471 height 24
click at [592, 214] on div "1 attachment" at bounding box center [580, 208] width 60 height 16
click at [579, 227] on mat-icon "picture_as_pdf" at bounding box center [585, 235] width 16 height 16
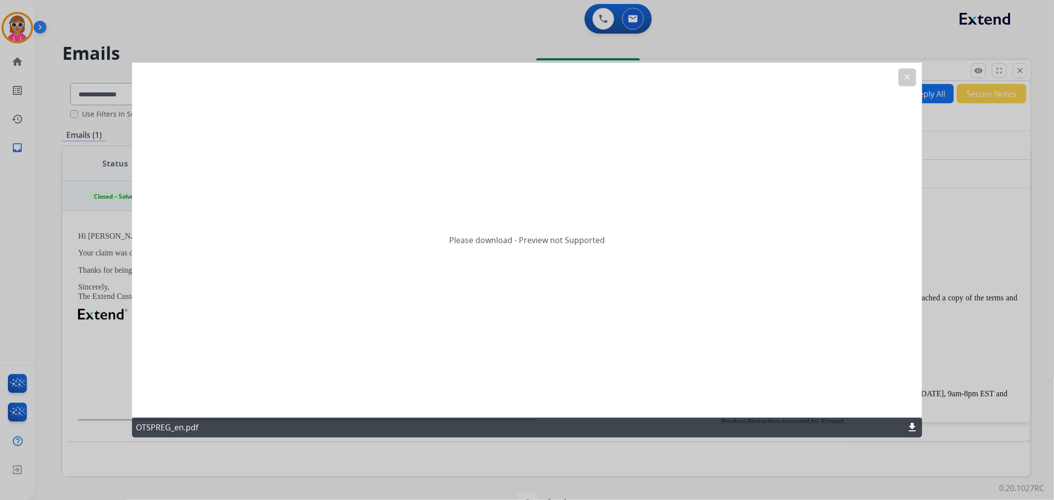
drag, startPoint x: 917, startPoint y: 426, endPoint x: 911, endPoint y: 427, distance: 6.1
click at [916, 425] on mat-icon "download" at bounding box center [912, 428] width 12 height 12
click at [907, 83] on button "clear" at bounding box center [908, 78] width 18 height 18
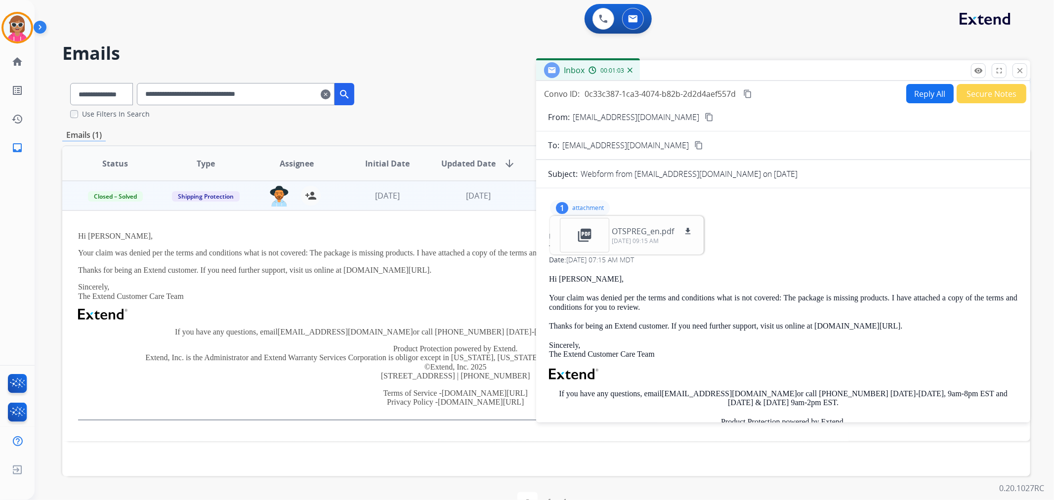
drag, startPoint x: 639, startPoint y: 388, endPoint x: 678, endPoint y: 308, distance: 89.1
click at [637, 385] on div "Hi [PERSON_NAME], Your claim was denied per the terms and conditions what is no…" at bounding box center [783, 391] width 469 height 232
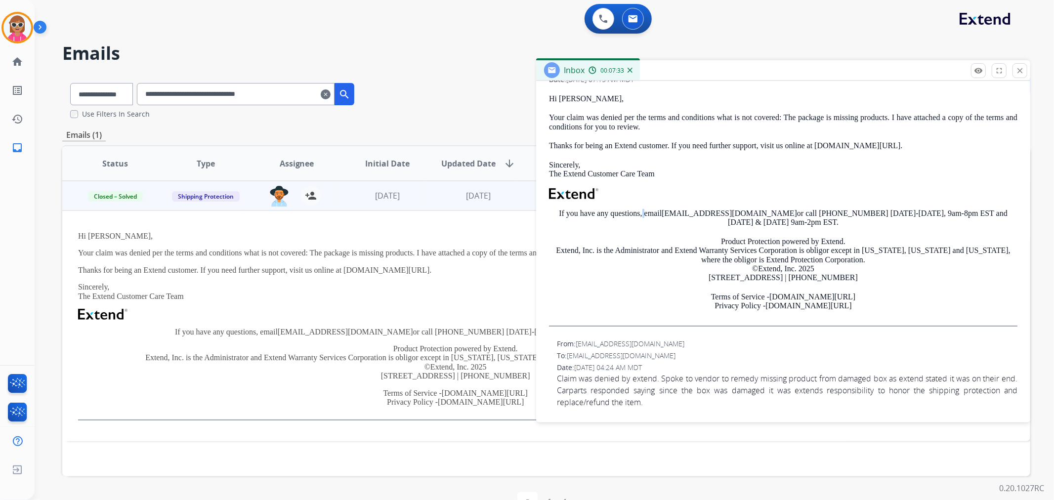
click at [1038, 201] on div "**********" at bounding box center [545, 250] width 1020 height 500
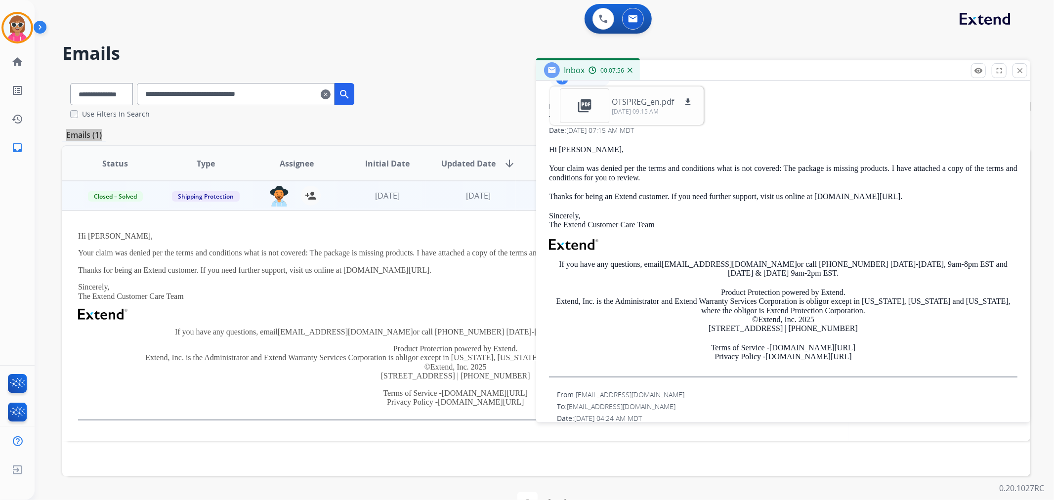
scroll to position [16, 0]
